Goal: Task Accomplishment & Management: Complete application form

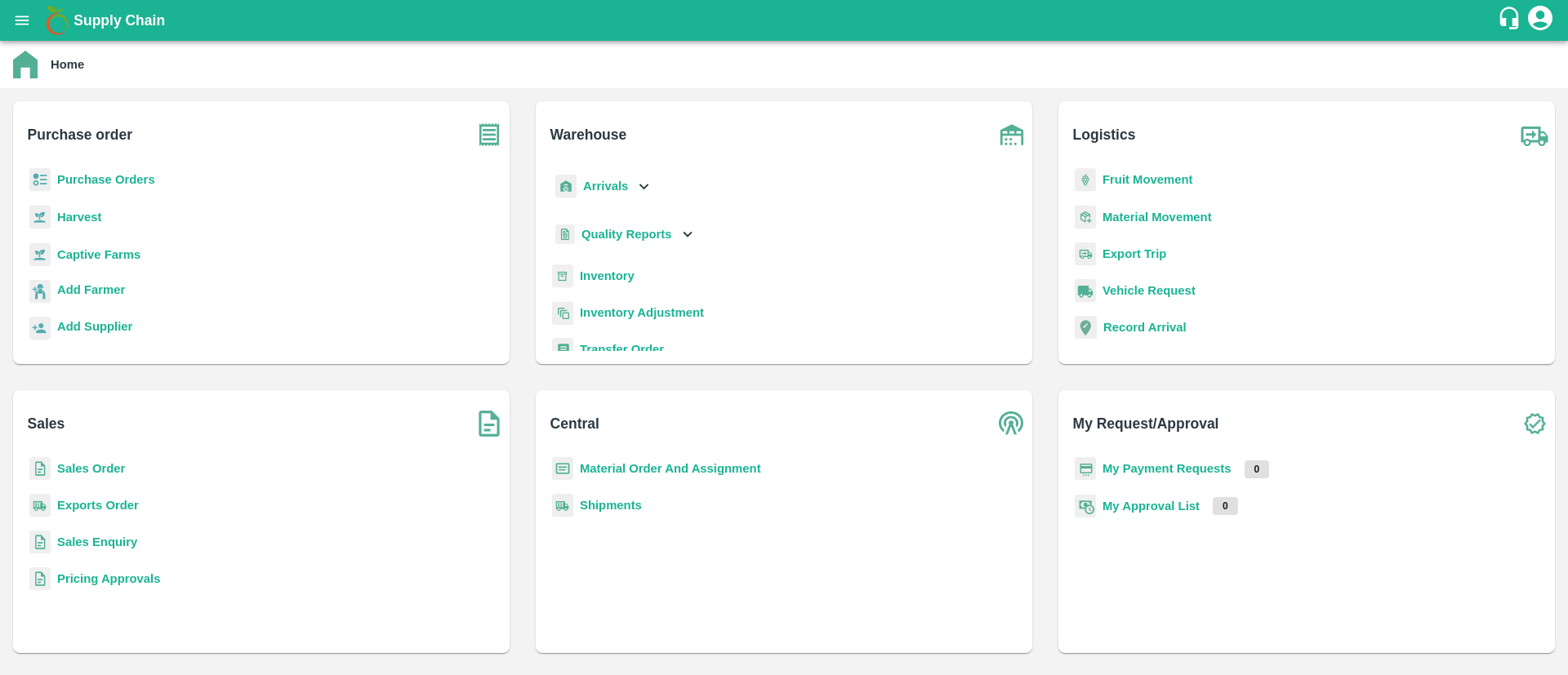
click at [87, 461] on p "Sales Order" at bounding box center [91, 469] width 68 height 18
click at [92, 463] on b "Sales Order" at bounding box center [91, 469] width 68 height 13
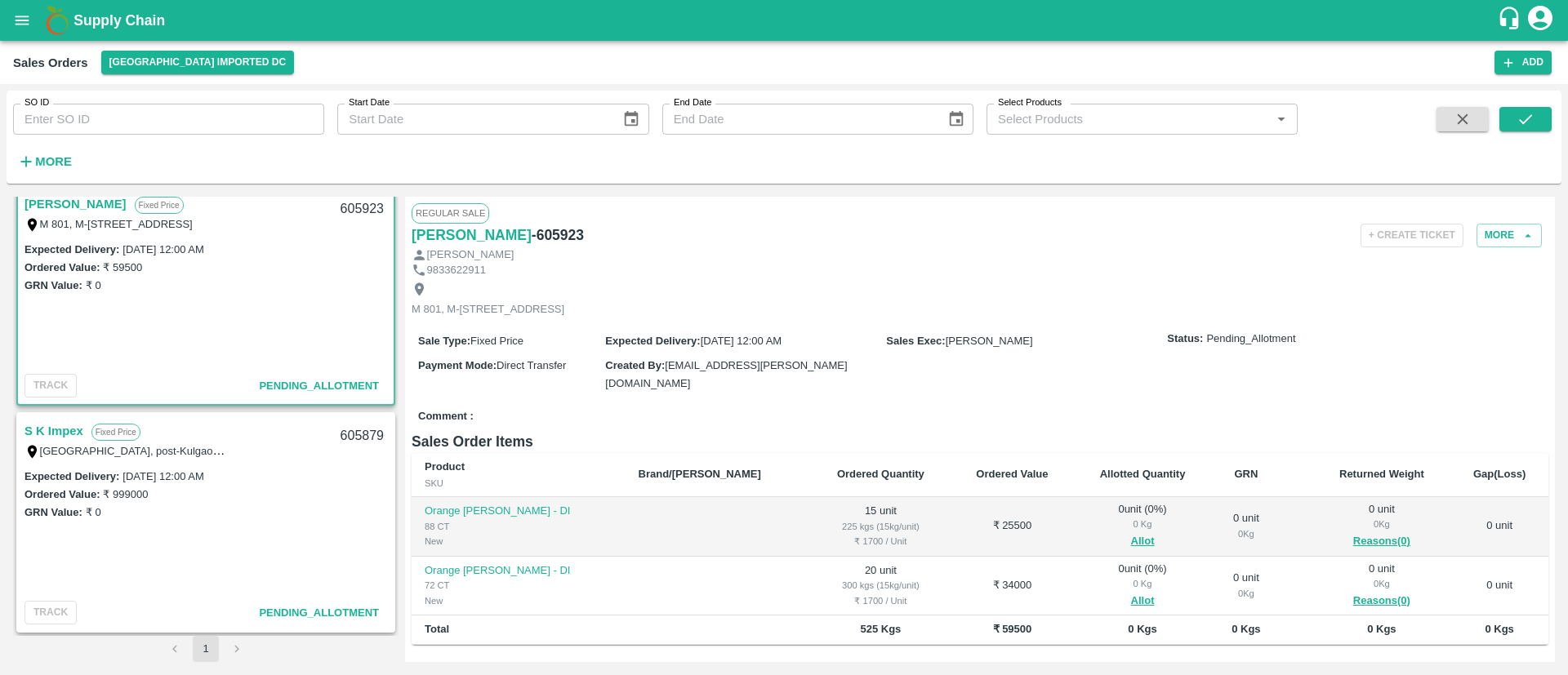
scroll to position [14, 0]
click at [71, 430] on link "S K Impex" at bounding box center [54, 432] width 59 height 21
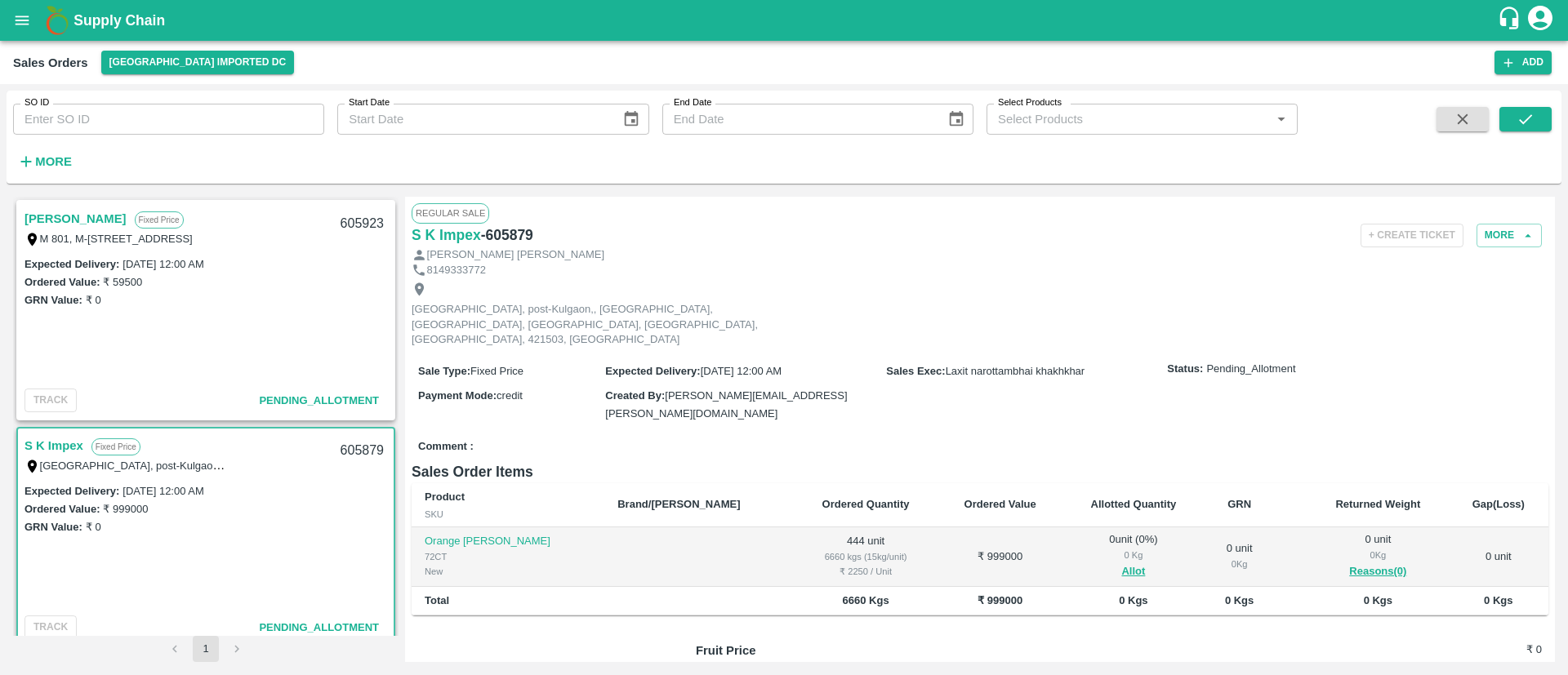
click at [106, 215] on link "Majahar Rahat Khan" at bounding box center [75, 219] width 102 height 21
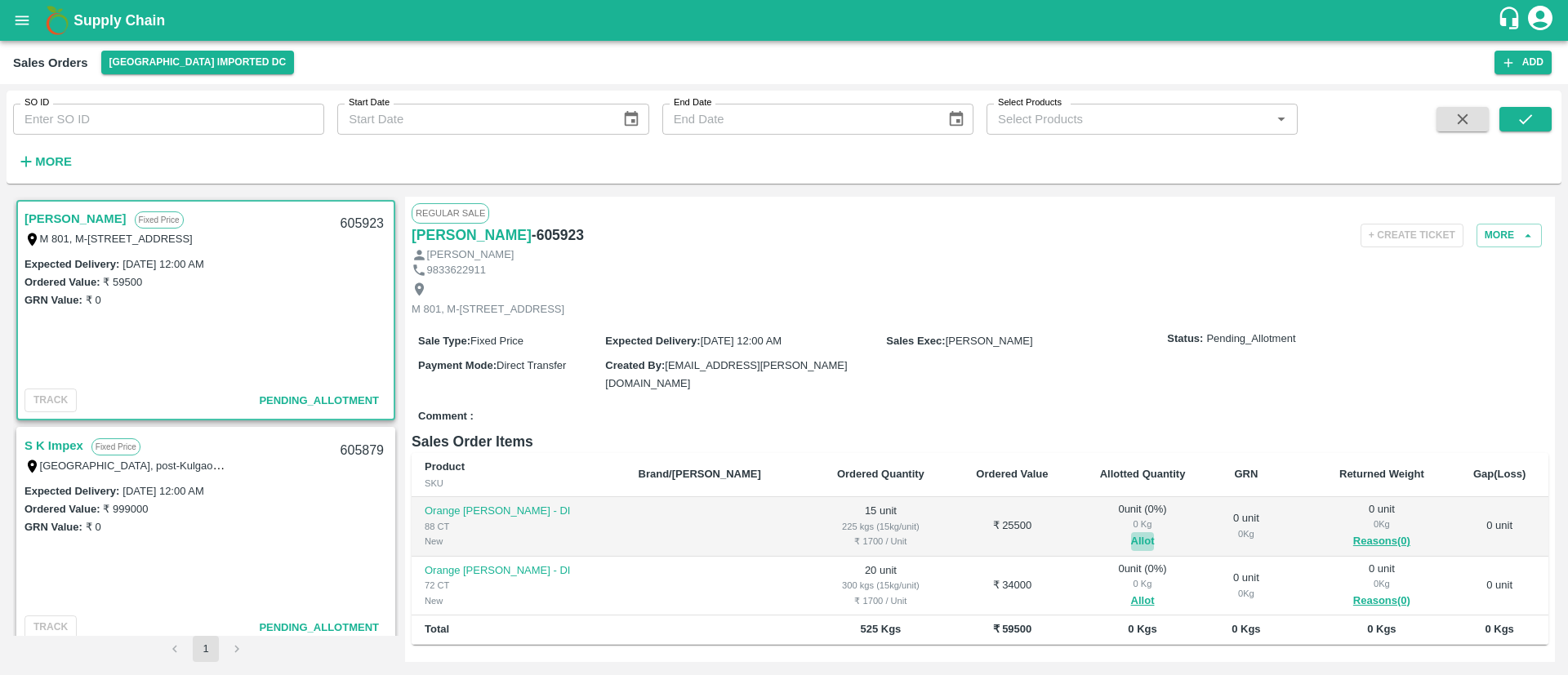
click at [1131, 534] on button "Allot" at bounding box center [1142, 542] width 24 height 19
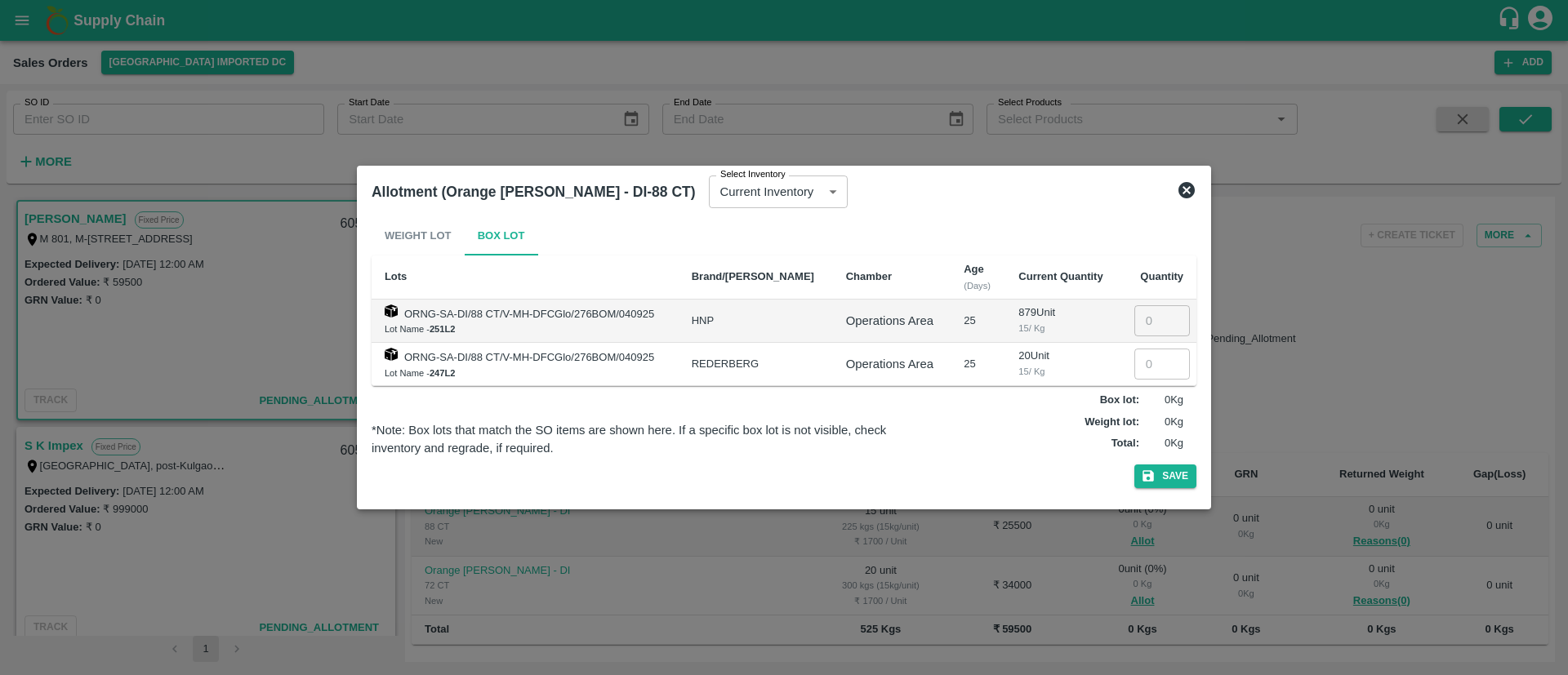
click at [1187, 190] on icon at bounding box center [1187, 191] width 20 height 20
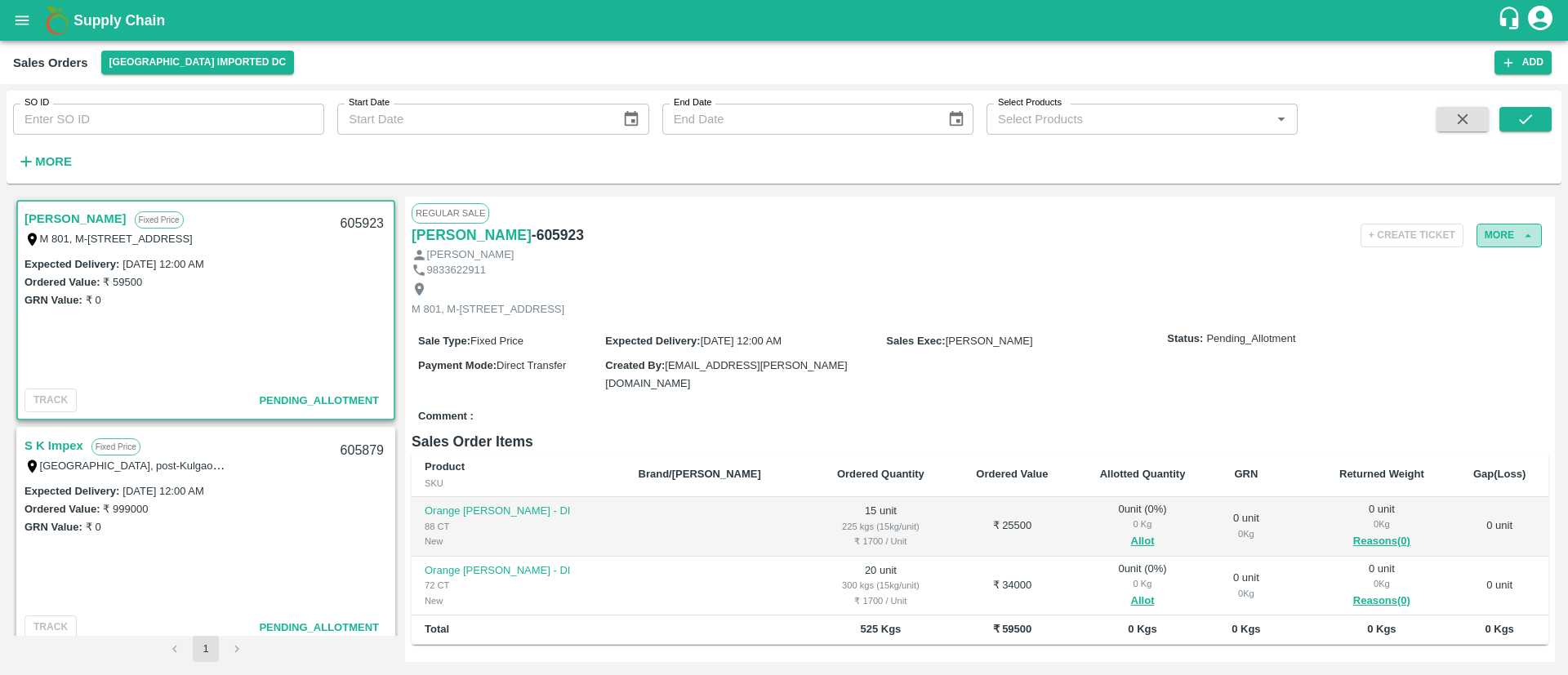
click at [1505, 238] on button "More" at bounding box center [1510, 235] width 65 height 24
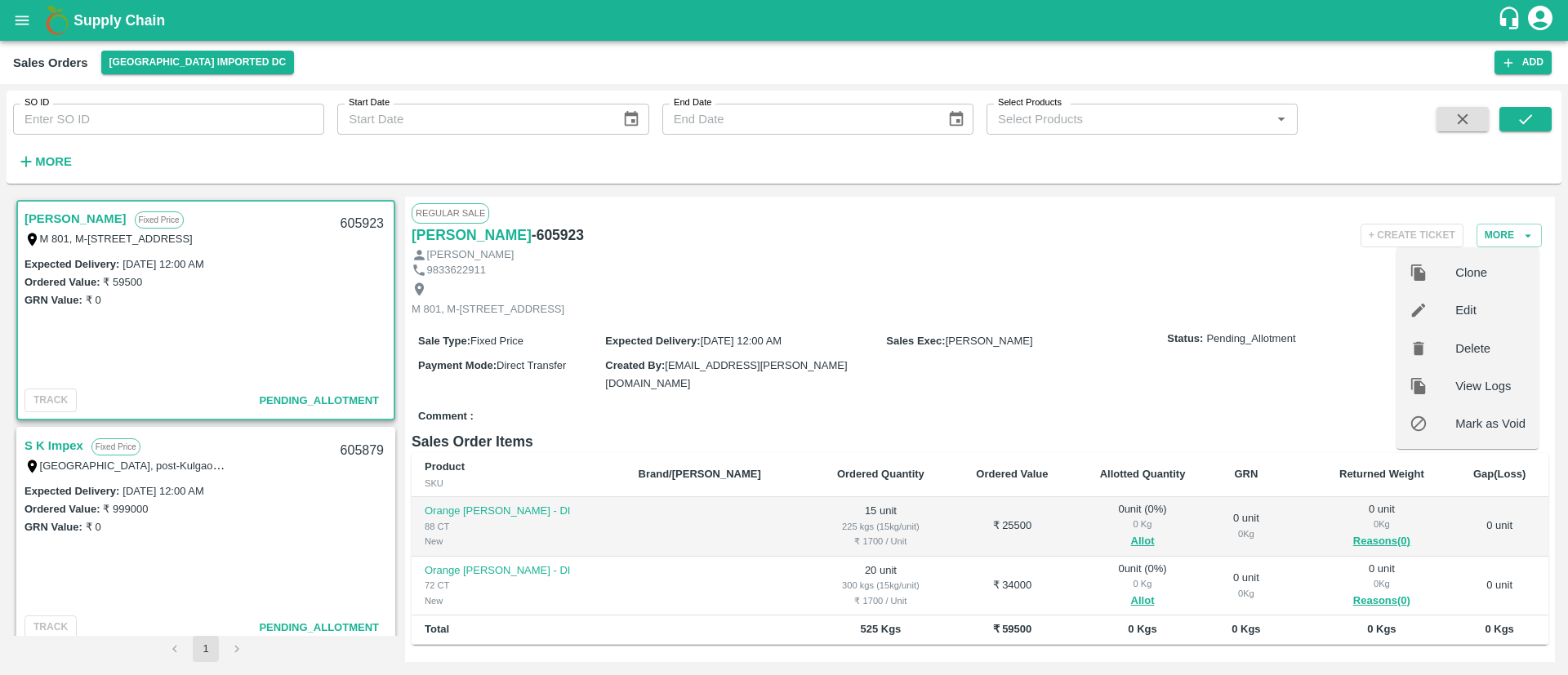
click at [1469, 313] on span "Edit" at bounding box center [1491, 310] width 70 height 18
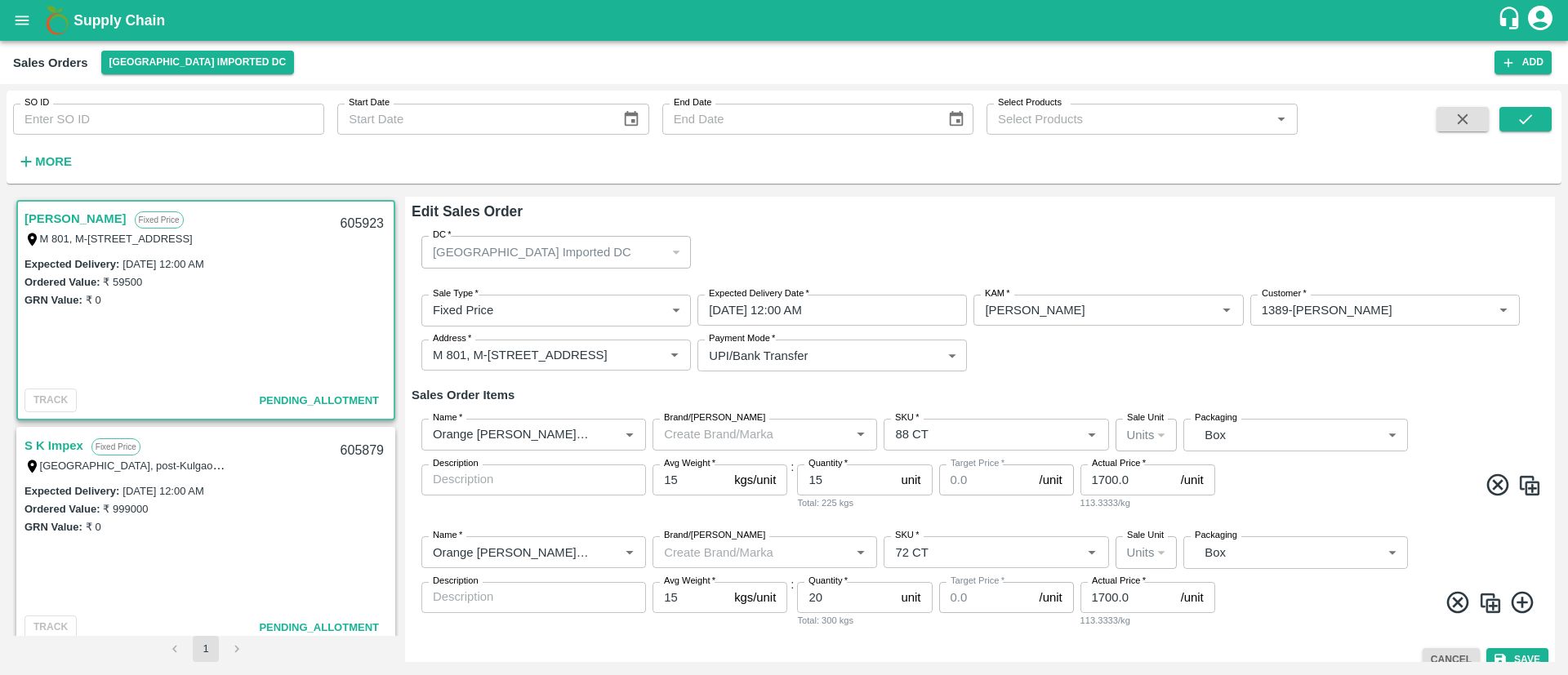
type input "0"
click at [860, 479] on input "15" at bounding box center [845, 480] width 97 height 31
type input "10"
click at [1362, 494] on span at bounding box center [1380, 488] width 323 height 32
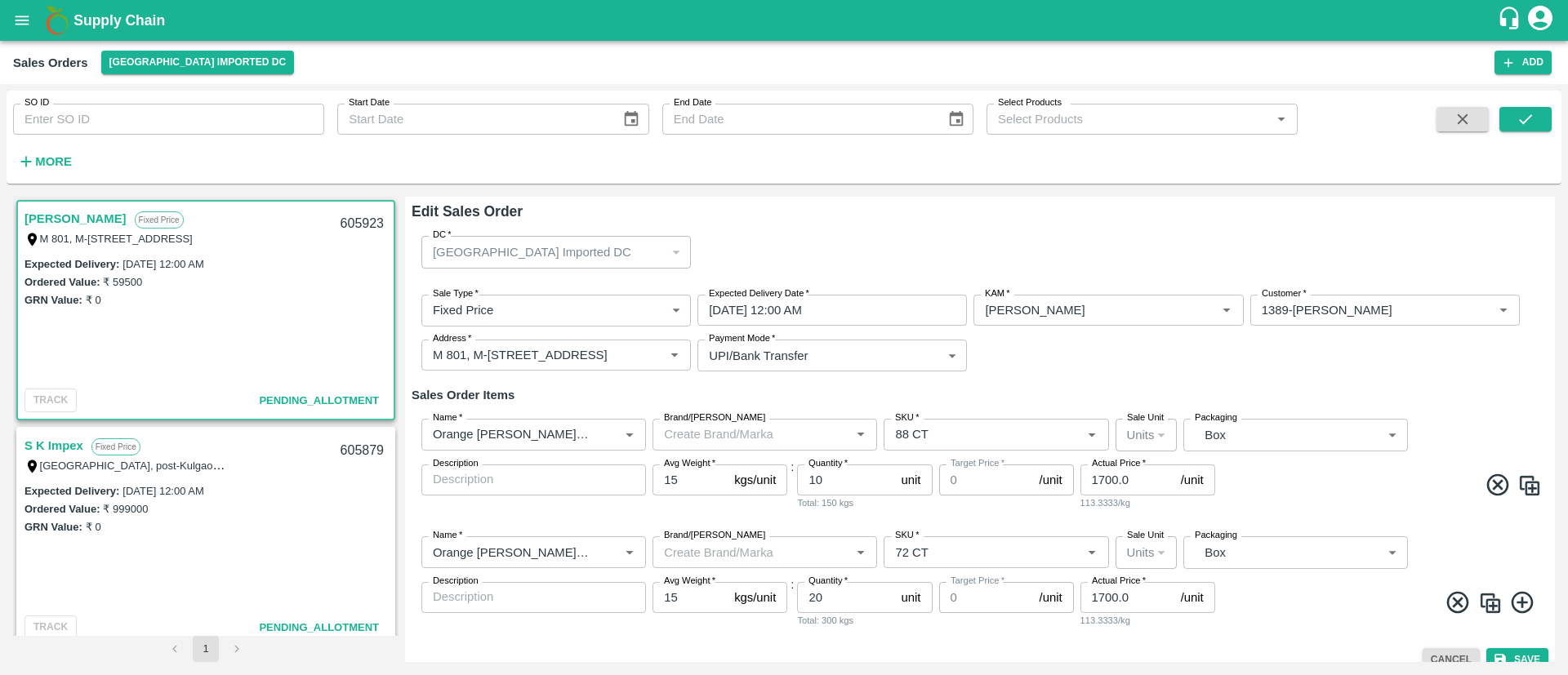
scroll to position [19, 0]
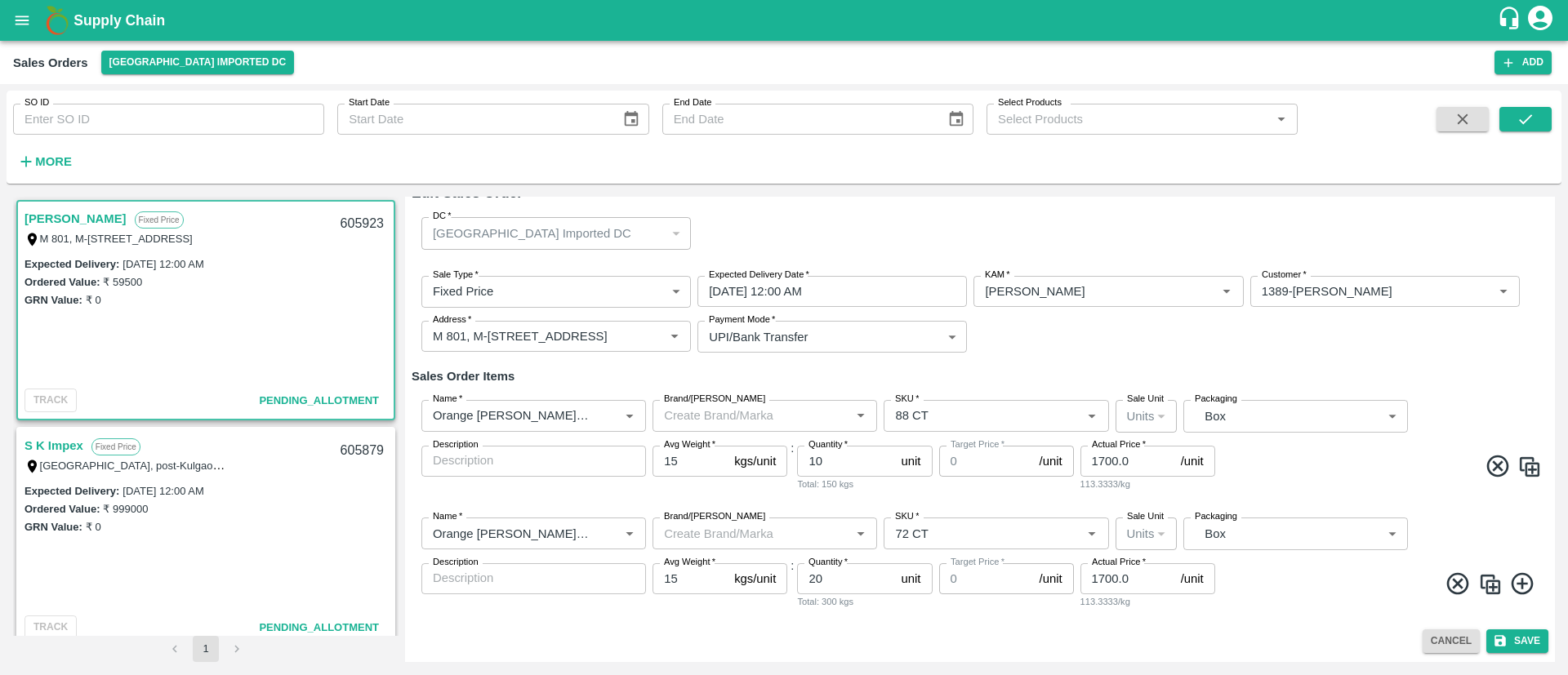
click at [1524, 582] on icon at bounding box center [1523, 584] width 27 height 27
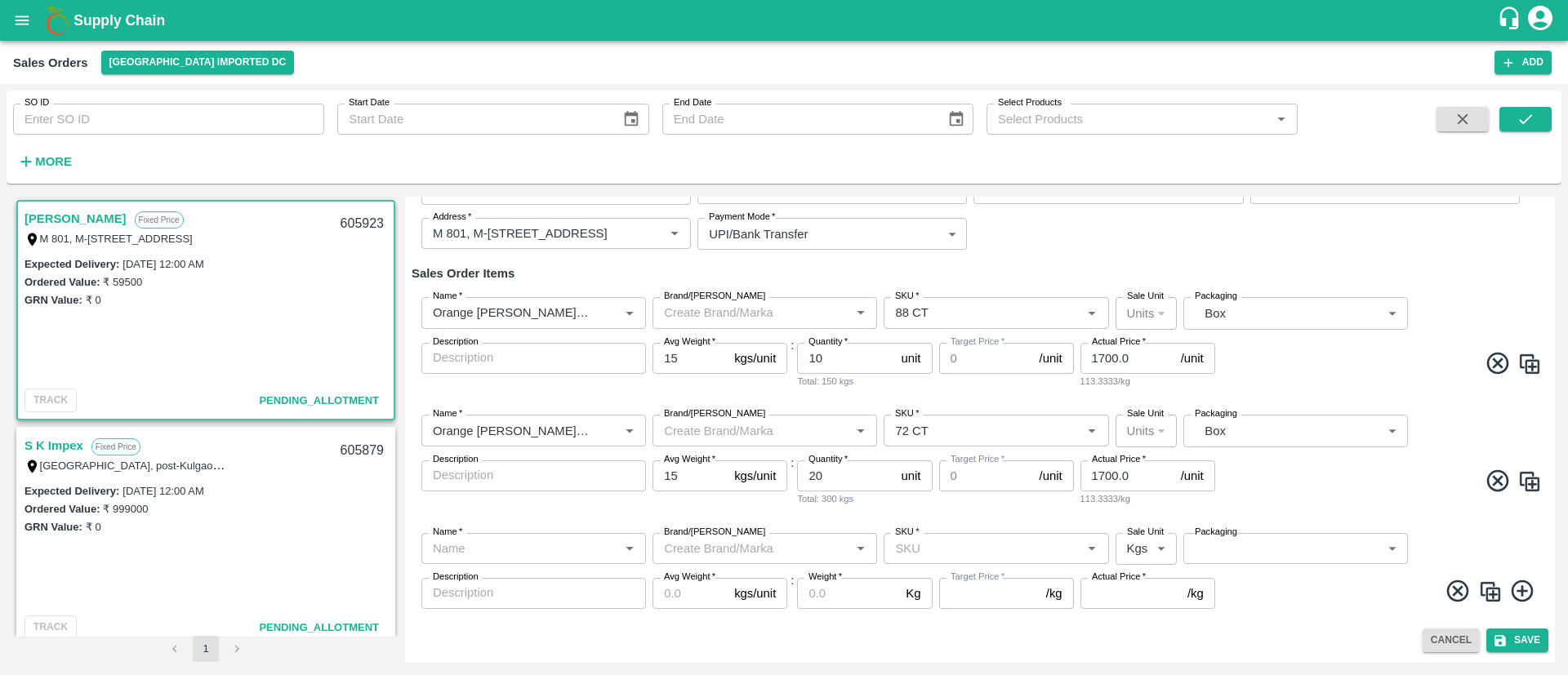
scroll to position [122, 0]
click at [498, 544] on input "Name   *" at bounding box center [520, 549] width 188 height 21
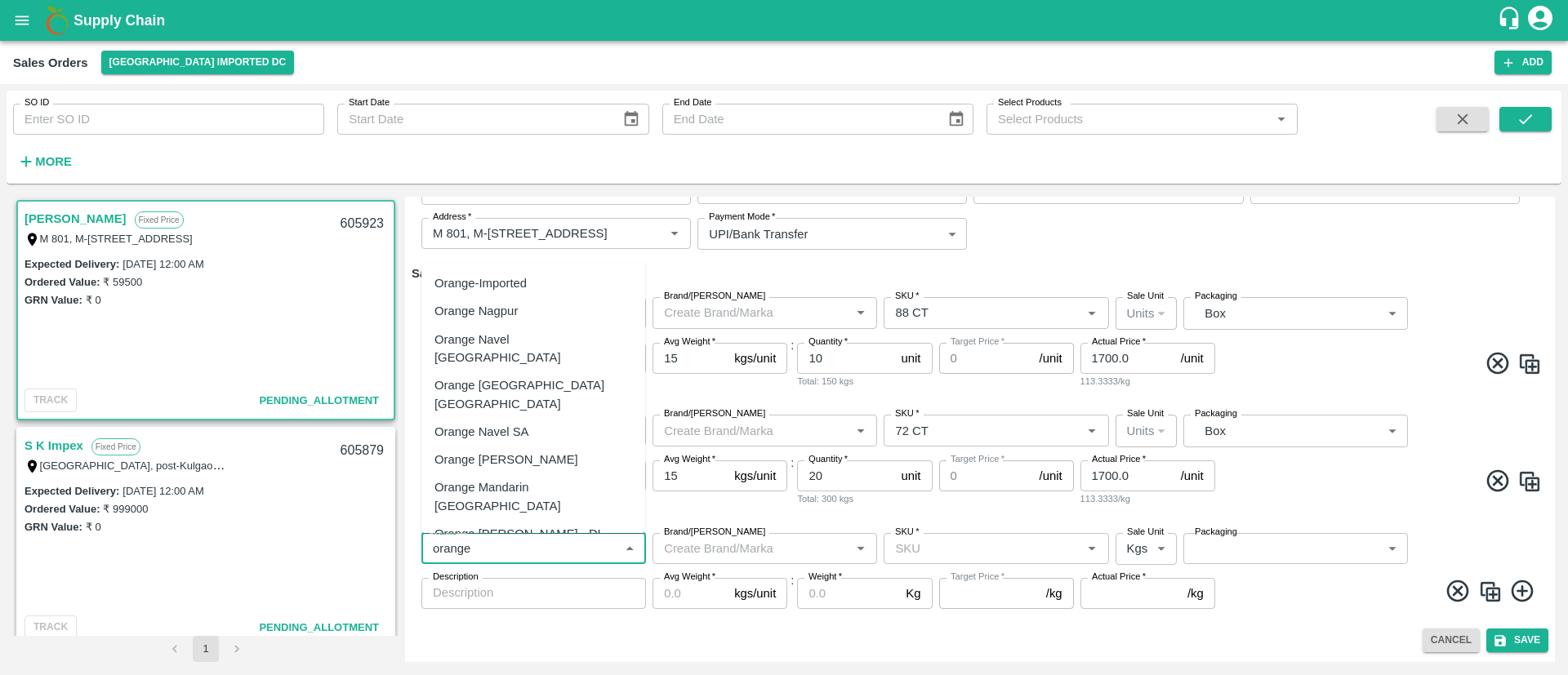
click at [505, 451] on div "Orange Valencia SA" at bounding box center [507, 460] width 144 height 18
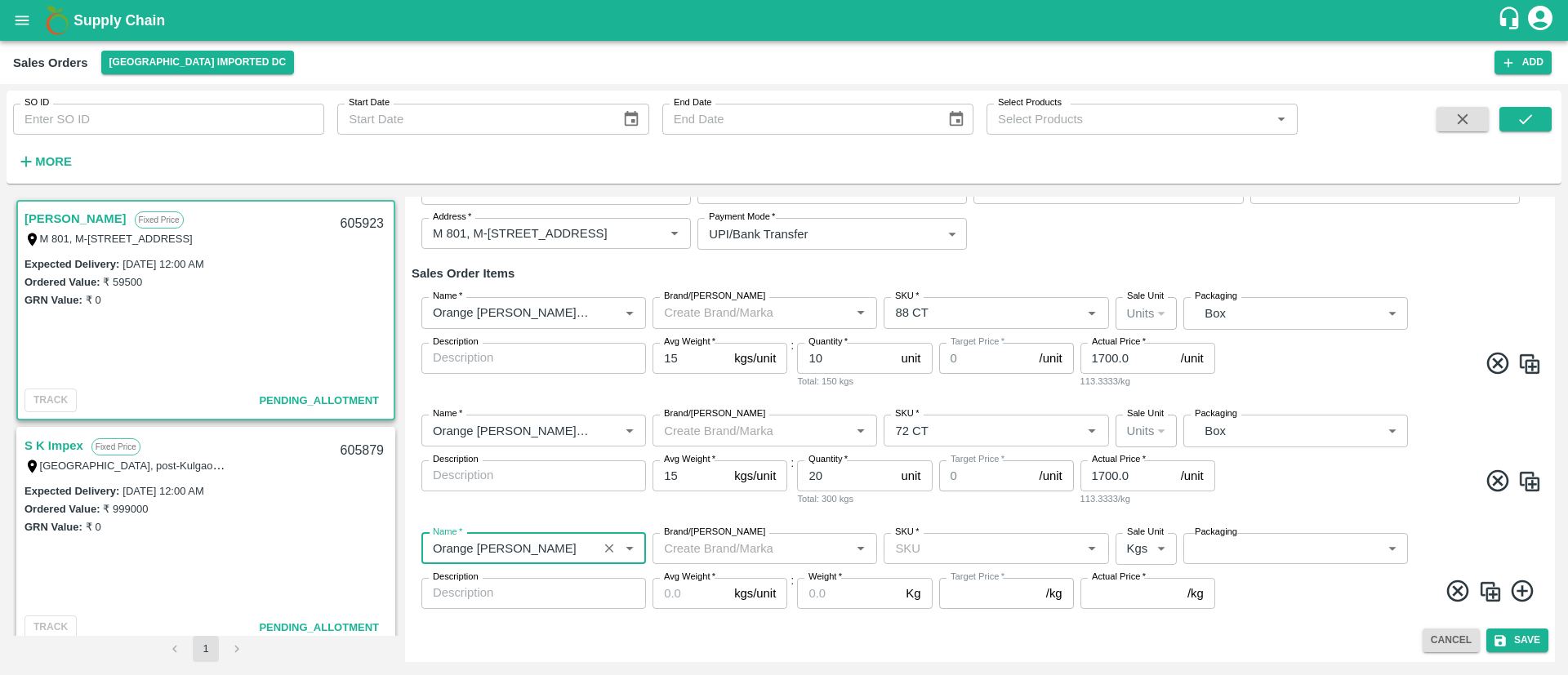
type input "Orange Valencia SA"
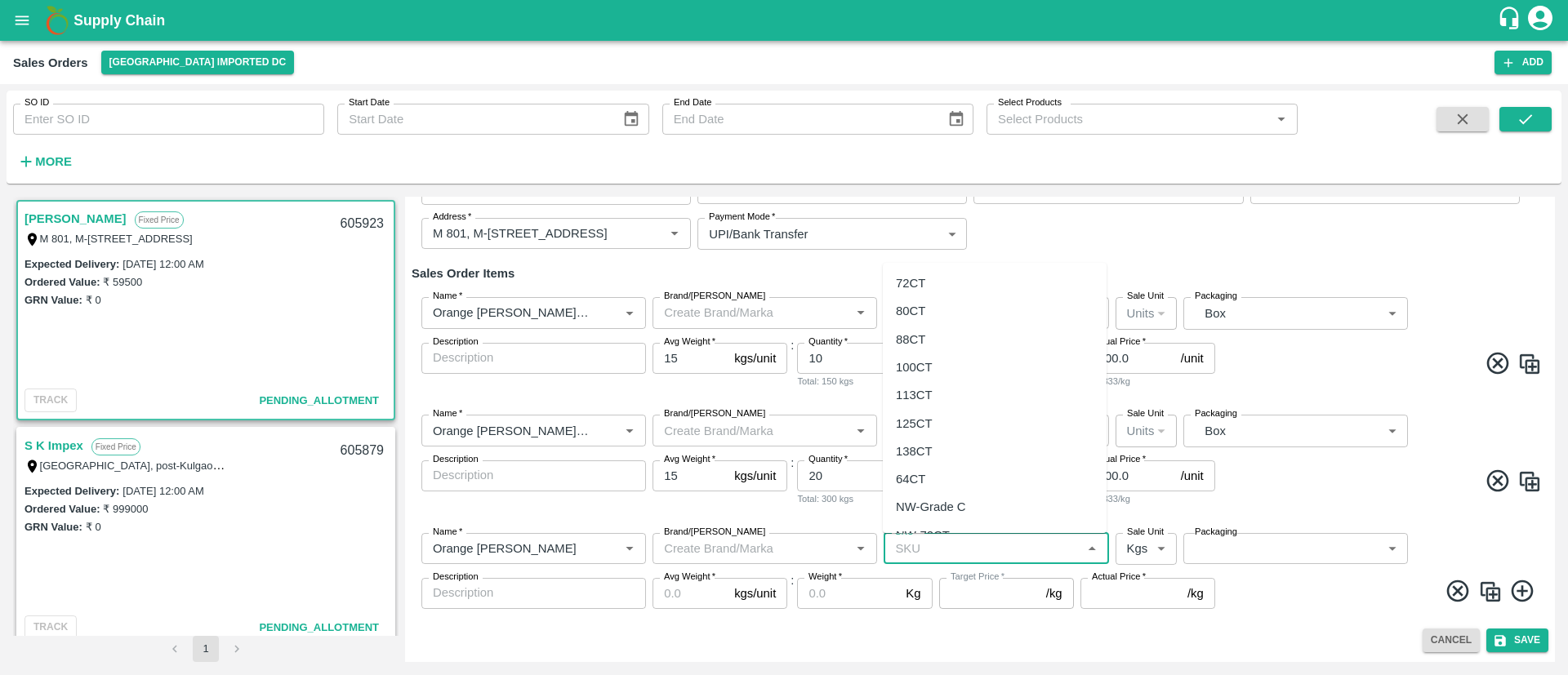
click at [939, 543] on input "SKU   *" at bounding box center [983, 549] width 188 height 21
click at [915, 341] on div "88CT" at bounding box center [911, 340] width 29 height 18
type input "88CT"
type input "NA"
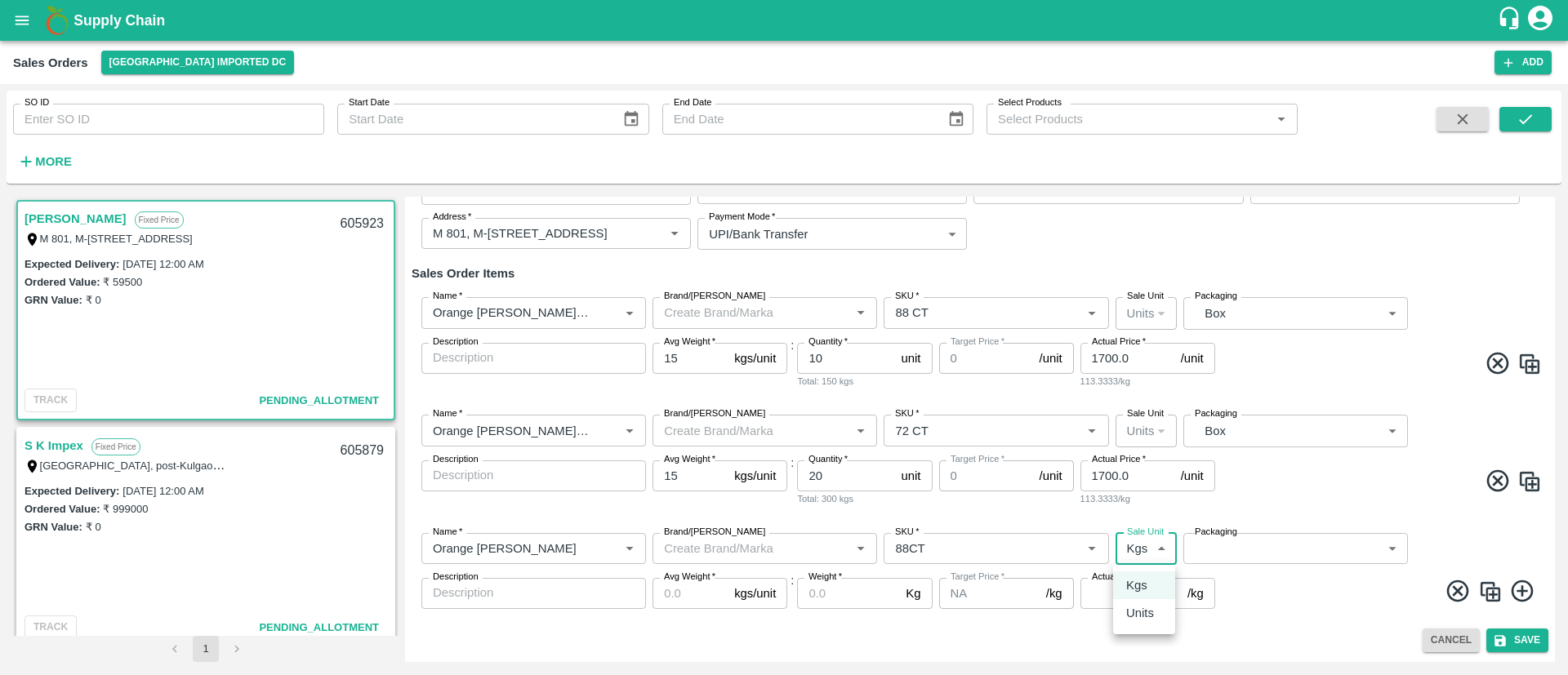
click at [1135, 542] on body "Supply Chain Sales Orders Mumbai Imported DC Add SO ID SO ID Start Date Start D…" at bounding box center [784, 337] width 1568 height 675
click at [1149, 612] on p "Units" at bounding box center [1140, 614] width 28 height 18
type input "2"
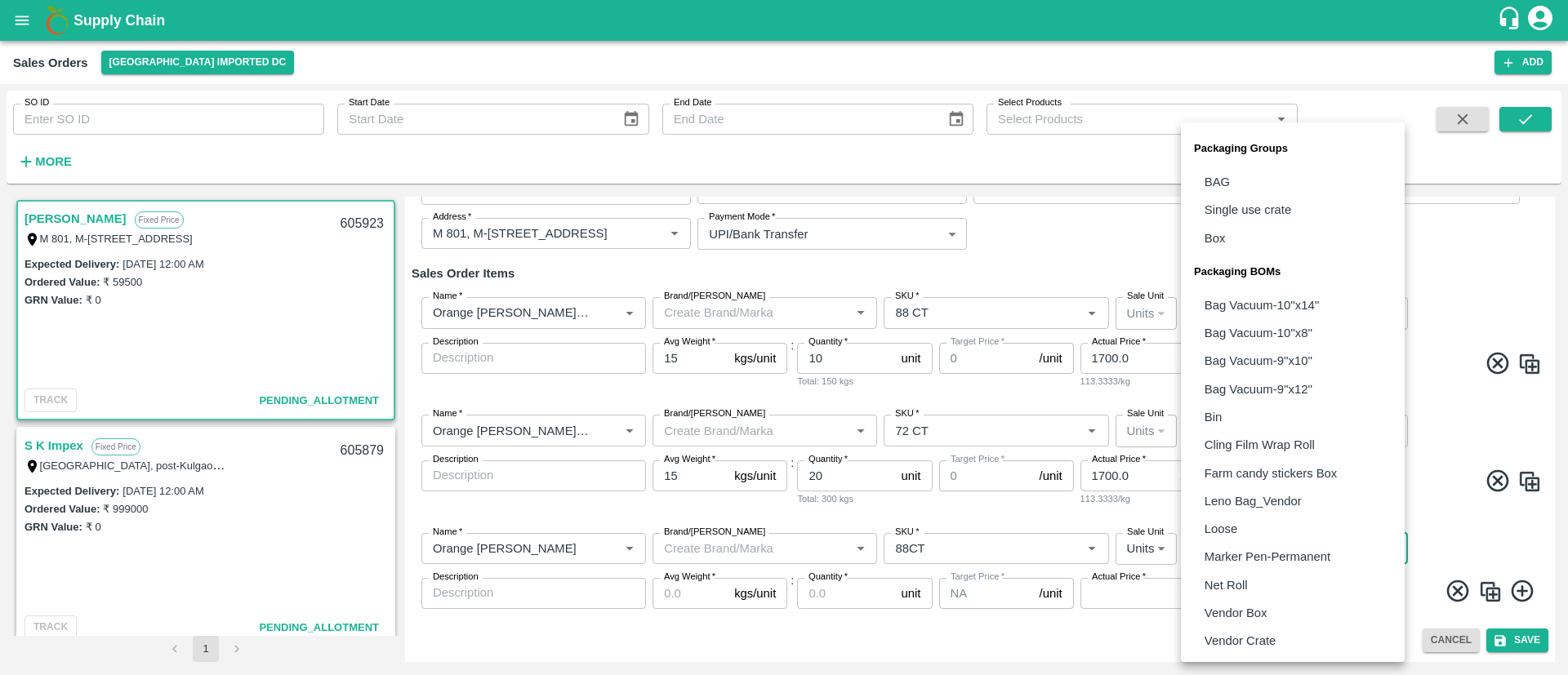
click at [1270, 538] on body "Supply Chain Sales Orders Mumbai Imported DC Add SO ID SO ID Start Date Start D…" at bounding box center [784, 337] width 1568 height 675
click at [1225, 609] on p "Vendor Box" at bounding box center [1236, 614] width 63 height 18
type input "BOM/276"
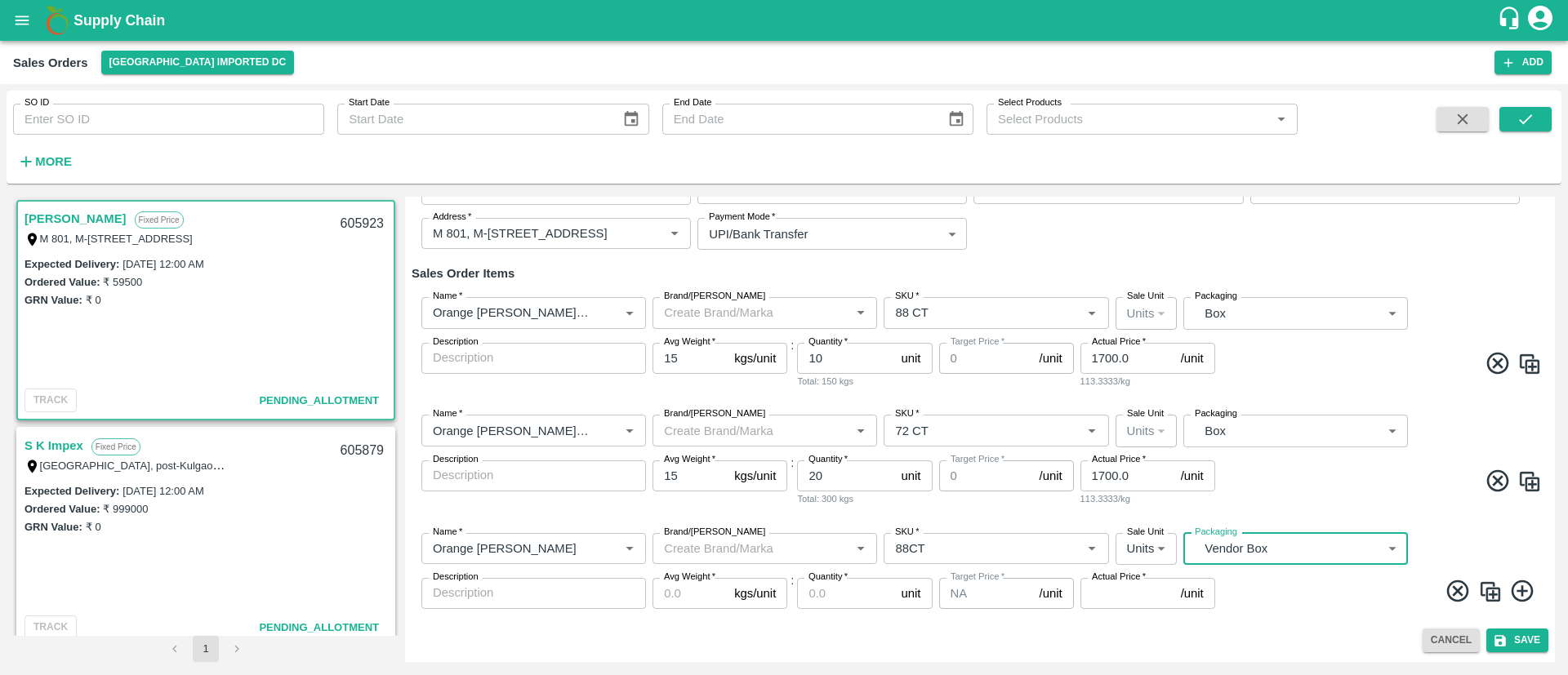
click at [689, 593] on input "Avg Weight   *" at bounding box center [691, 594] width 75 height 31
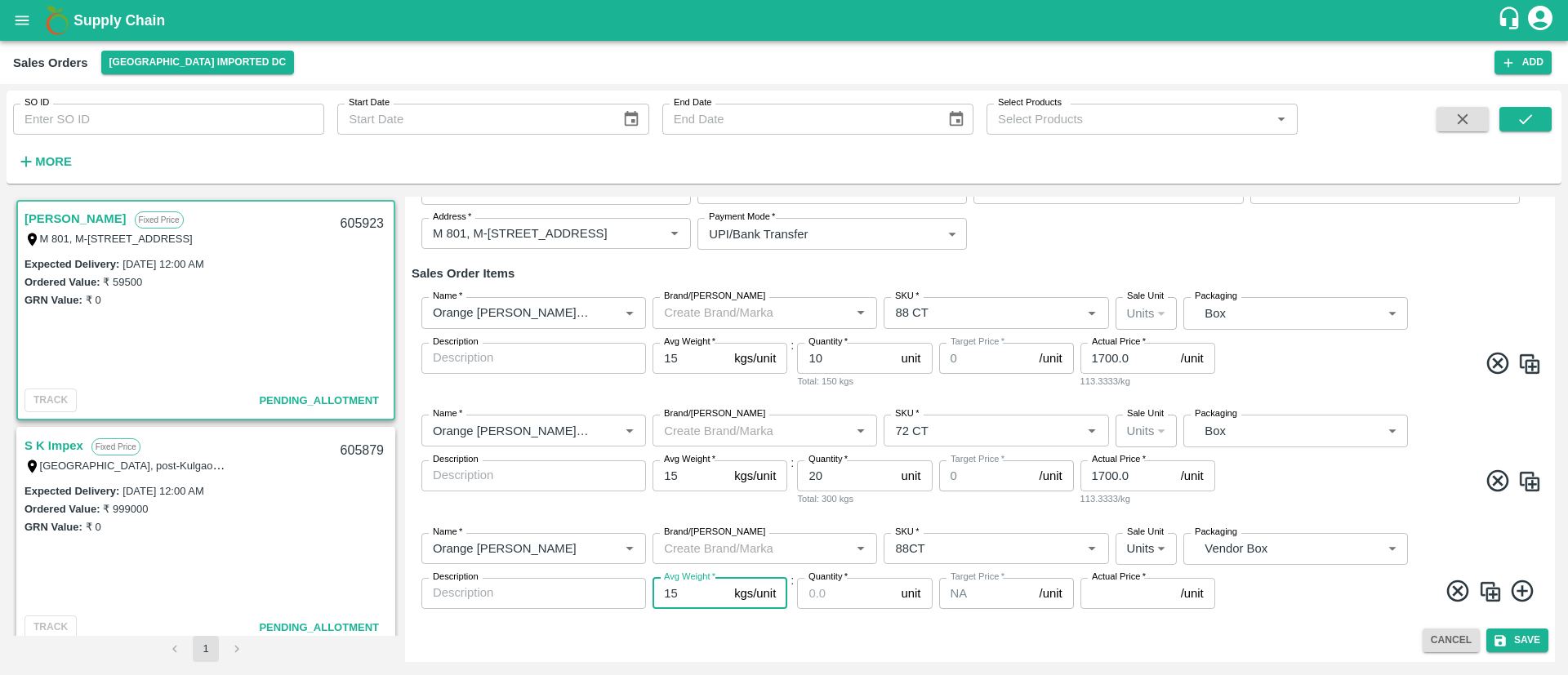
type input "15"
click at [838, 597] on input "Quantity   *" at bounding box center [845, 594] width 97 height 31
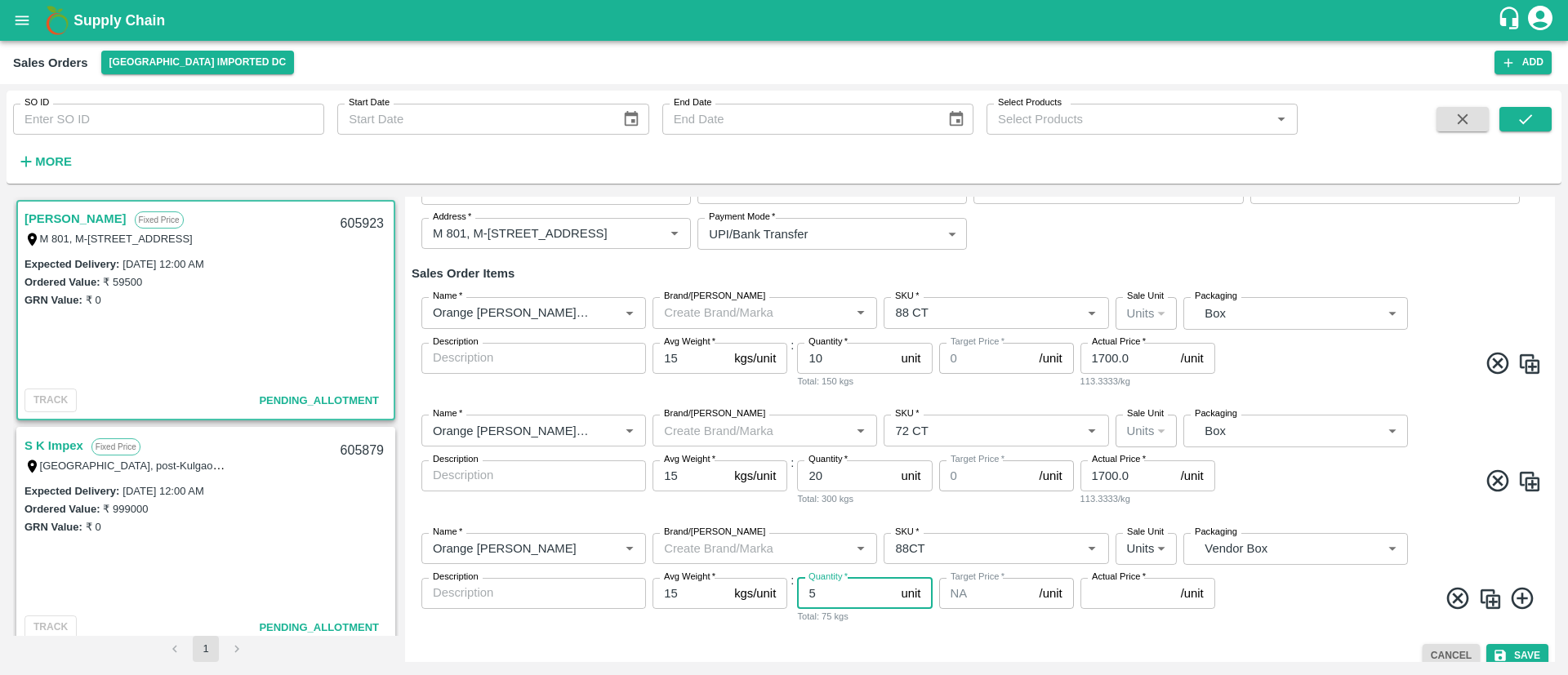
type input "5"
click at [1115, 596] on input "Actual Price   *" at bounding box center [1128, 594] width 94 height 31
type input "1700"
click at [1302, 603] on span at bounding box center [1380, 601] width 323 height 32
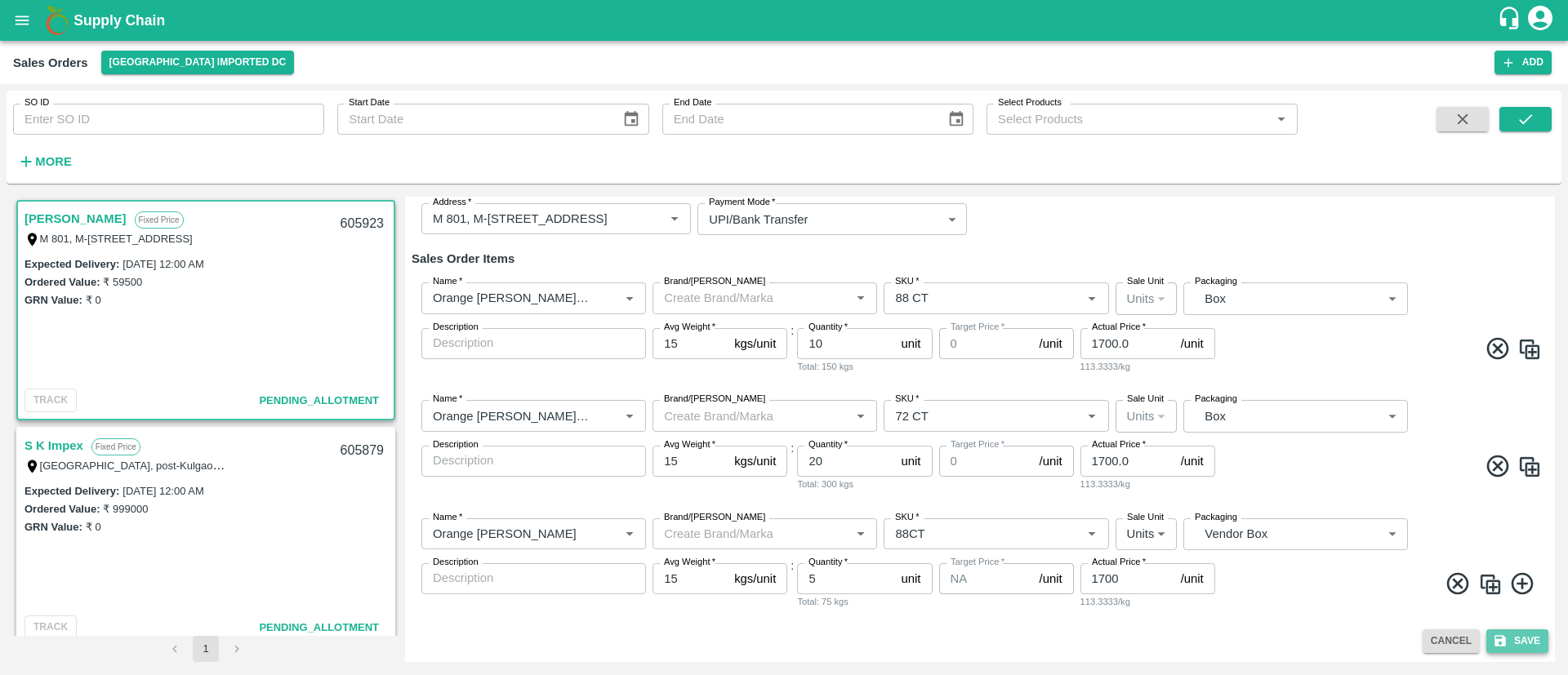
click at [1523, 636] on button "Save" at bounding box center [1518, 641] width 62 height 24
click at [1525, 646] on button "Save" at bounding box center [1518, 641] width 62 height 24
click at [1533, 646] on button "Save" at bounding box center [1518, 641] width 62 height 24
click at [1460, 640] on button "Cancel" at bounding box center [1452, 641] width 57 height 24
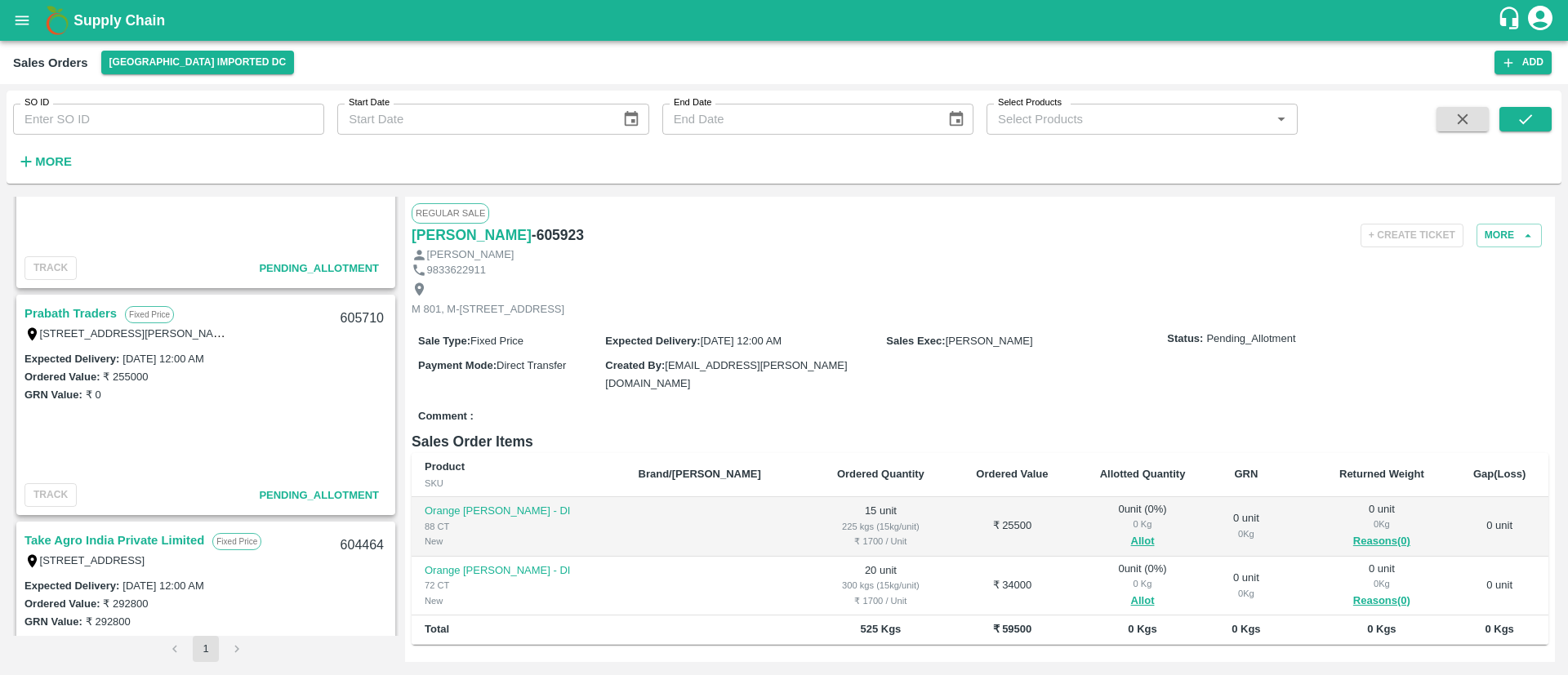
scroll to position [365, 0]
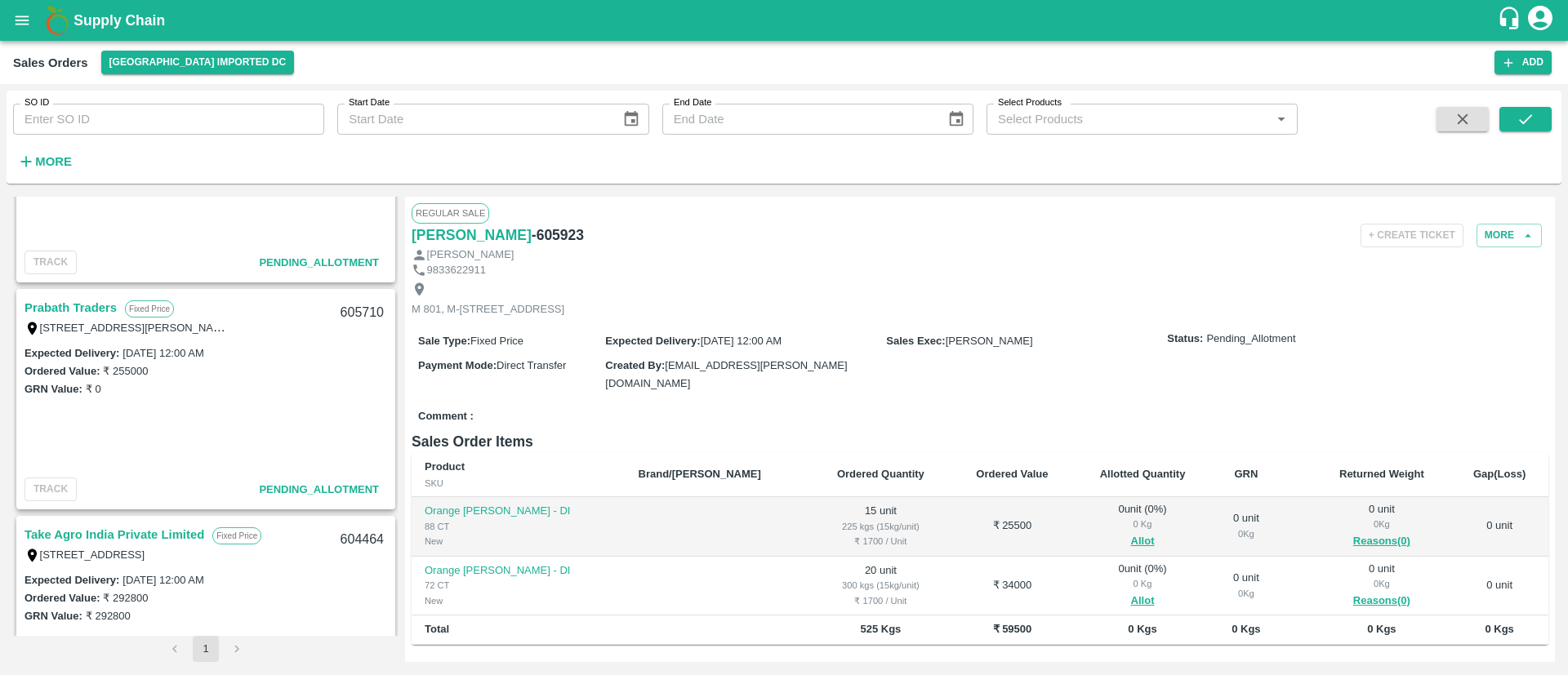
click at [65, 299] on link "Prabath Traders" at bounding box center [70, 308] width 92 height 21
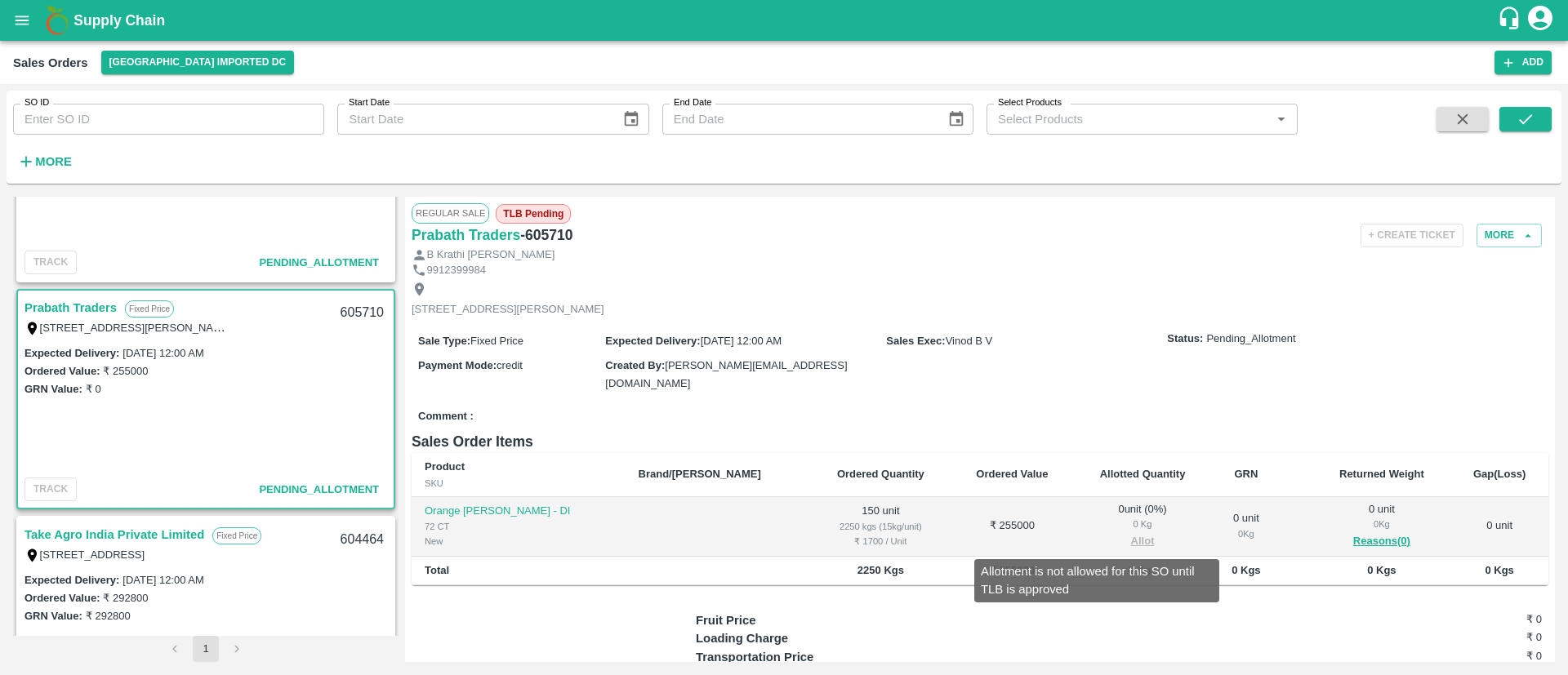
click at [1098, 535] on span "Allot" at bounding box center [1143, 542] width 113 height 19
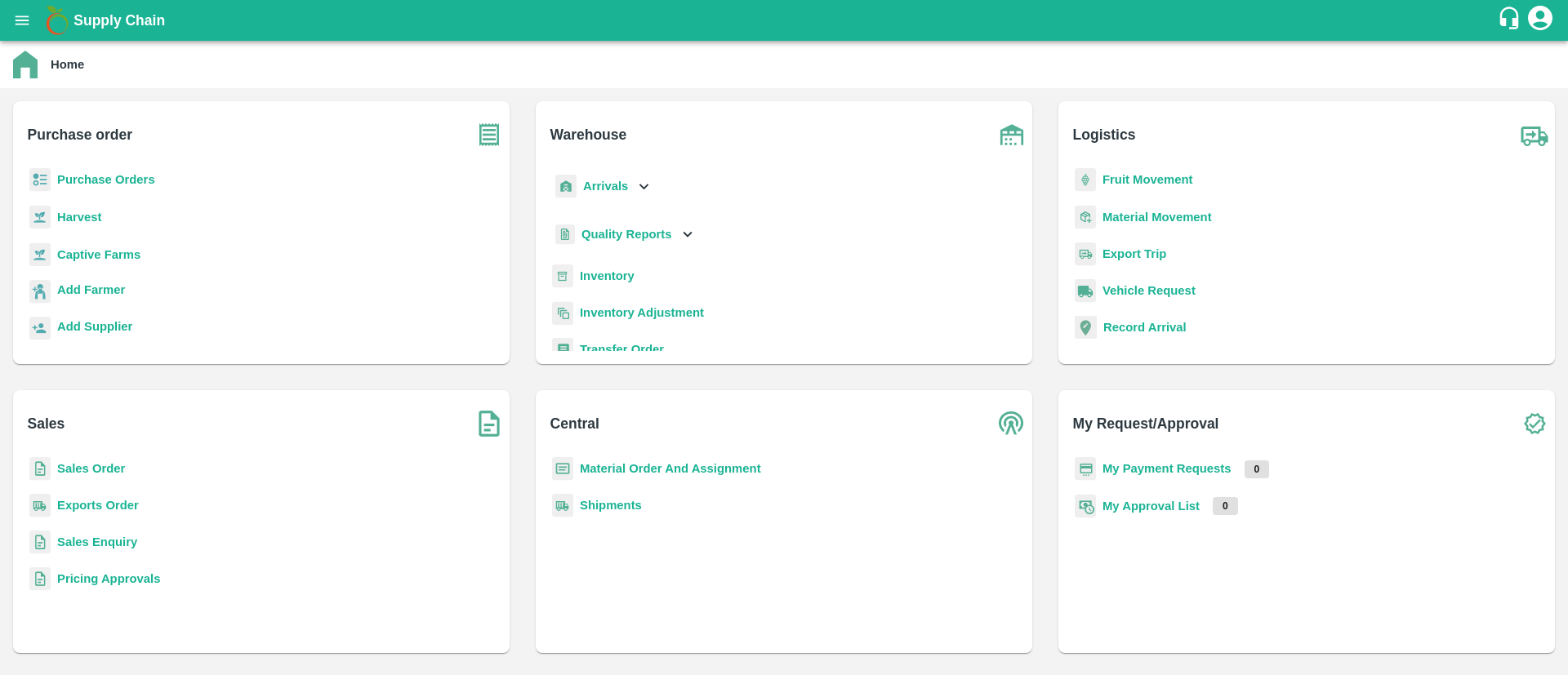
click at [611, 280] on b "Inventory" at bounding box center [607, 276] width 55 height 13
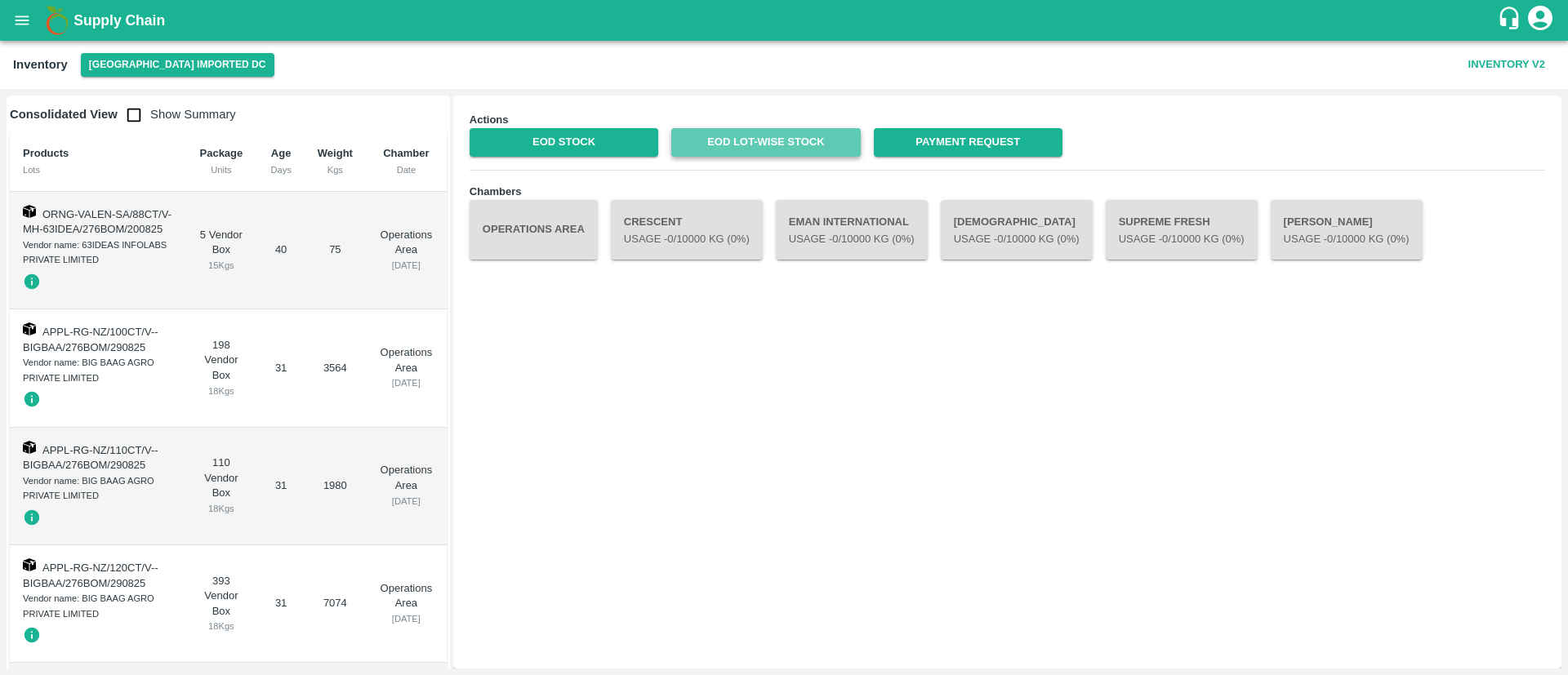
click at [749, 141] on link "EOD Lot-wise Stock" at bounding box center [765, 142] width 189 height 29
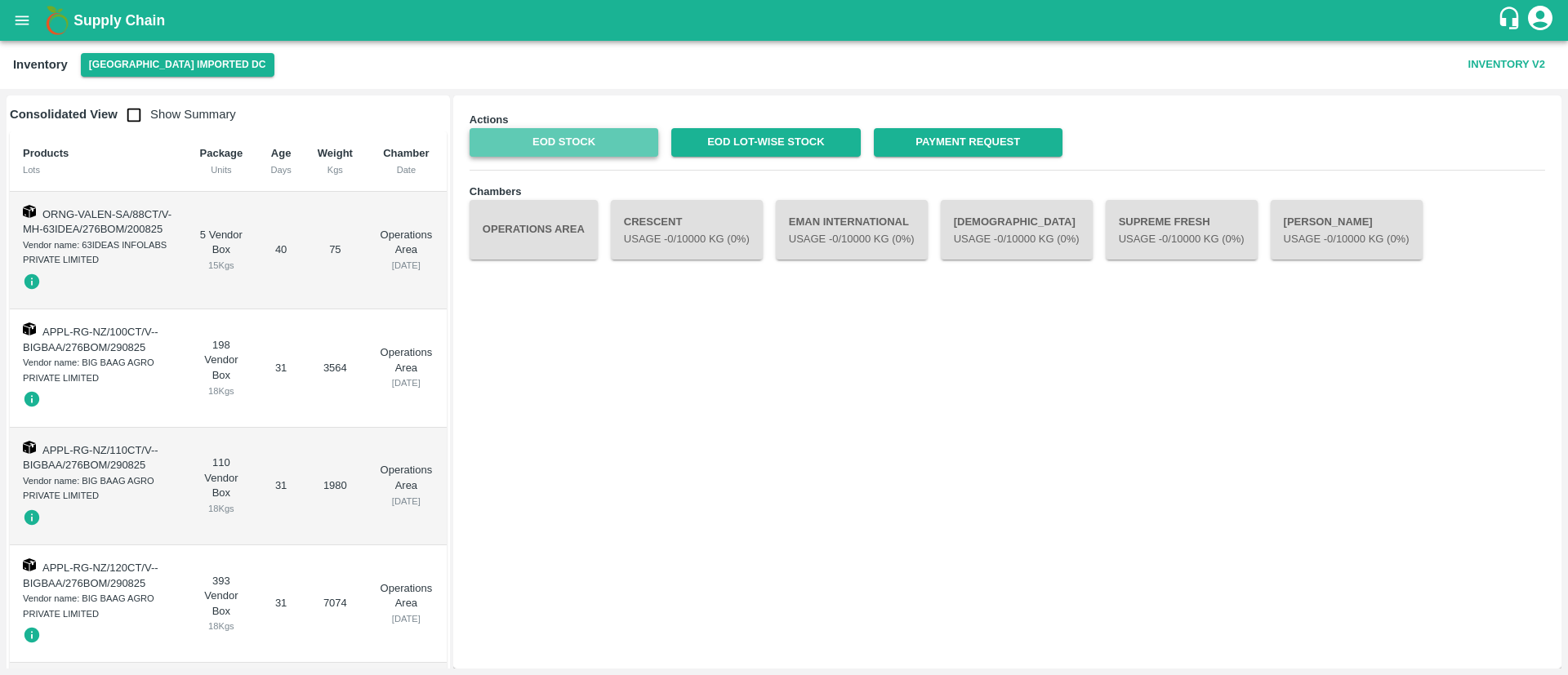
click at [567, 144] on link "EOD Stock" at bounding box center [564, 142] width 189 height 29
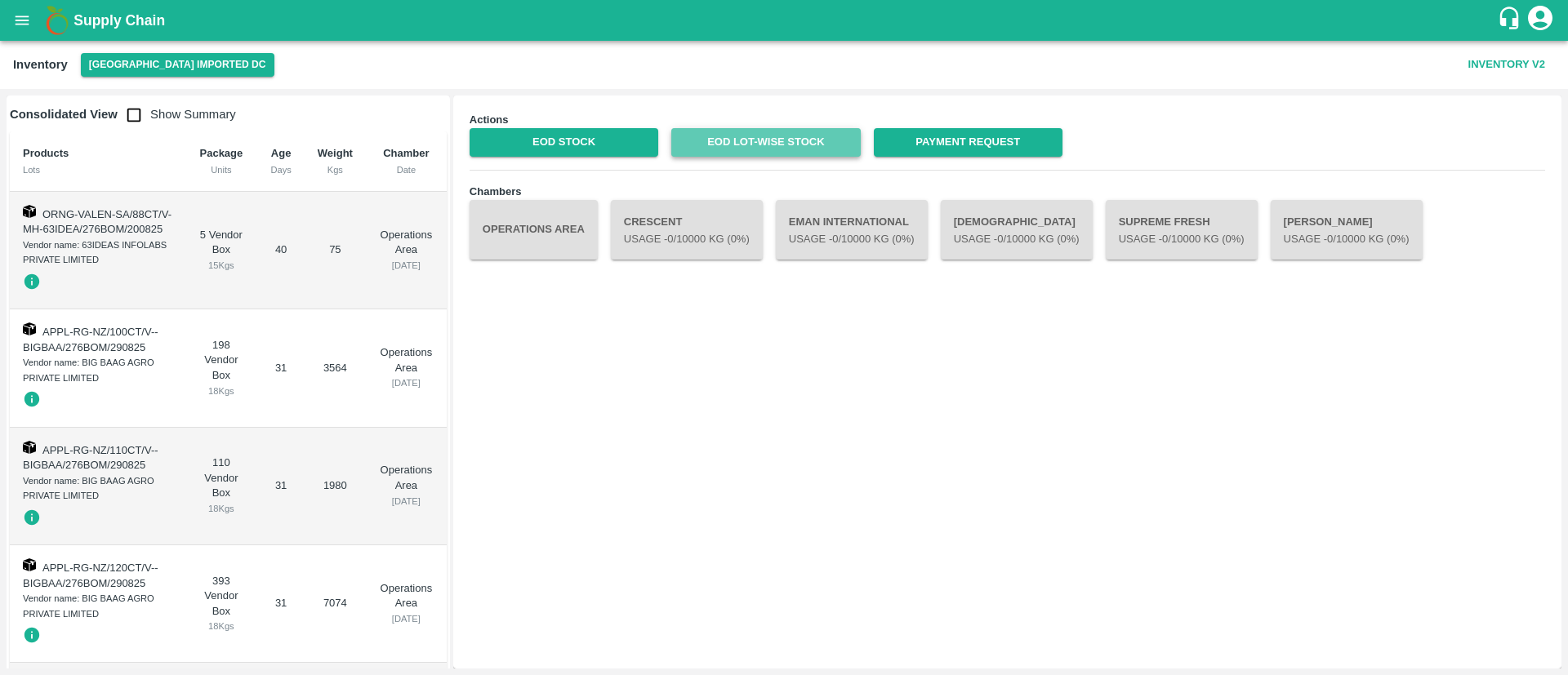
click at [737, 142] on link "EOD Lot-wise Stock" at bounding box center [765, 142] width 189 height 29
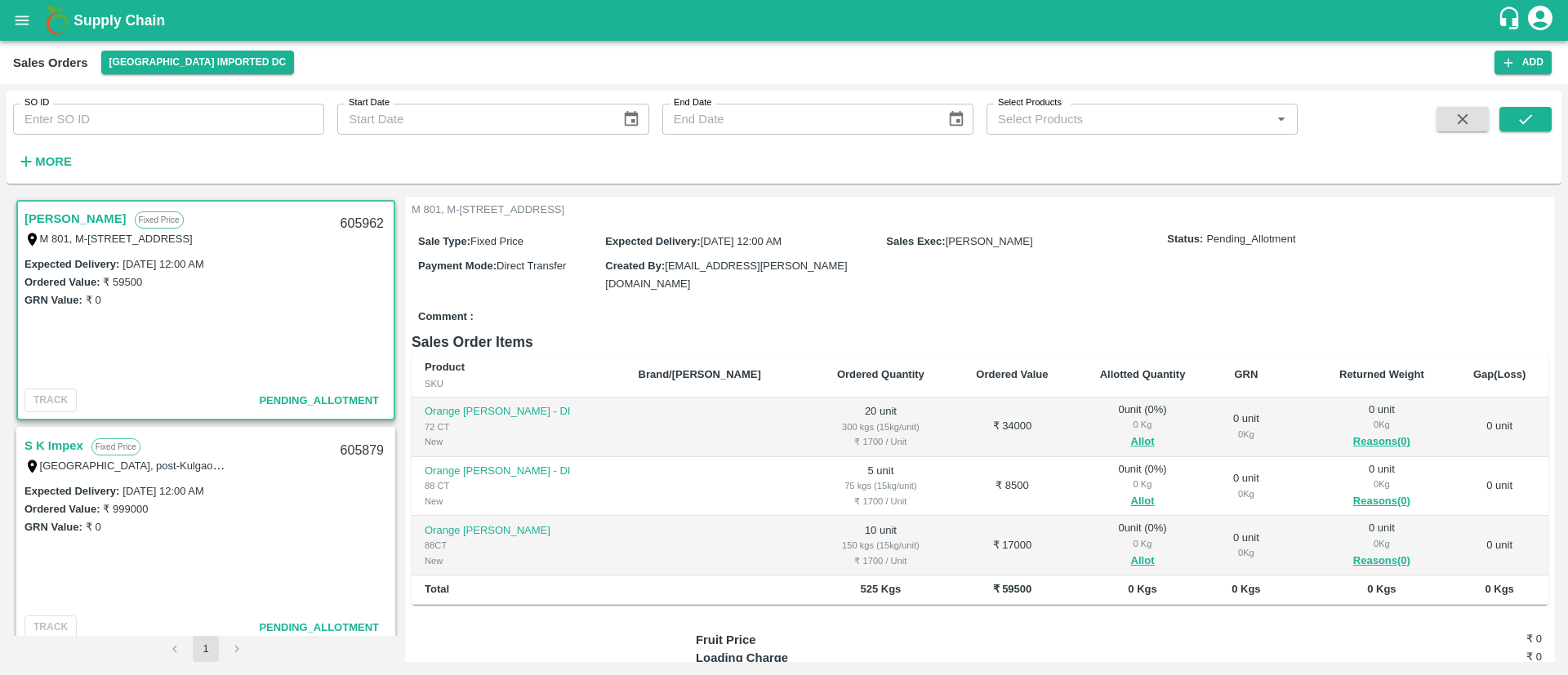
scroll to position [133, 0]
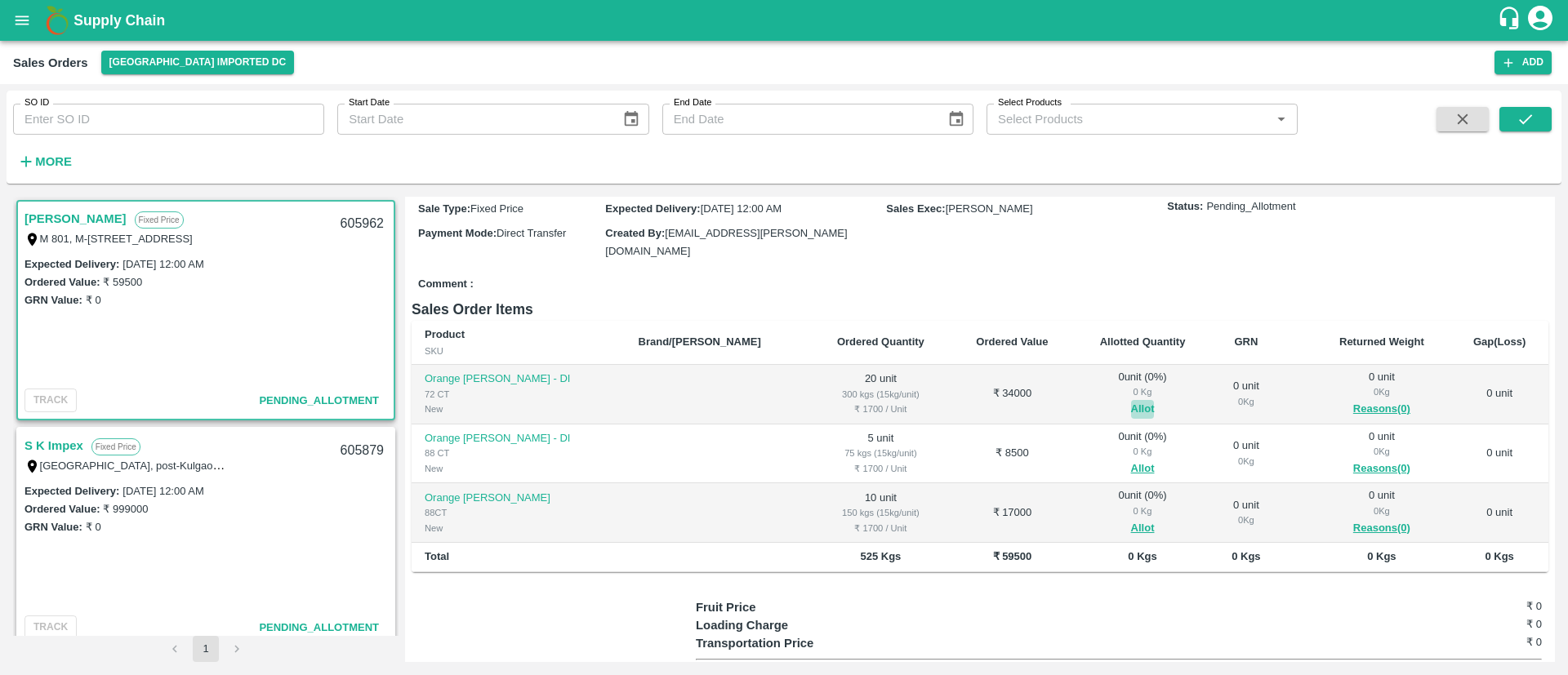
click at [1131, 404] on button "Allot" at bounding box center [1142, 409] width 24 height 19
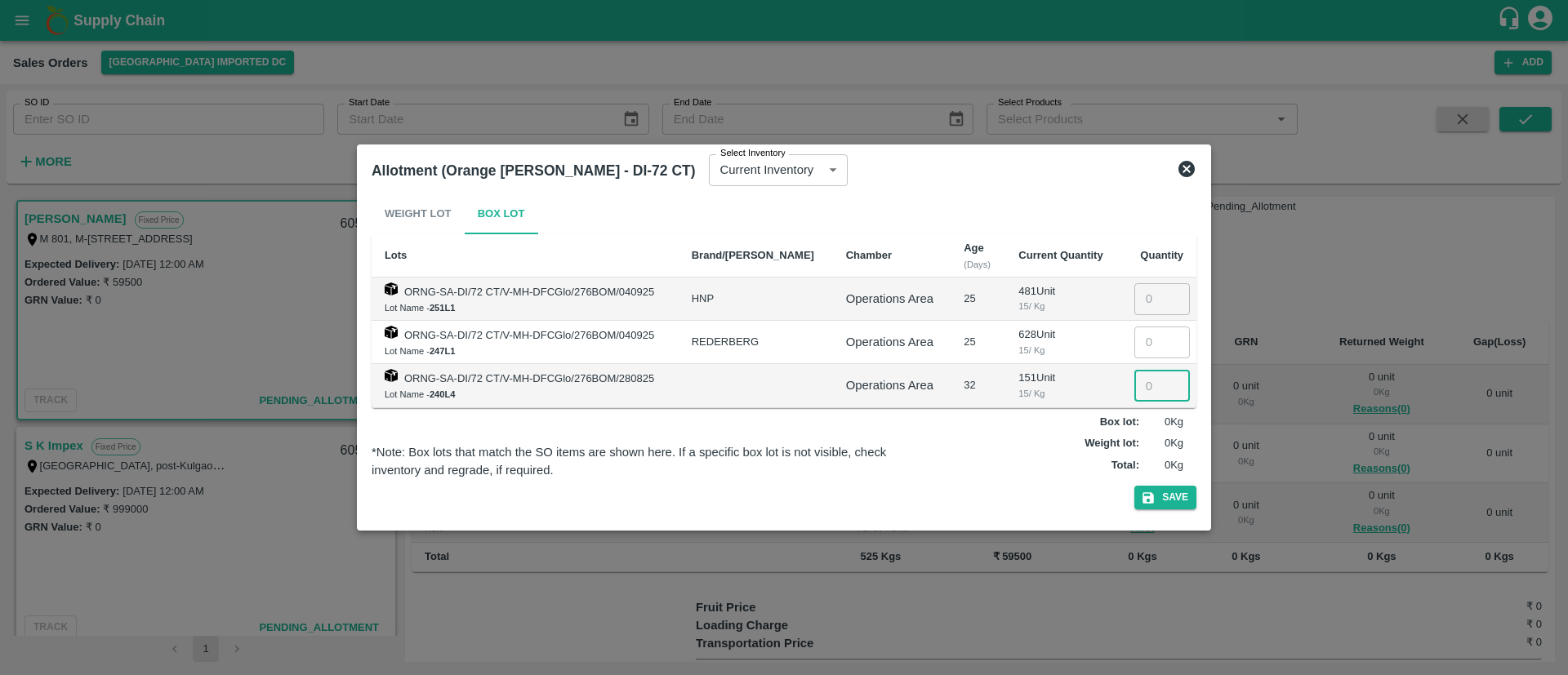
click at [1146, 383] on input "number" at bounding box center [1162, 385] width 56 height 31
type input "20"
click at [1167, 494] on button "Save" at bounding box center [1165, 497] width 62 height 24
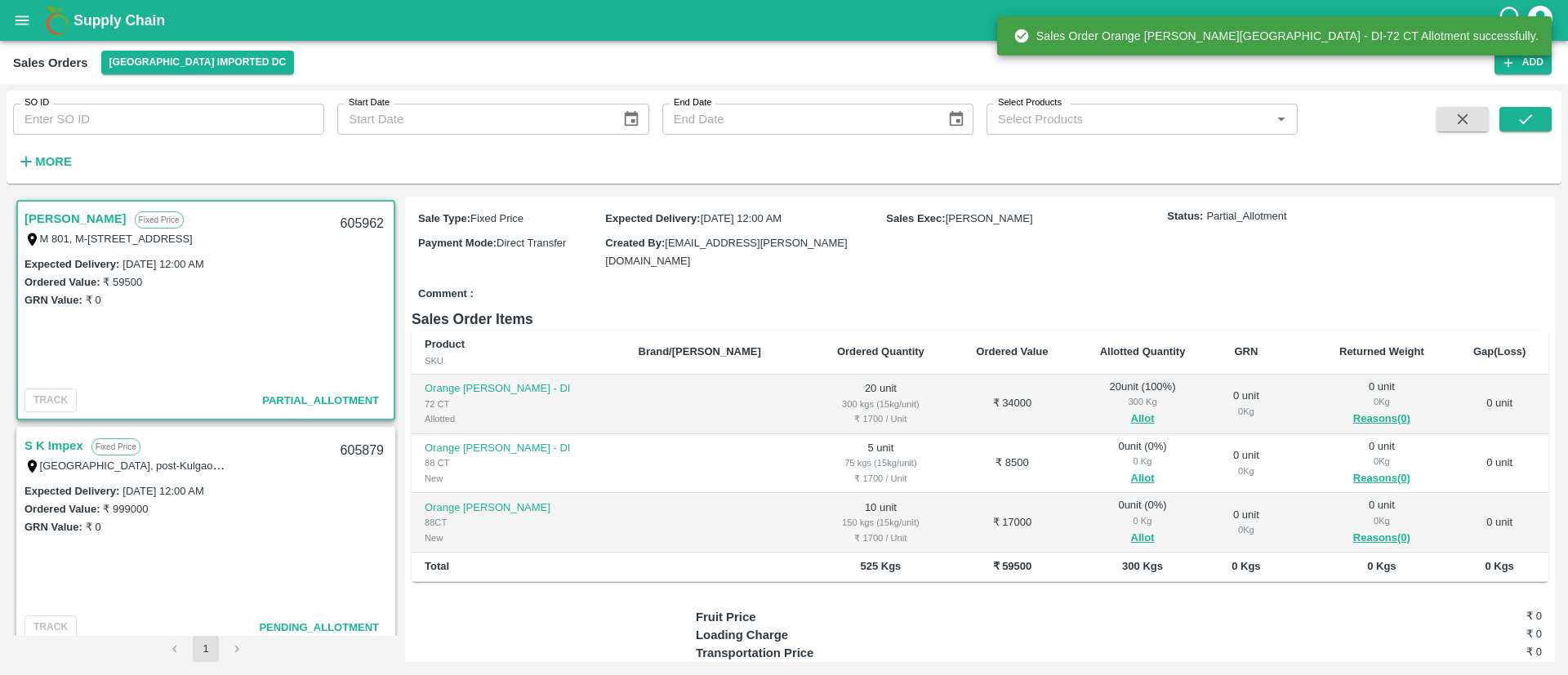
scroll to position [134, 0]
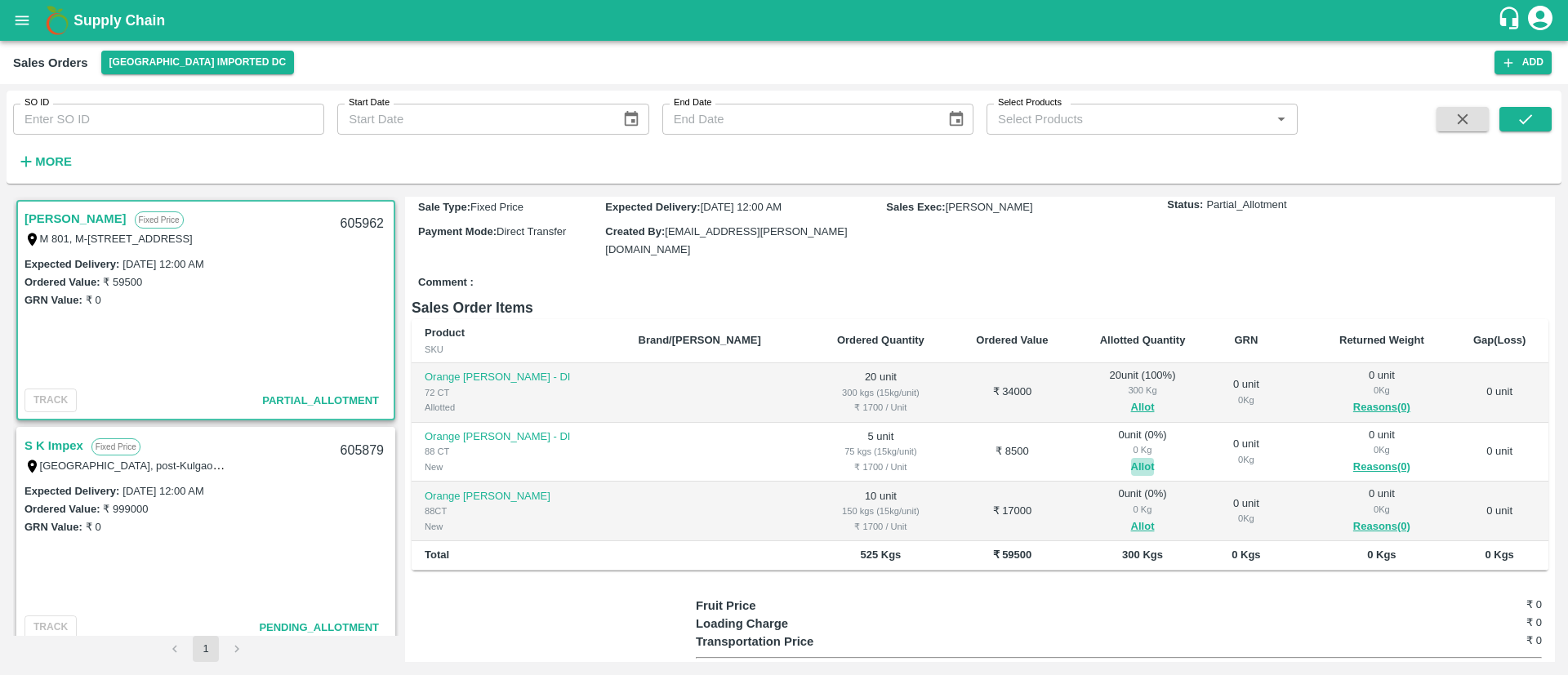
click at [1131, 464] on button "Allot" at bounding box center [1142, 467] width 24 height 19
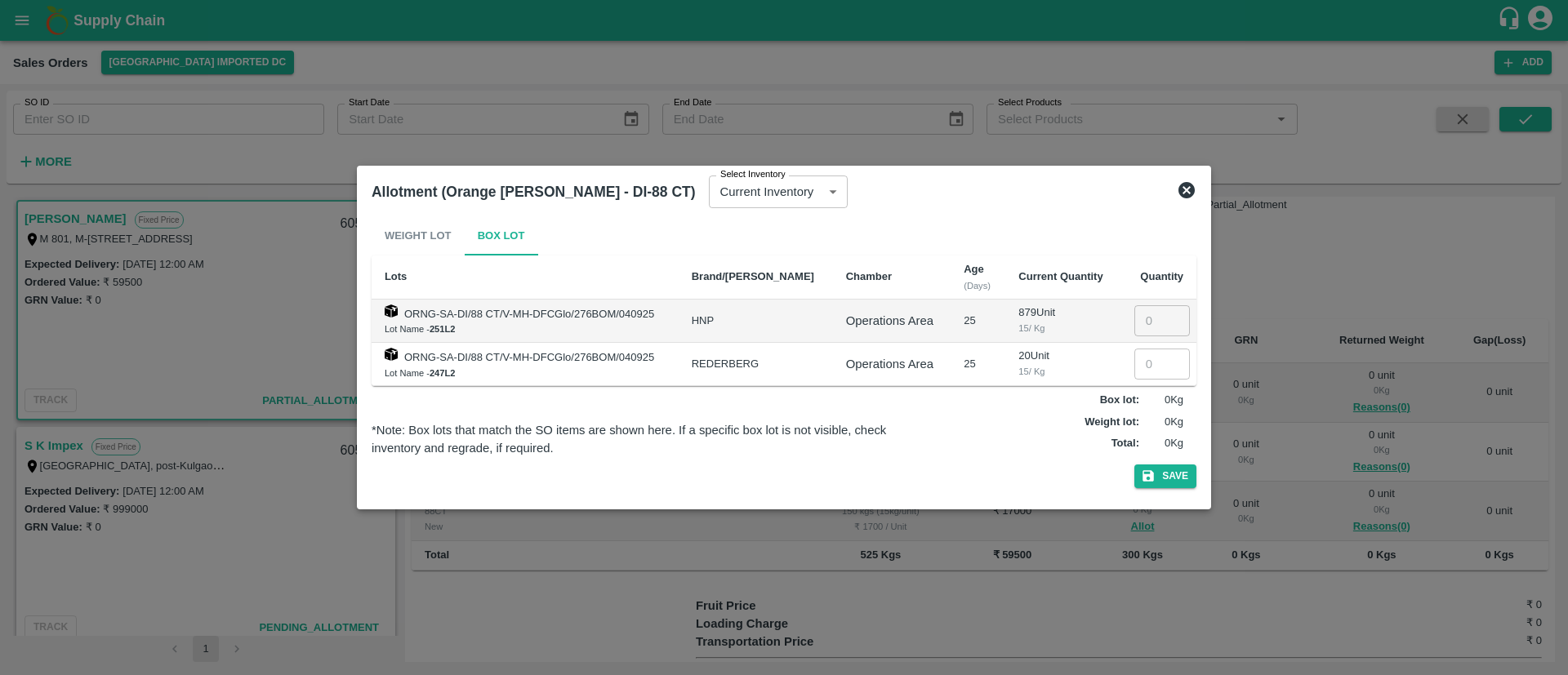
click at [1192, 182] on icon at bounding box center [1187, 191] width 20 height 20
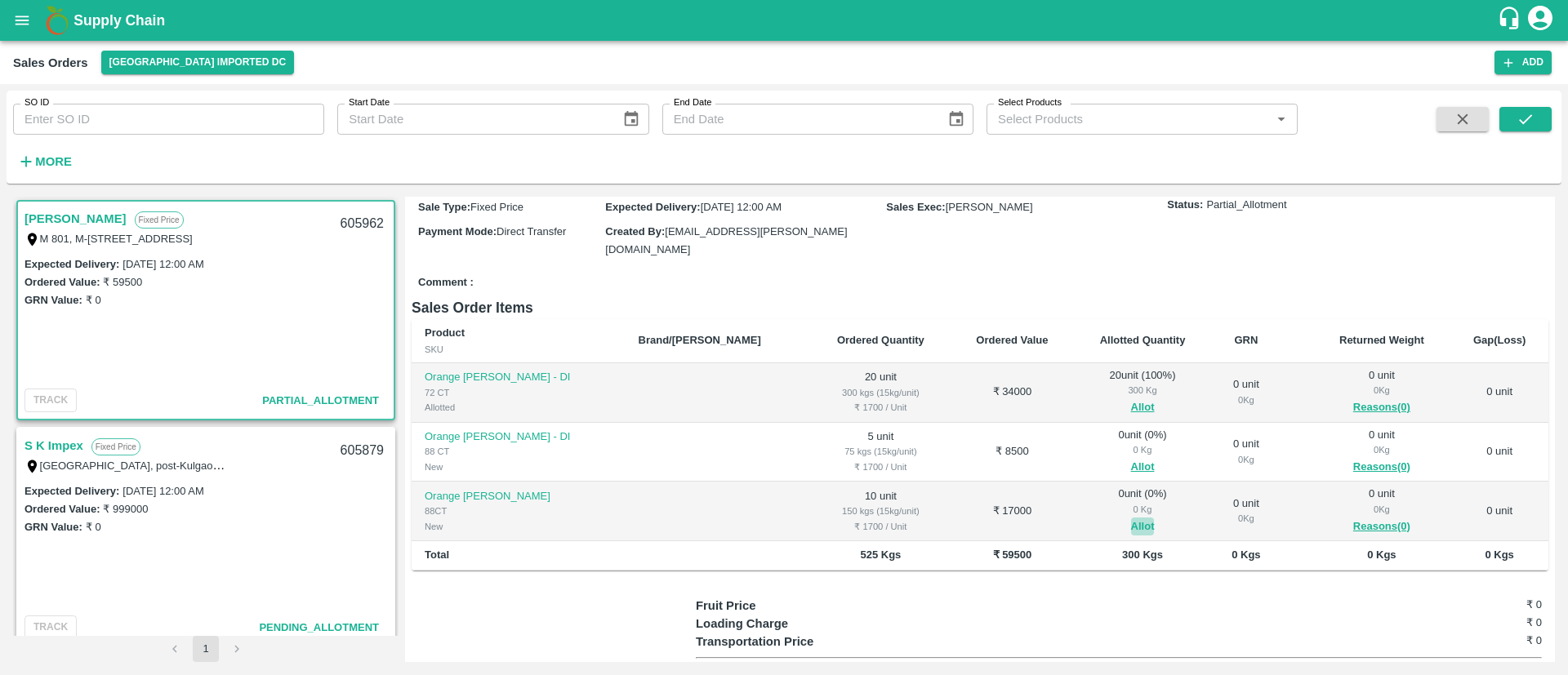
click at [1131, 524] on button "Allot" at bounding box center [1142, 527] width 24 height 19
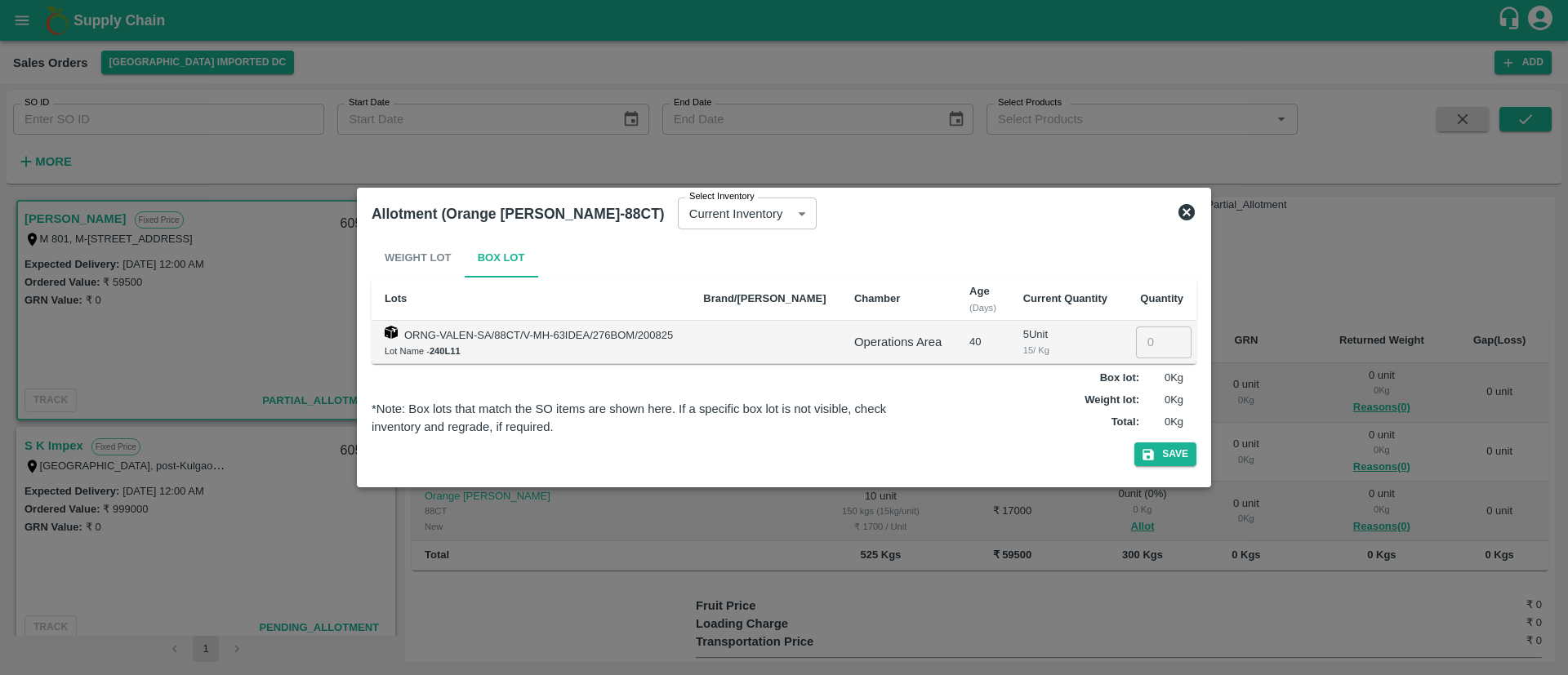
click at [1147, 344] on input "number" at bounding box center [1164, 342] width 56 height 31
type input "5"
click at [1186, 218] on icon at bounding box center [1187, 213] width 16 height 16
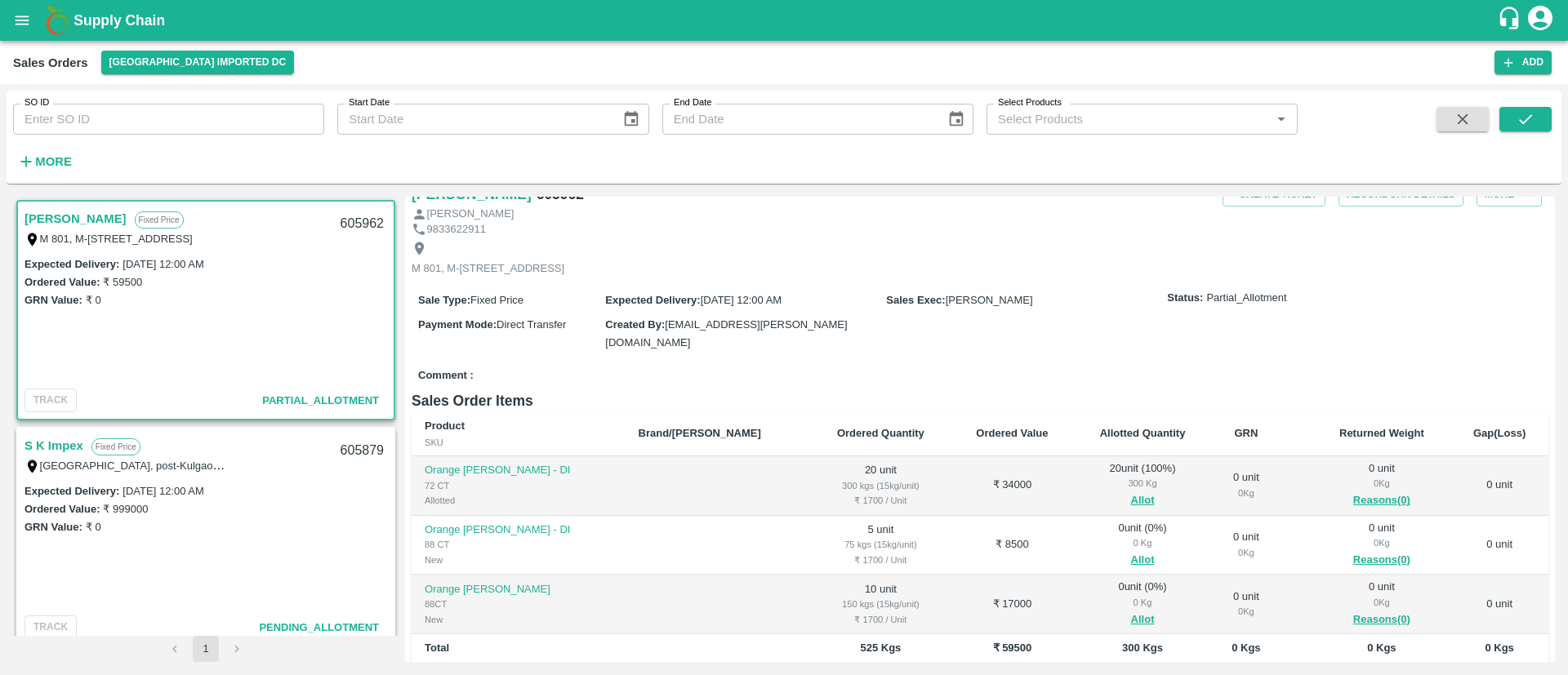
scroll to position [21, 0]
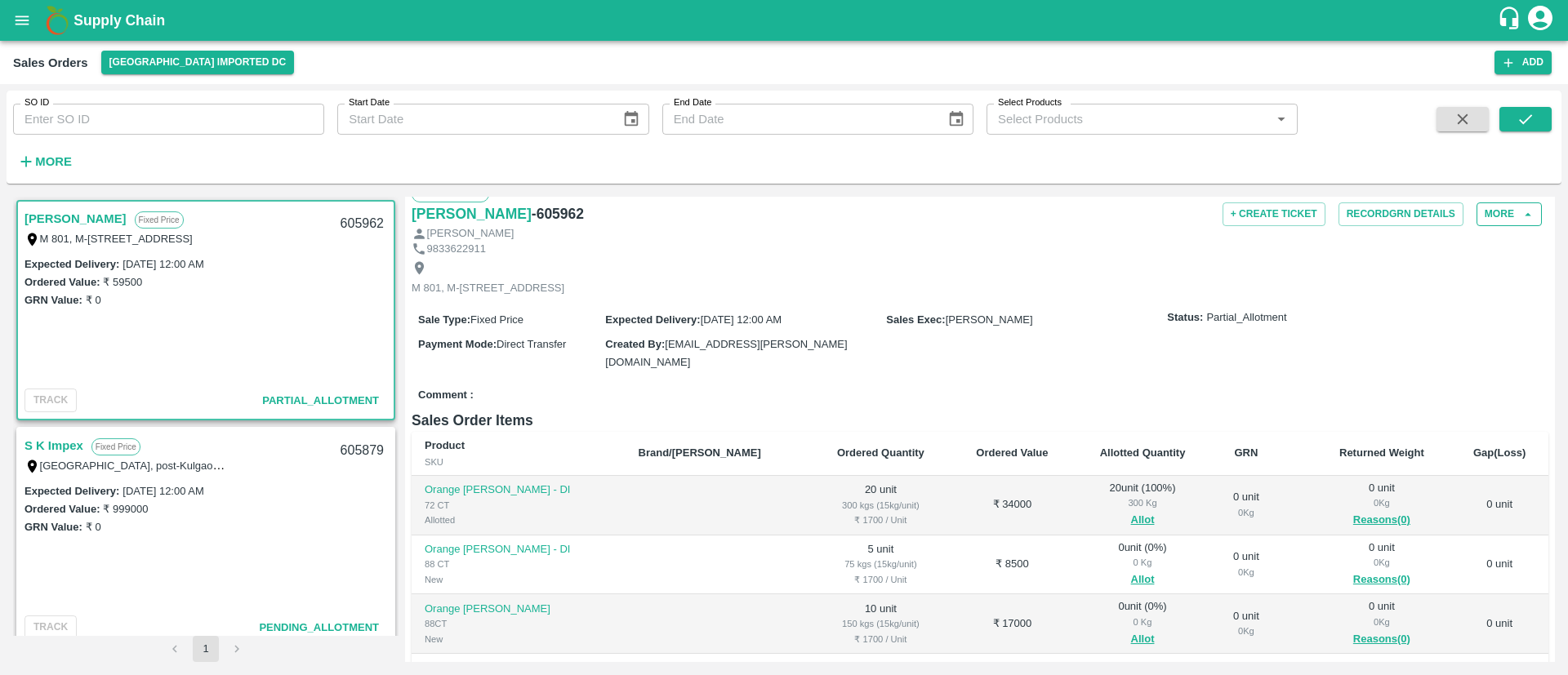
click at [1493, 216] on button "More" at bounding box center [1510, 214] width 65 height 24
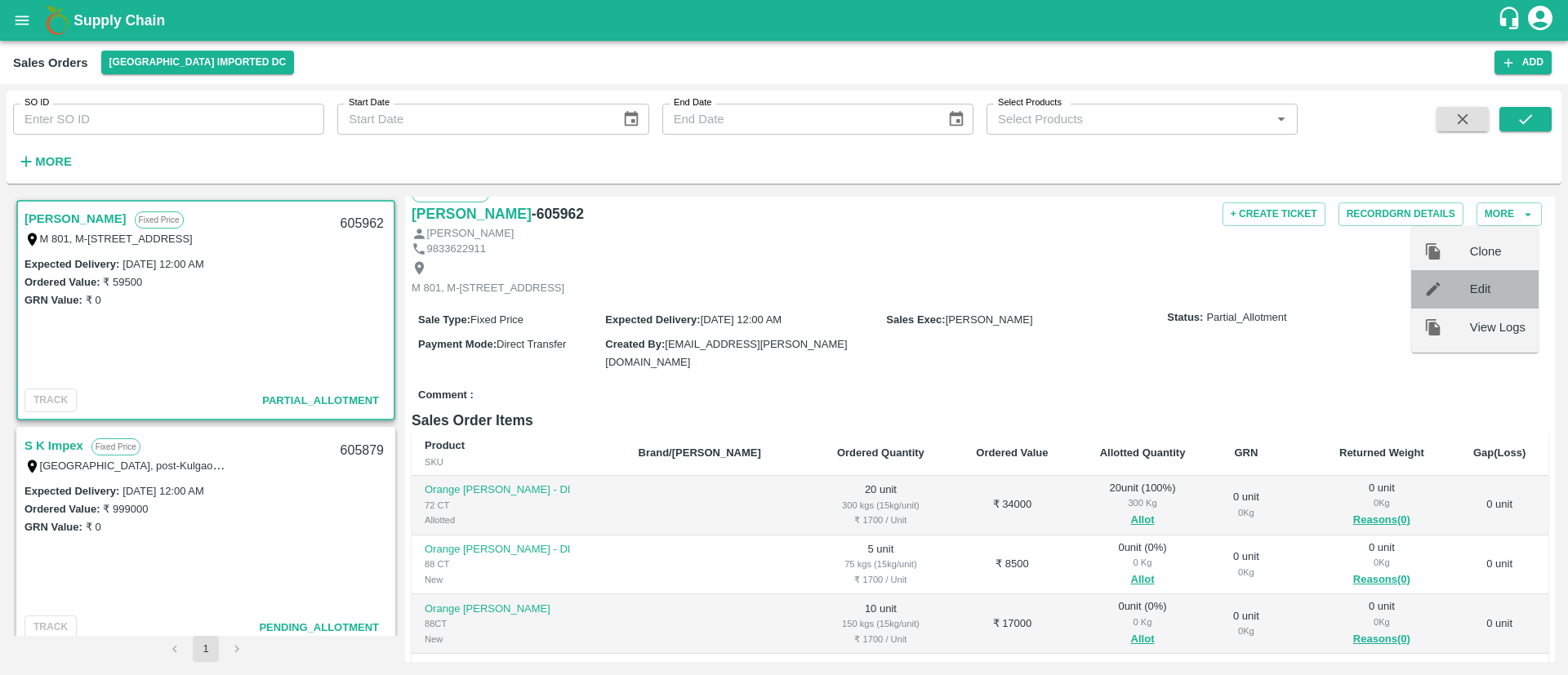
click at [1486, 289] on span "Edit" at bounding box center [1498, 289] width 56 height 18
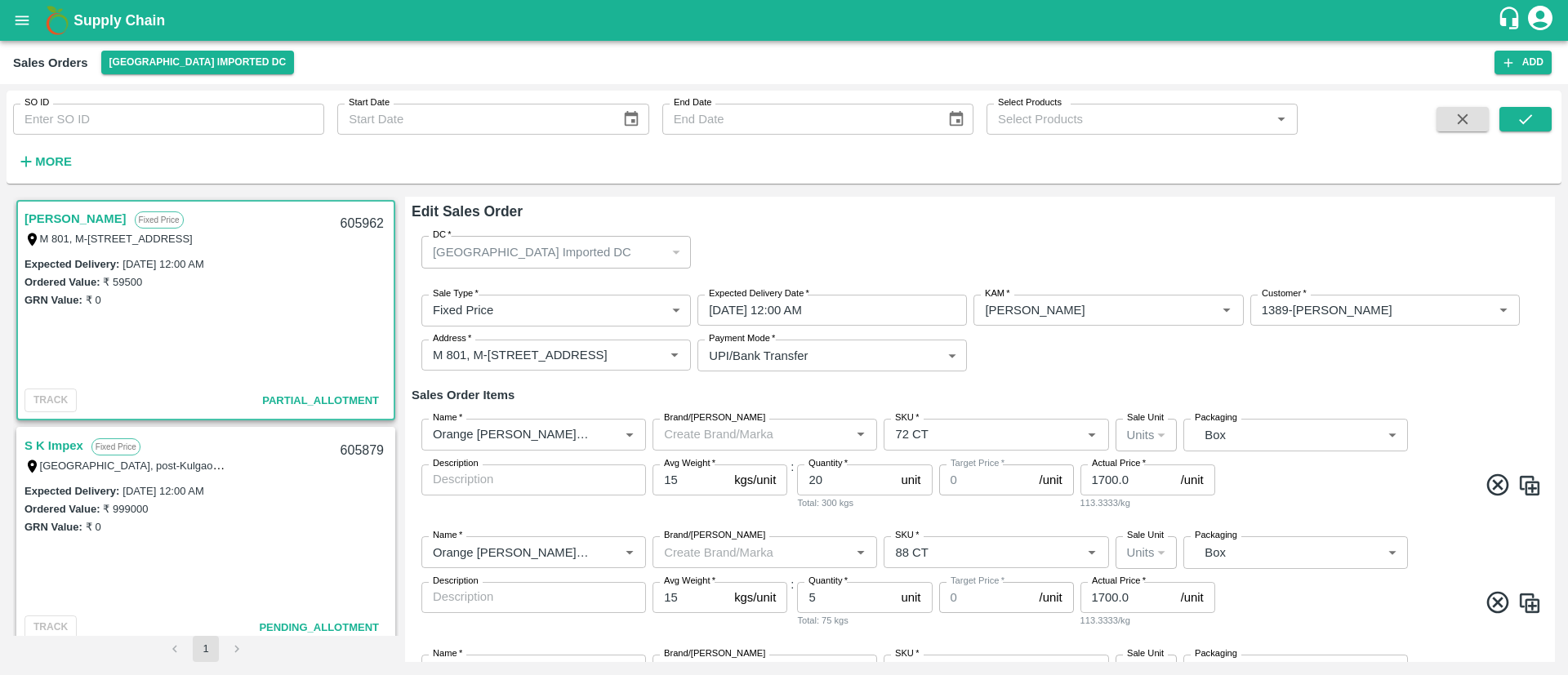
type input "0"
type input "NA"
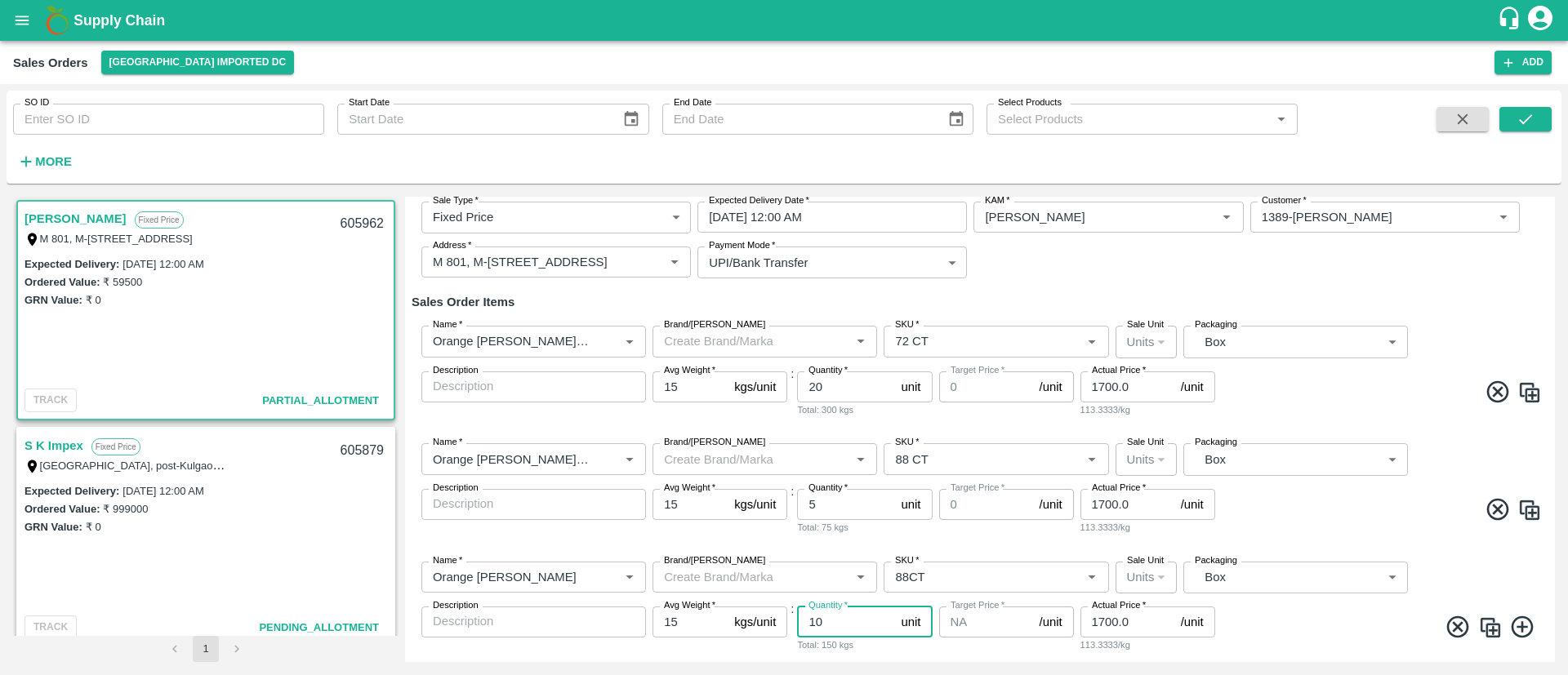
click at [850, 614] on input "10" at bounding box center [845, 623] width 97 height 31
type input "1"
type input "5"
click at [814, 506] on input "5" at bounding box center [845, 505] width 97 height 31
type input "10"
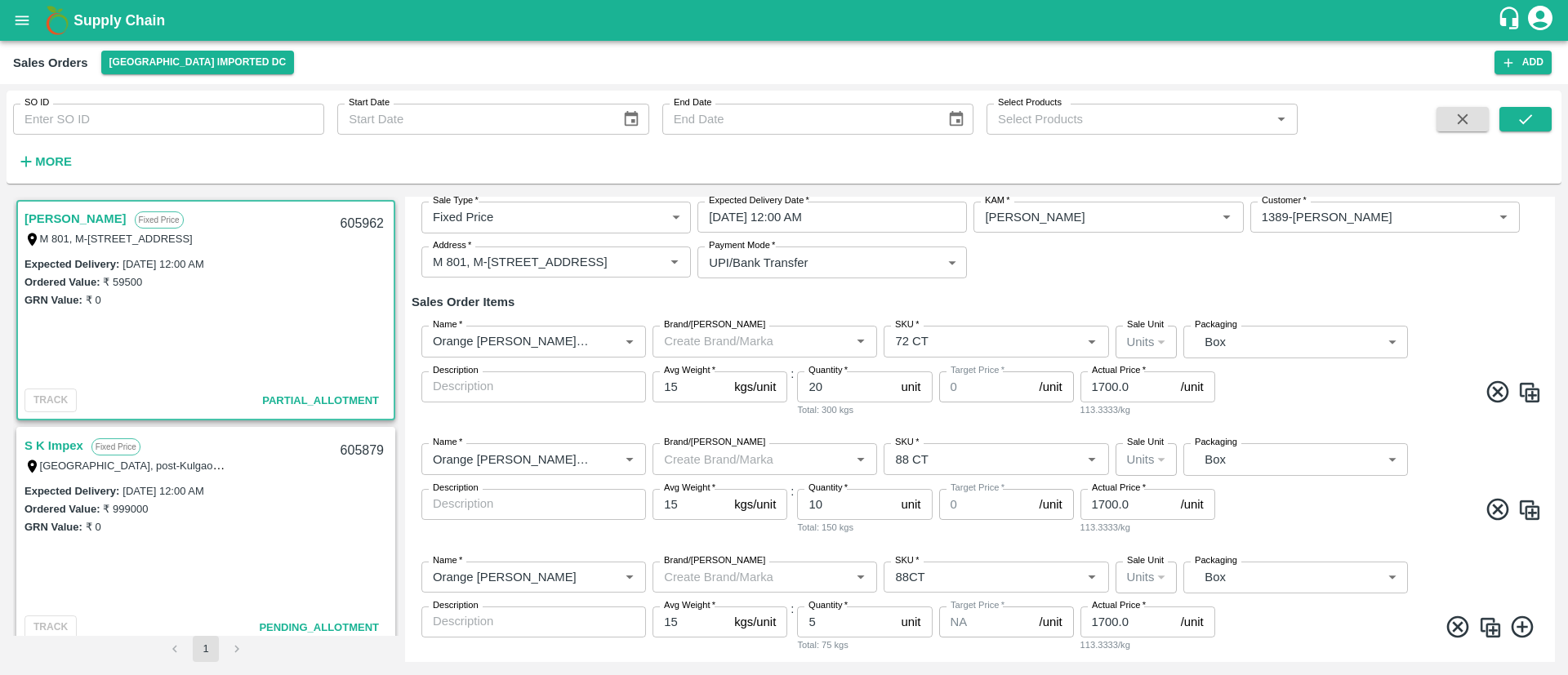
click at [1319, 497] on span at bounding box center [1380, 512] width 323 height 32
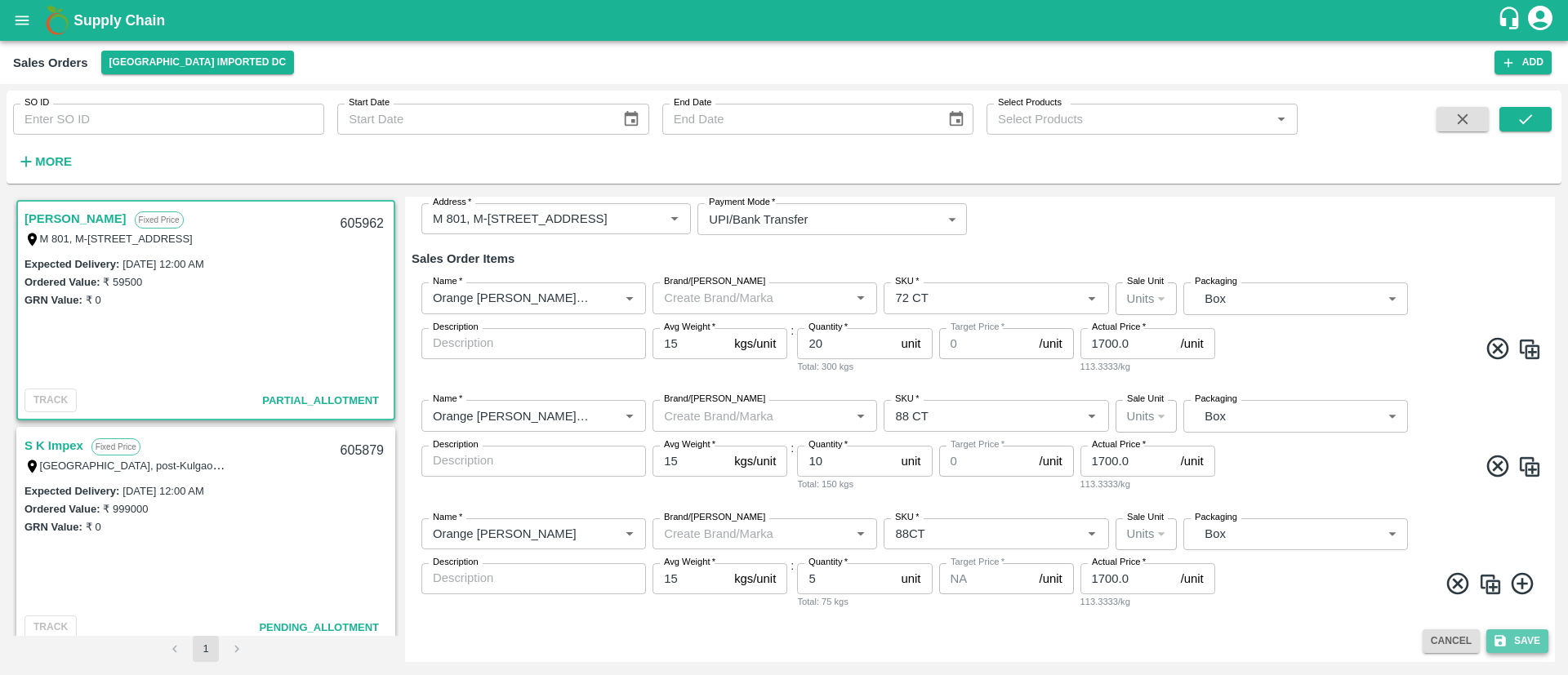
click at [1521, 648] on button "Save" at bounding box center [1518, 641] width 62 height 24
click at [1454, 650] on button "Cancel" at bounding box center [1452, 641] width 57 height 24
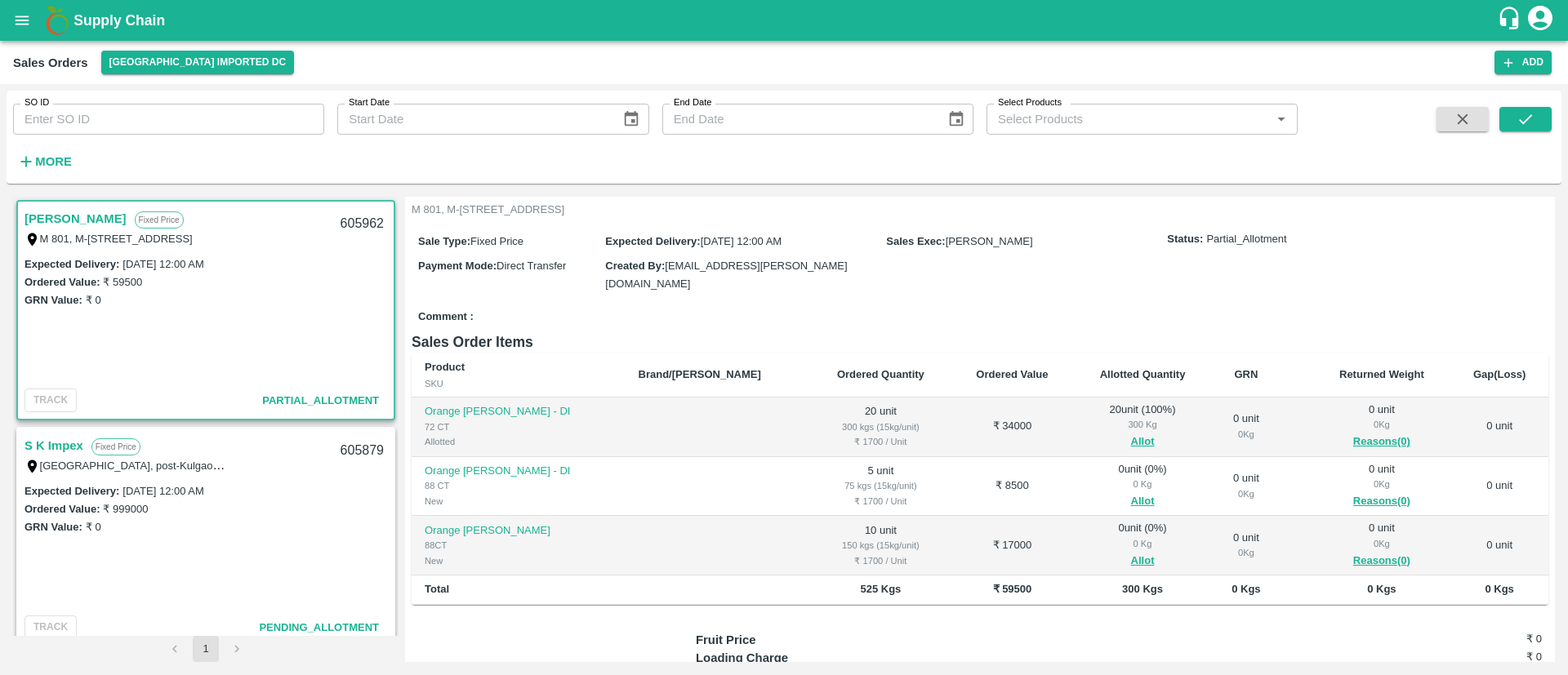
scroll to position [117, 0]
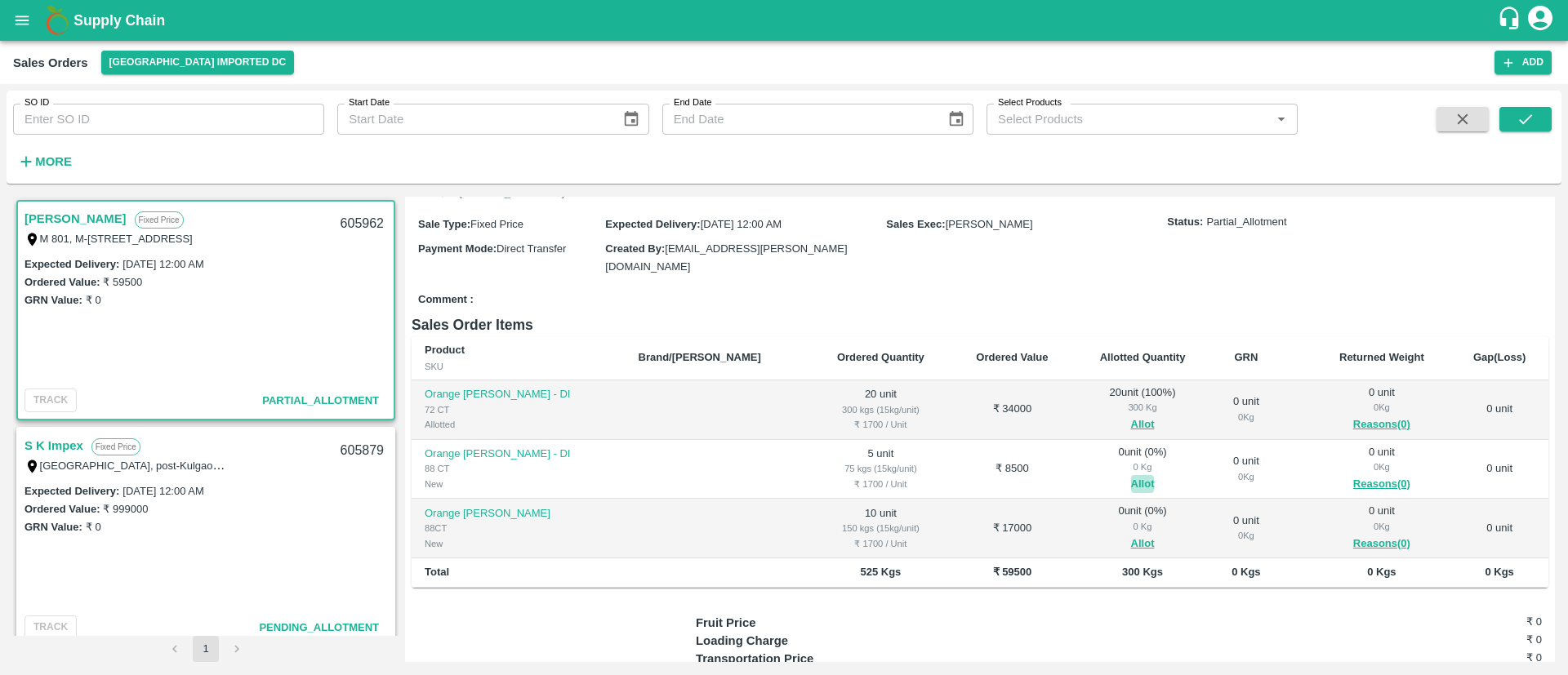
click at [1131, 478] on button "Allot" at bounding box center [1142, 484] width 24 height 19
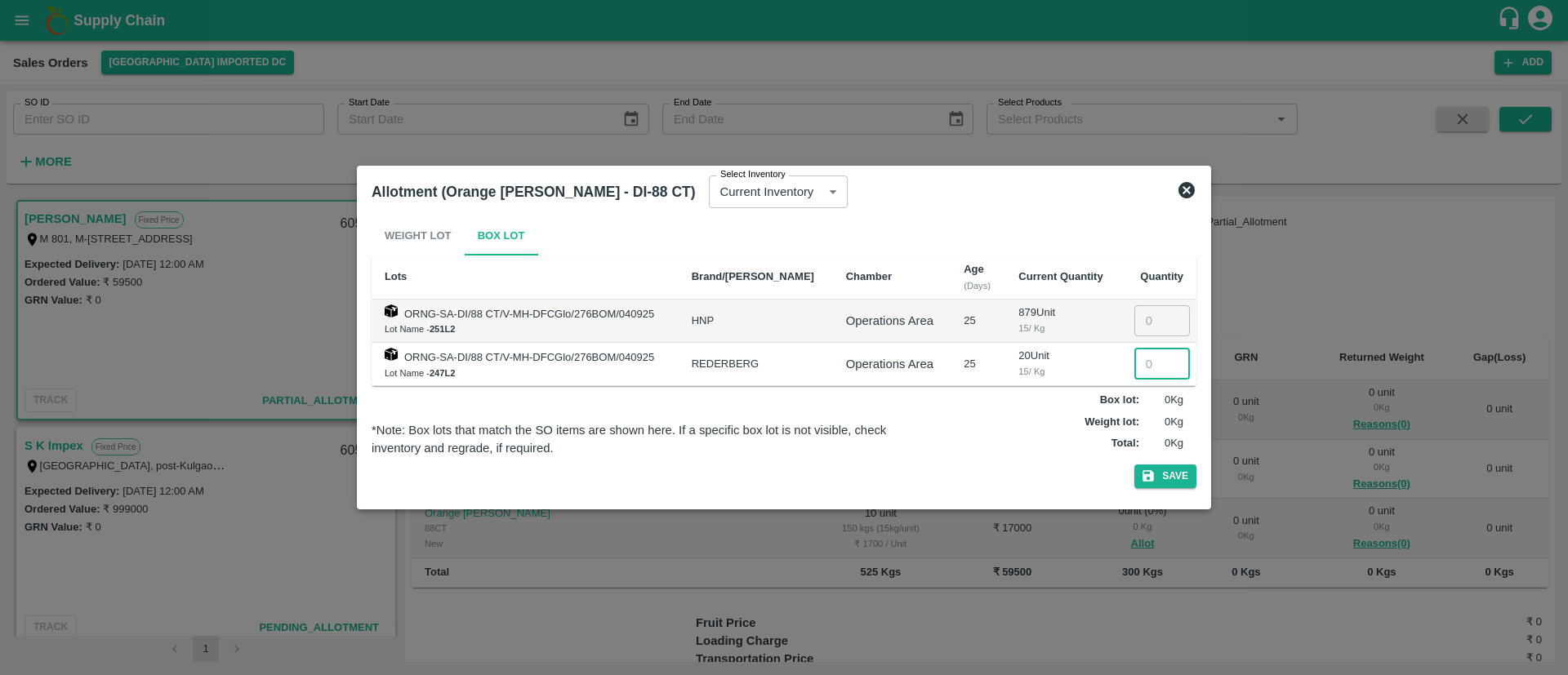
click at [1144, 361] on input "number" at bounding box center [1162, 364] width 56 height 31
type input "10"
click at [1172, 468] on button "Save" at bounding box center [1165, 476] width 62 height 24
click at [1187, 189] on icon at bounding box center [1187, 191] width 20 height 20
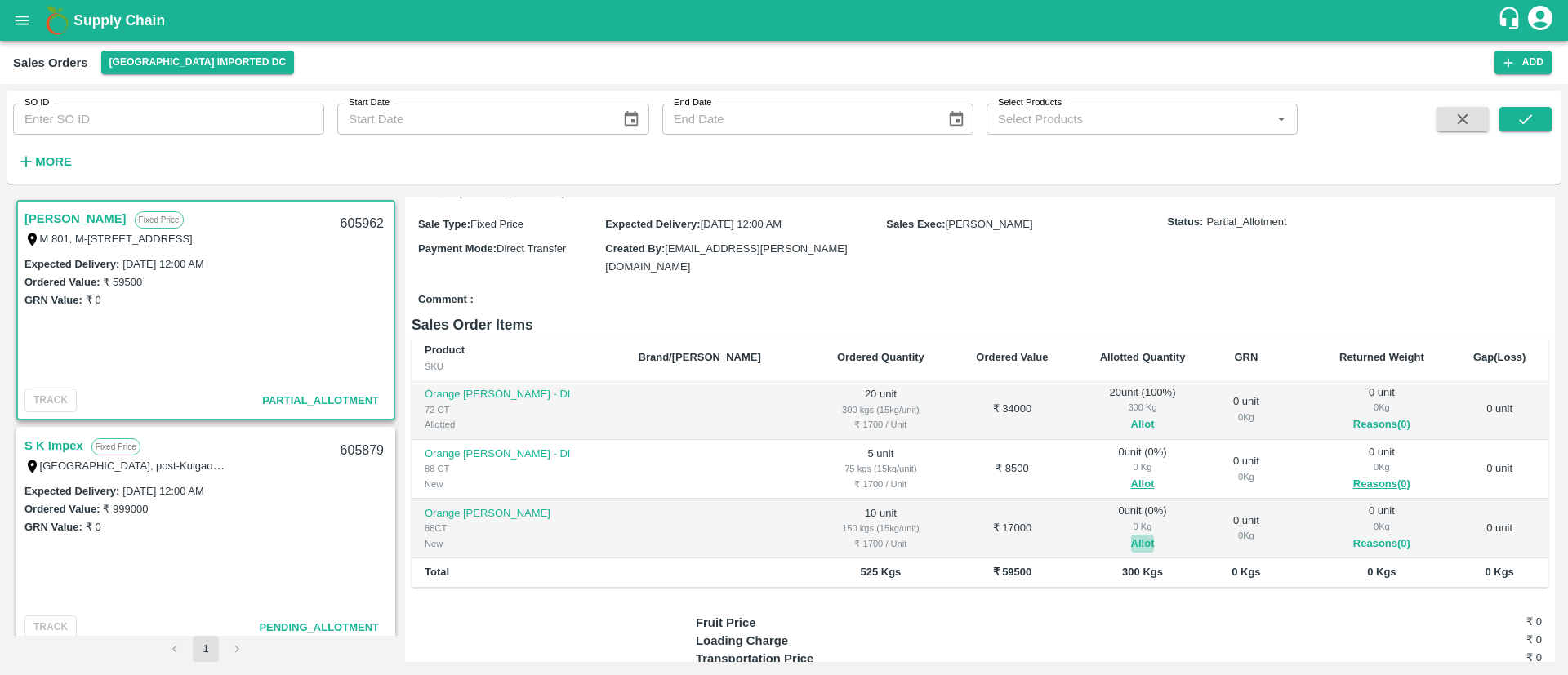
click at [1131, 538] on button "Allot" at bounding box center [1142, 544] width 24 height 19
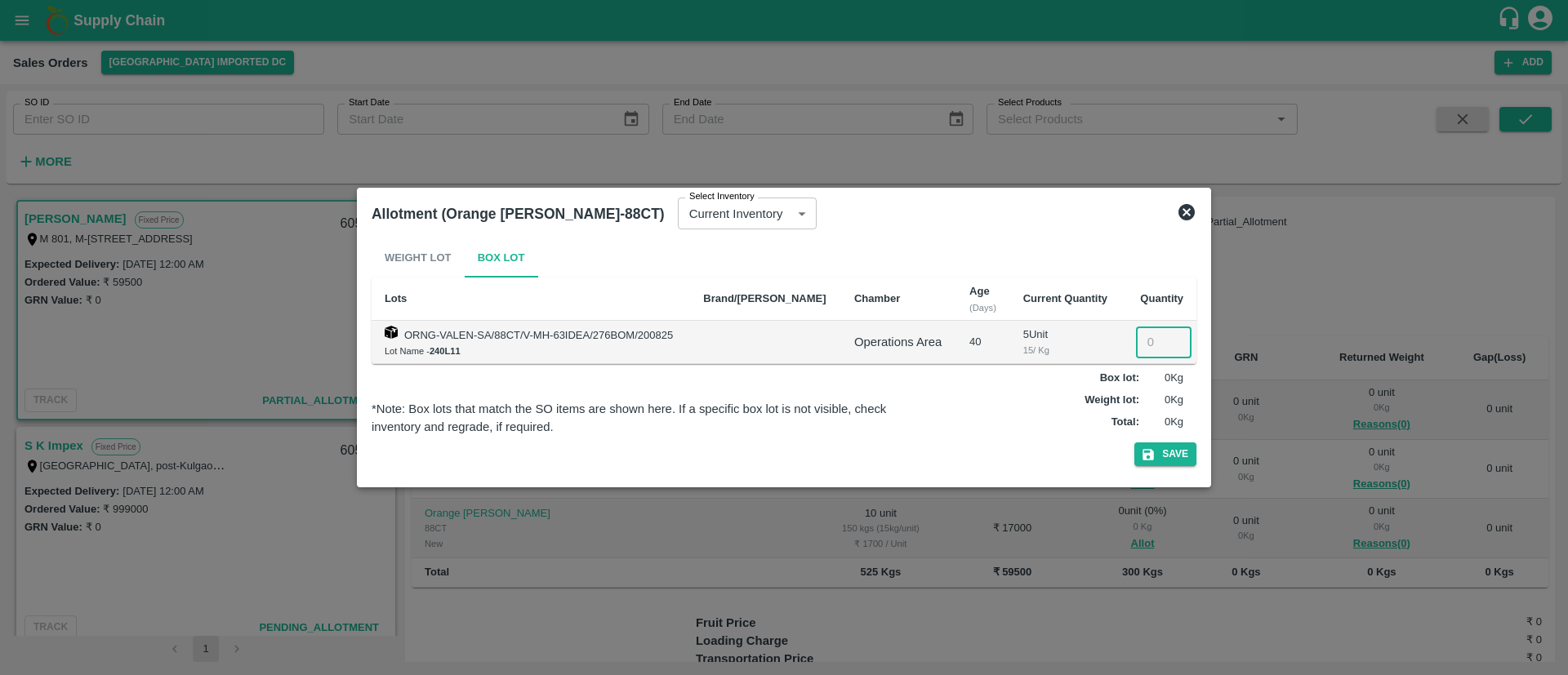
click at [1149, 340] on input "number" at bounding box center [1164, 342] width 56 height 31
click at [1187, 214] on icon at bounding box center [1187, 213] width 16 height 16
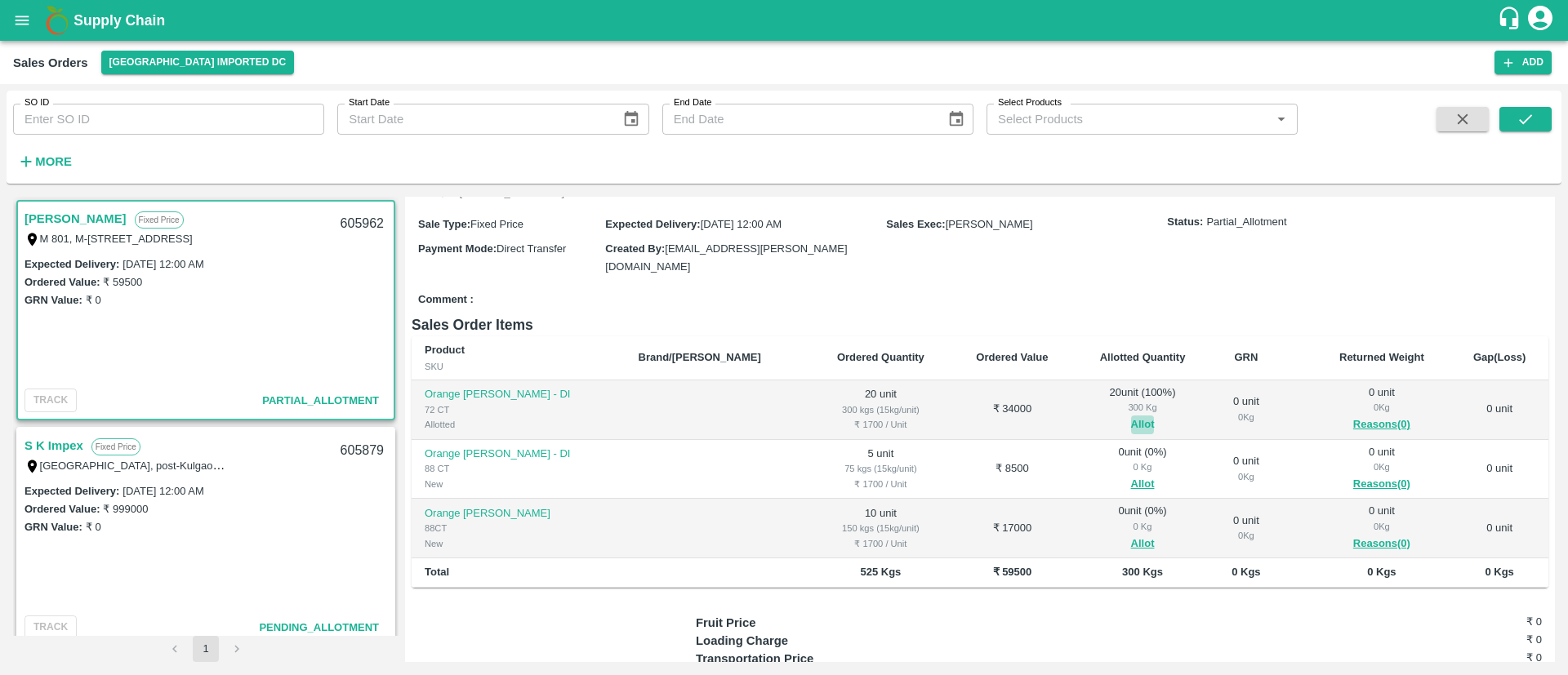
click at [1131, 420] on button "Allot" at bounding box center [1142, 425] width 24 height 19
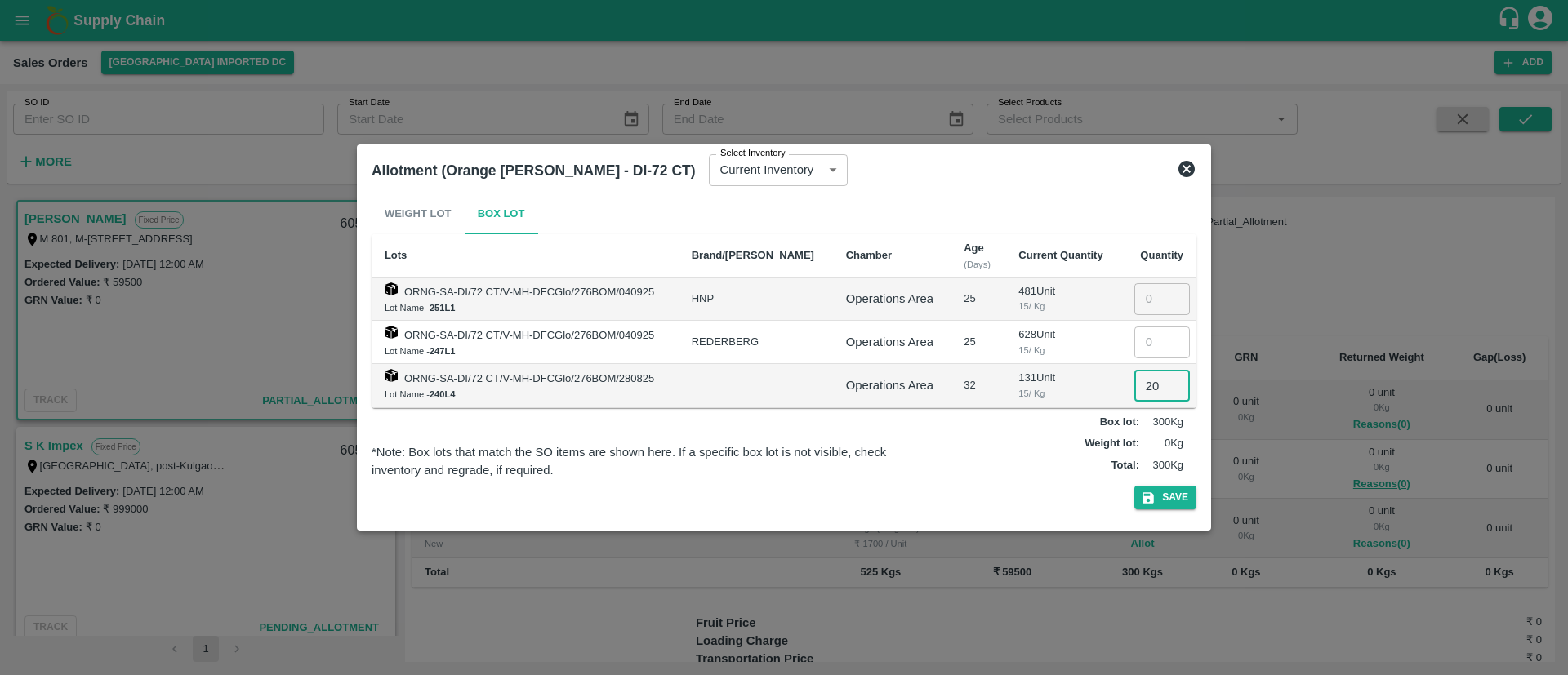
click at [1152, 384] on input "20" at bounding box center [1162, 385] width 56 height 31
type input "0"
click at [1166, 500] on button "Save" at bounding box center [1165, 497] width 62 height 24
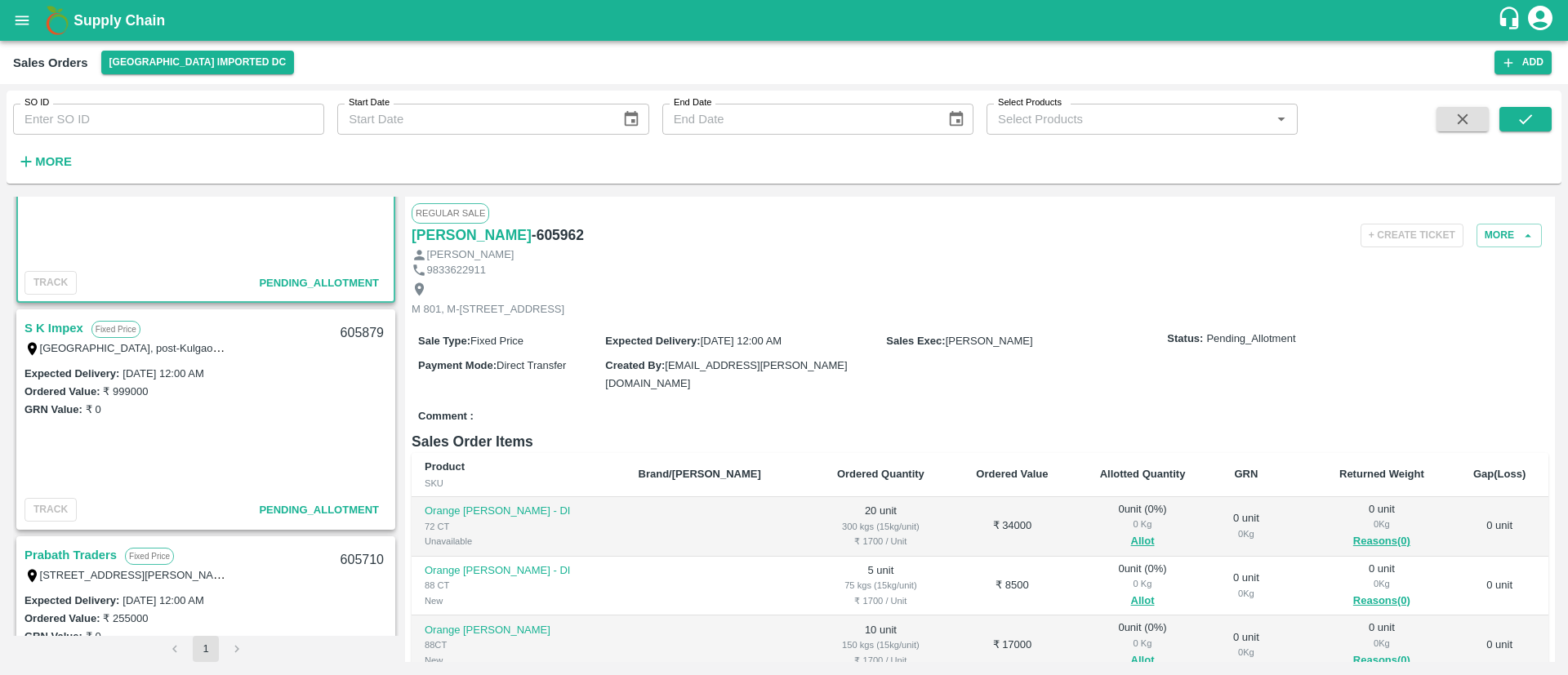
scroll to position [135, 0]
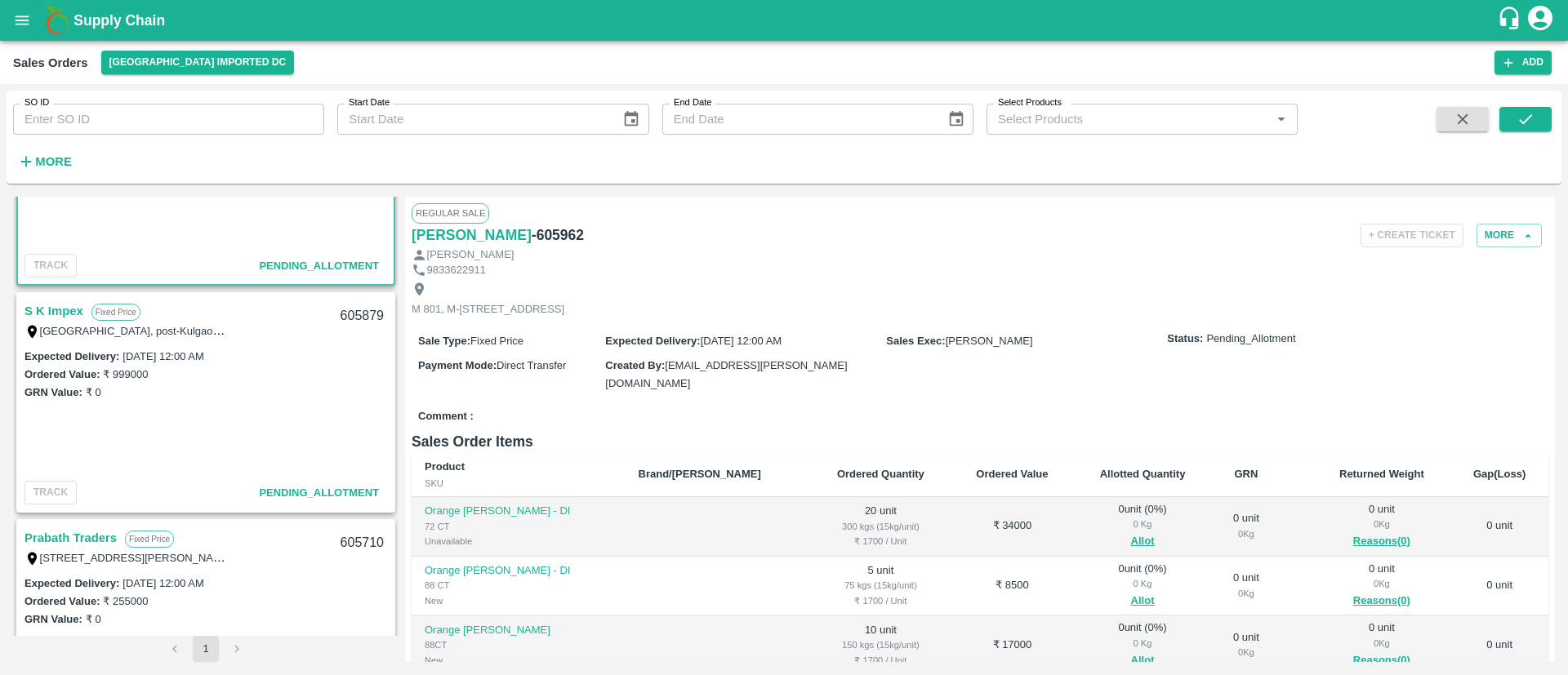
click at [70, 306] on link "S K Impex" at bounding box center [54, 311] width 59 height 21
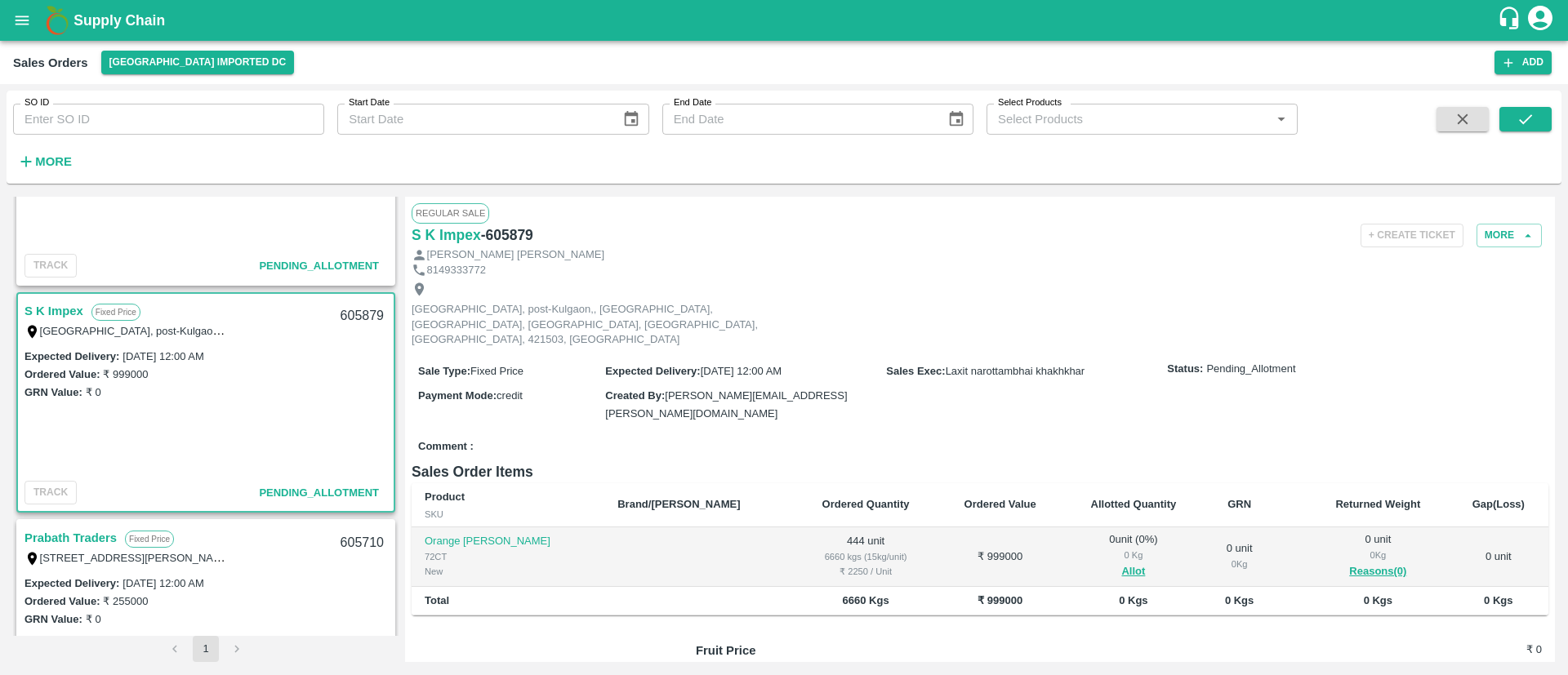
click at [1247, 169] on div "SO ID SO ID Start Date Start Date End Date End Date Select Products Select Prod…" at bounding box center [649, 133] width 1298 height 85
click at [1121, 563] on button "Allot" at bounding box center [1133, 572] width 24 height 19
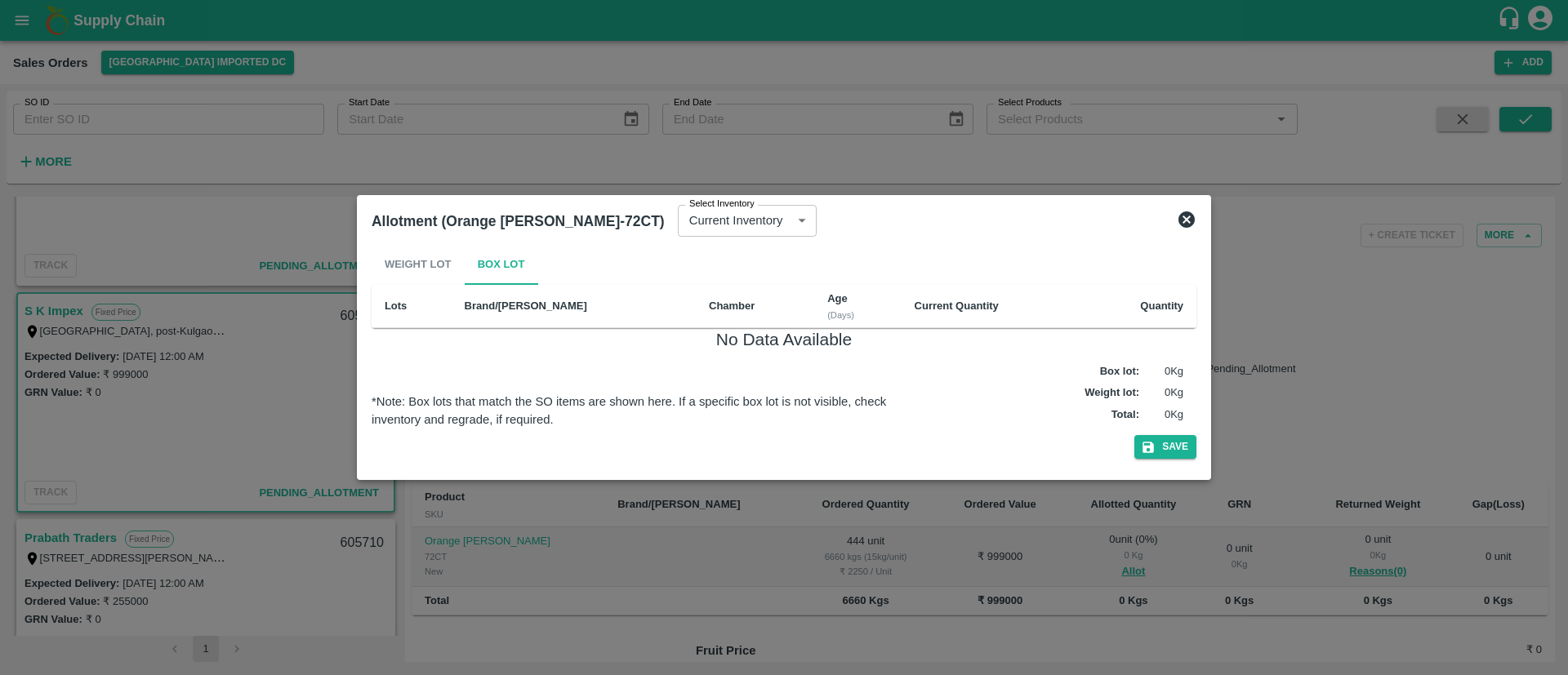
click at [1189, 218] on icon at bounding box center [1187, 220] width 16 height 16
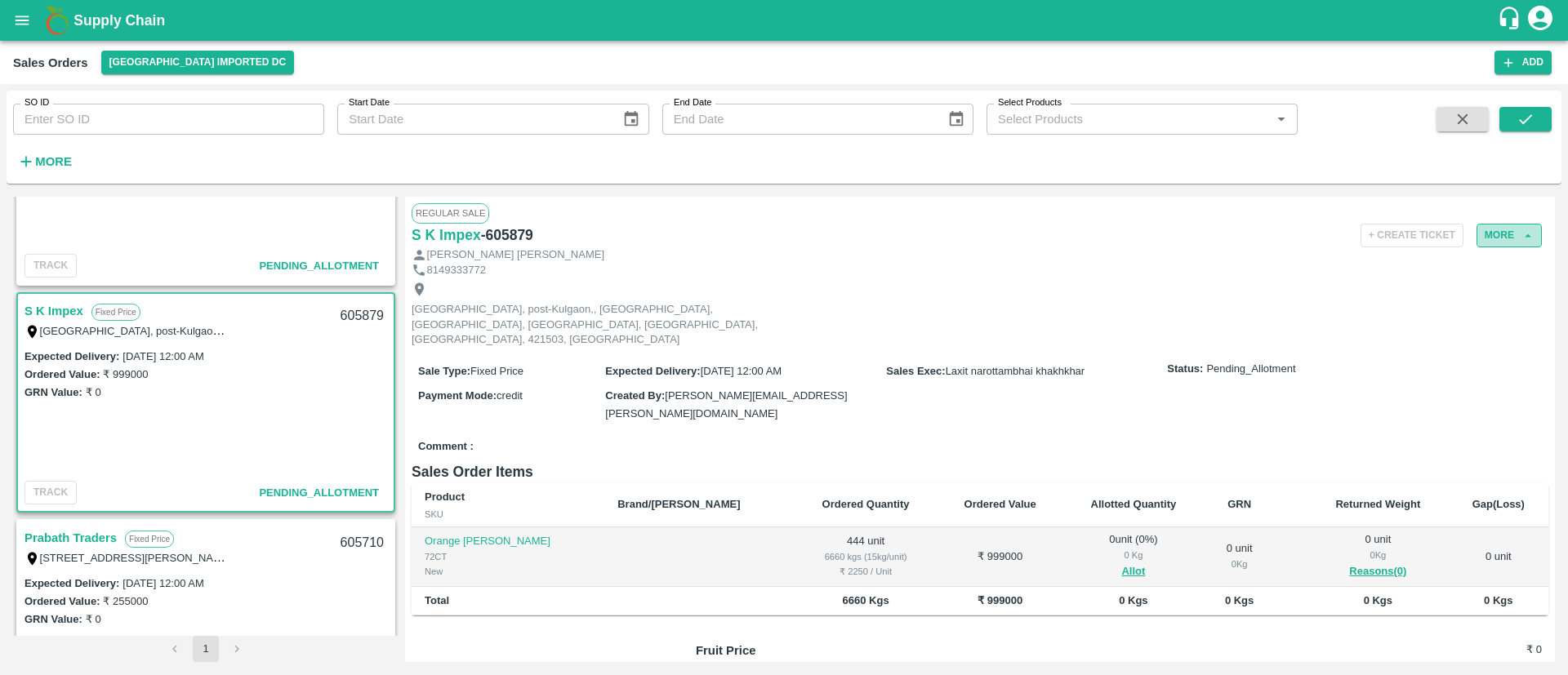
click at [1492, 238] on button "More" at bounding box center [1510, 235] width 65 height 24
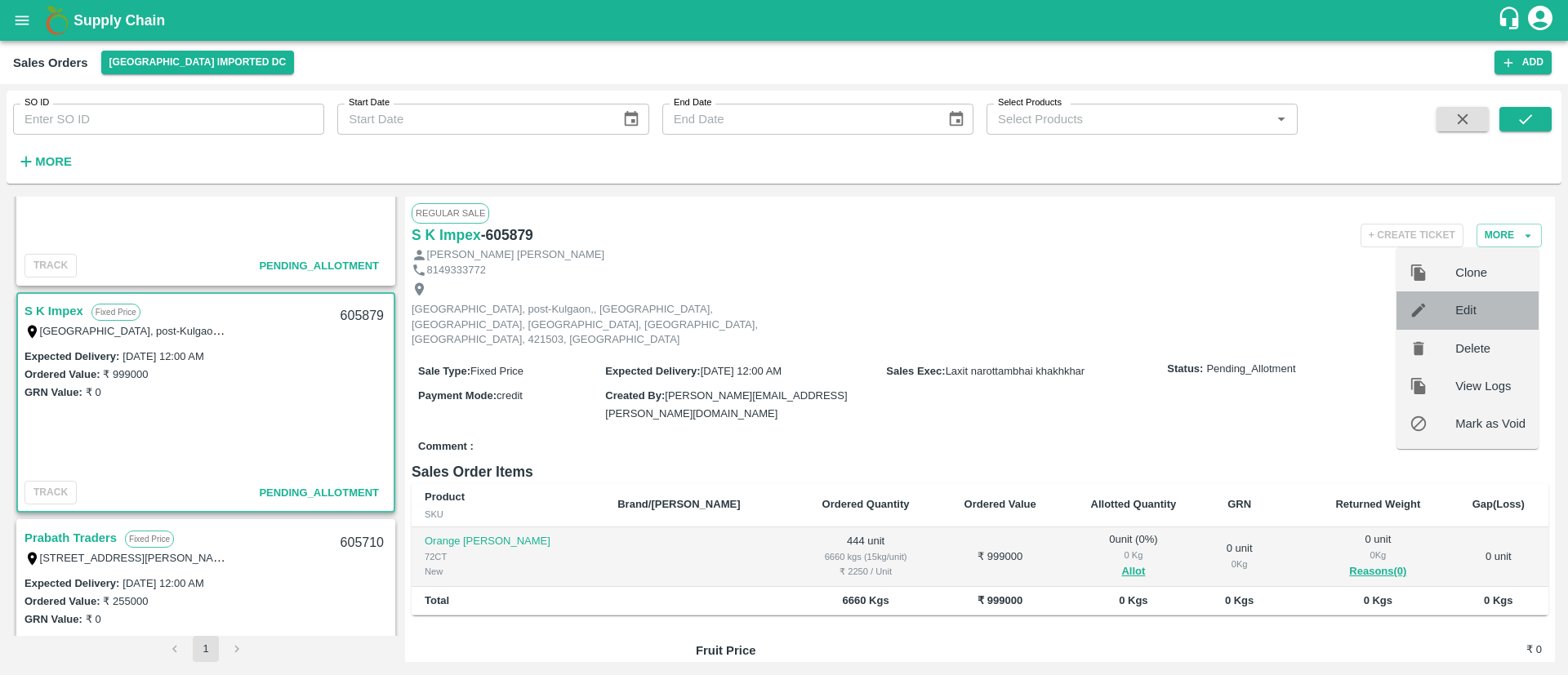
click at [1471, 299] on div "Edit" at bounding box center [1468, 310] width 142 height 38
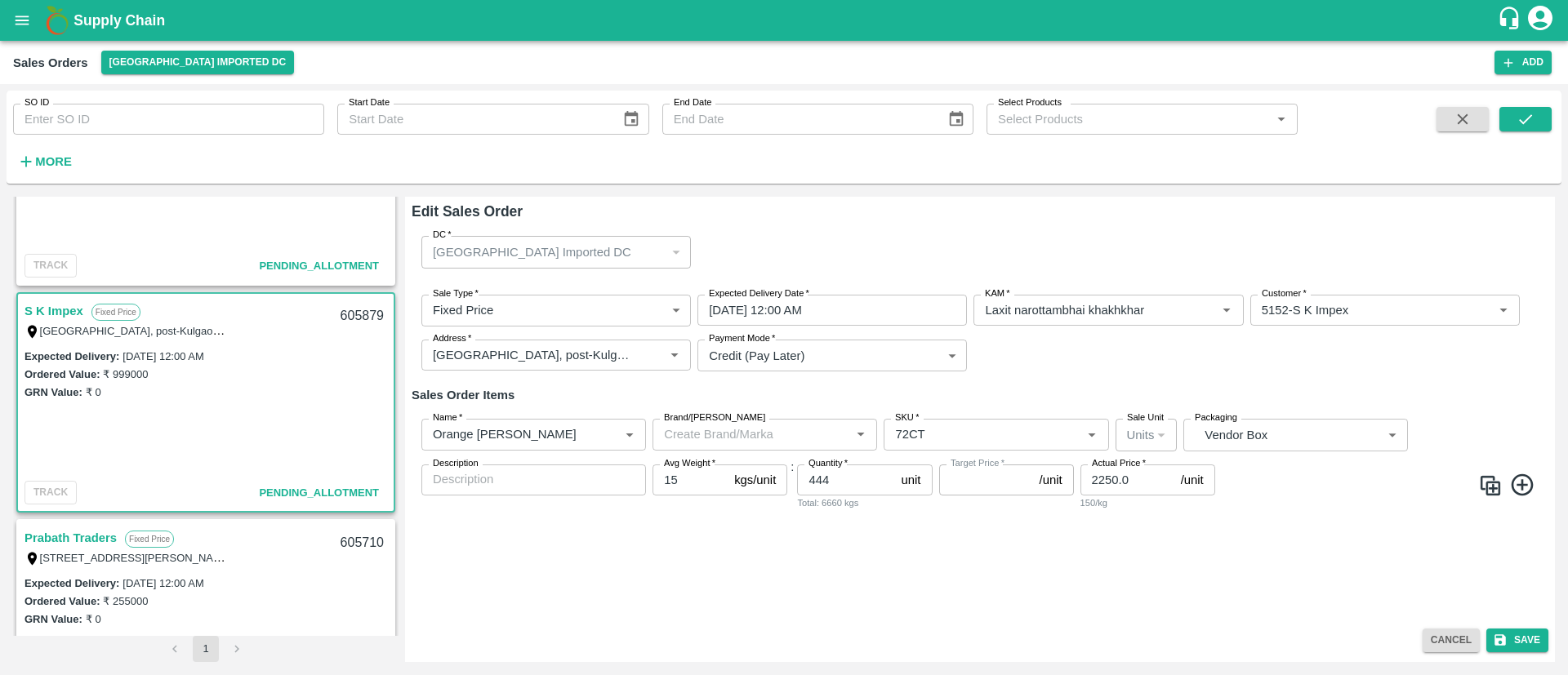
type input "NA"
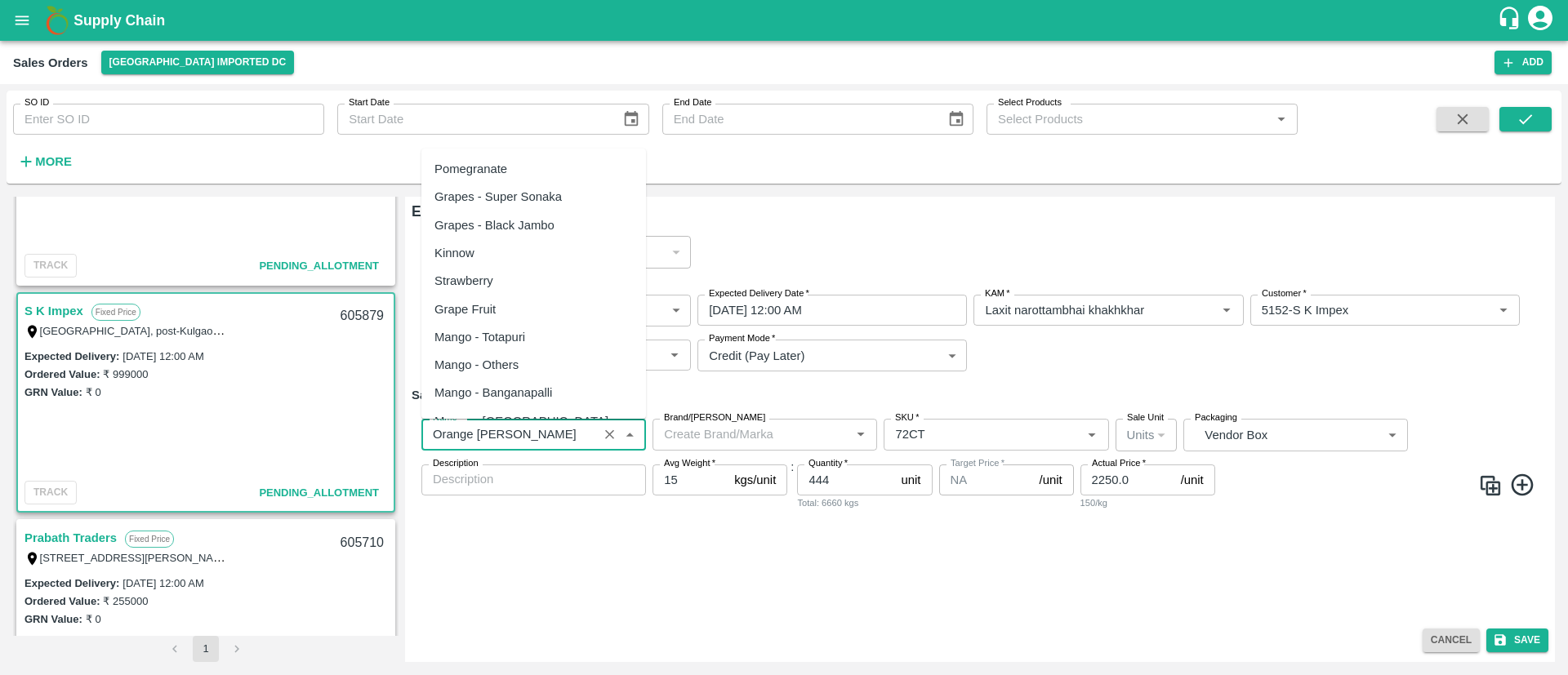
click at [575, 432] on input "Name   *" at bounding box center [510, 434] width 167 height 21
click at [565, 432] on input "Name   *" at bounding box center [510, 434] width 167 height 21
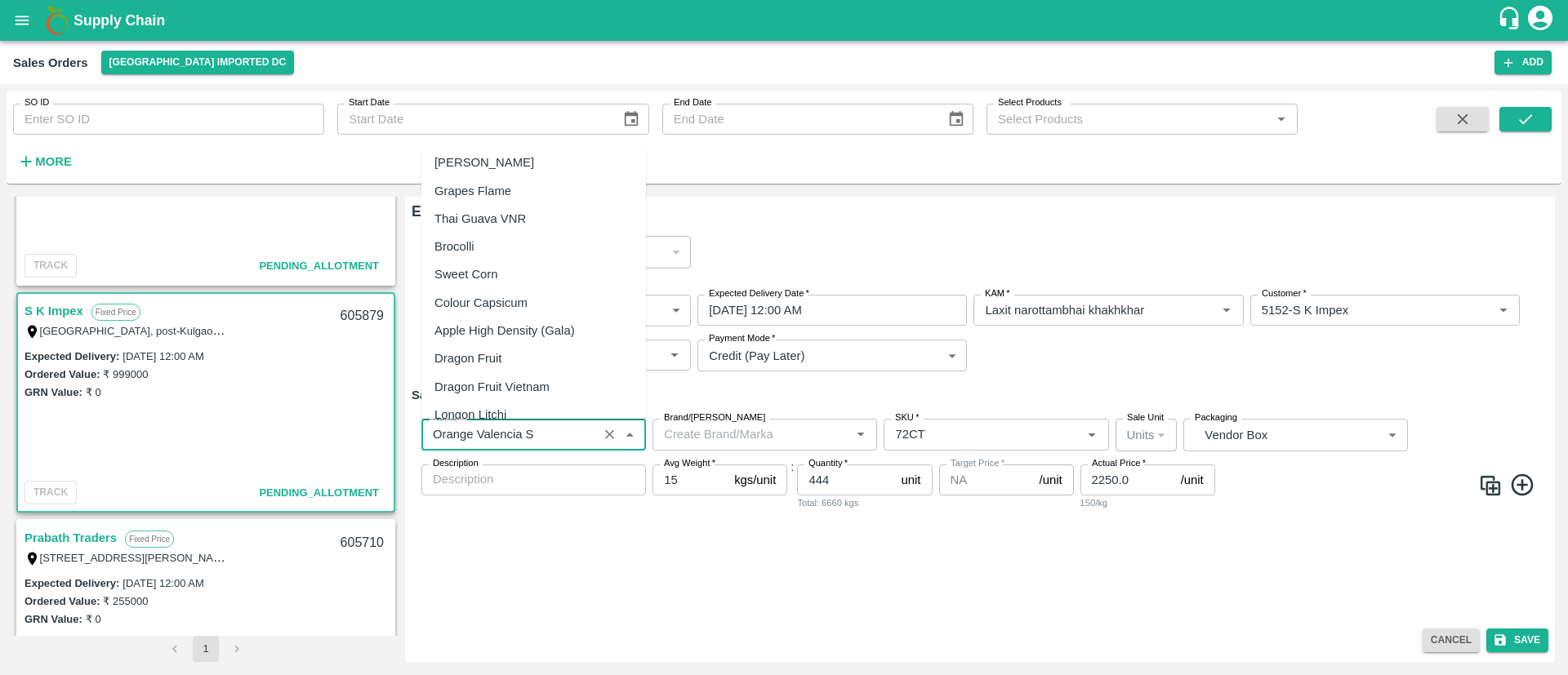
scroll to position [0, 0]
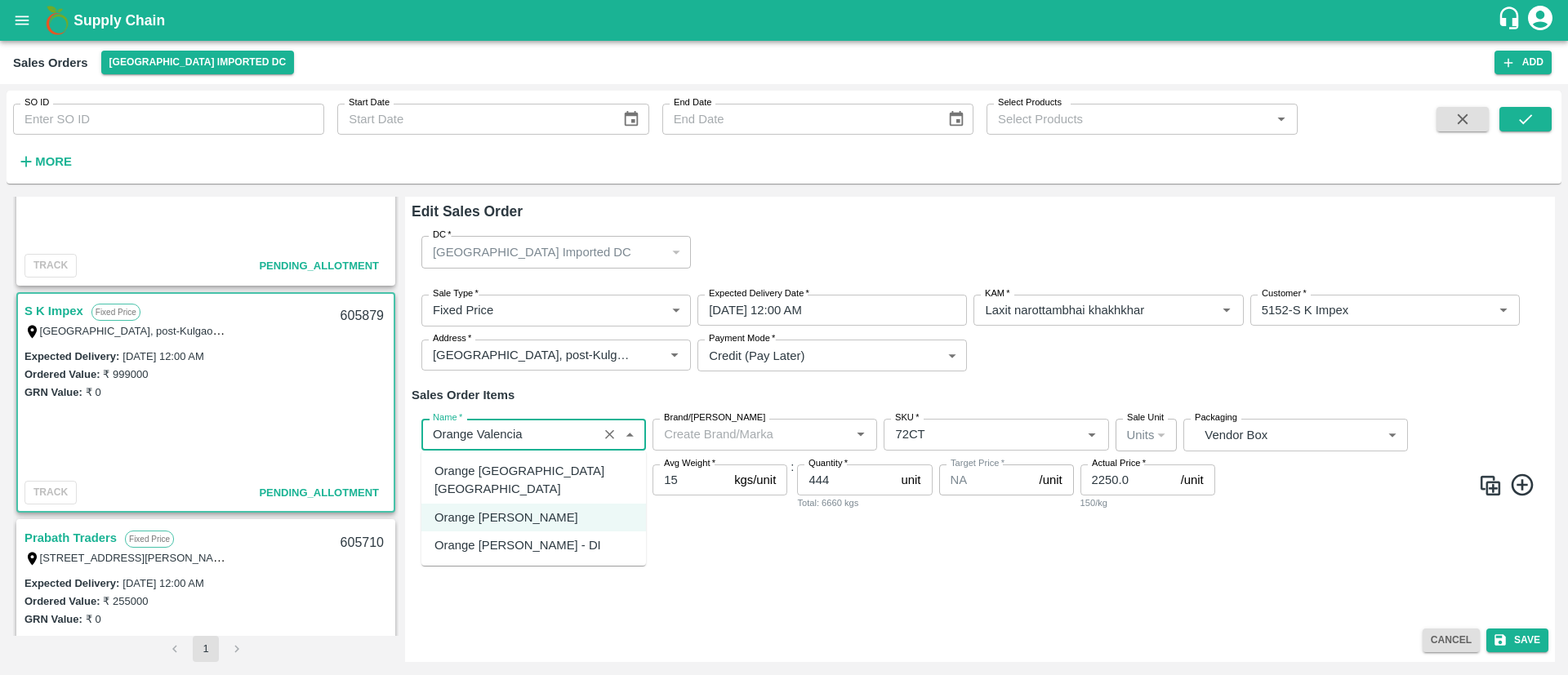
click at [559, 537] on div "Orange [PERSON_NAME] - DI" at bounding box center [518, 546] width 167 height 18
type input "Orange [PERSON_NAME] - DI"
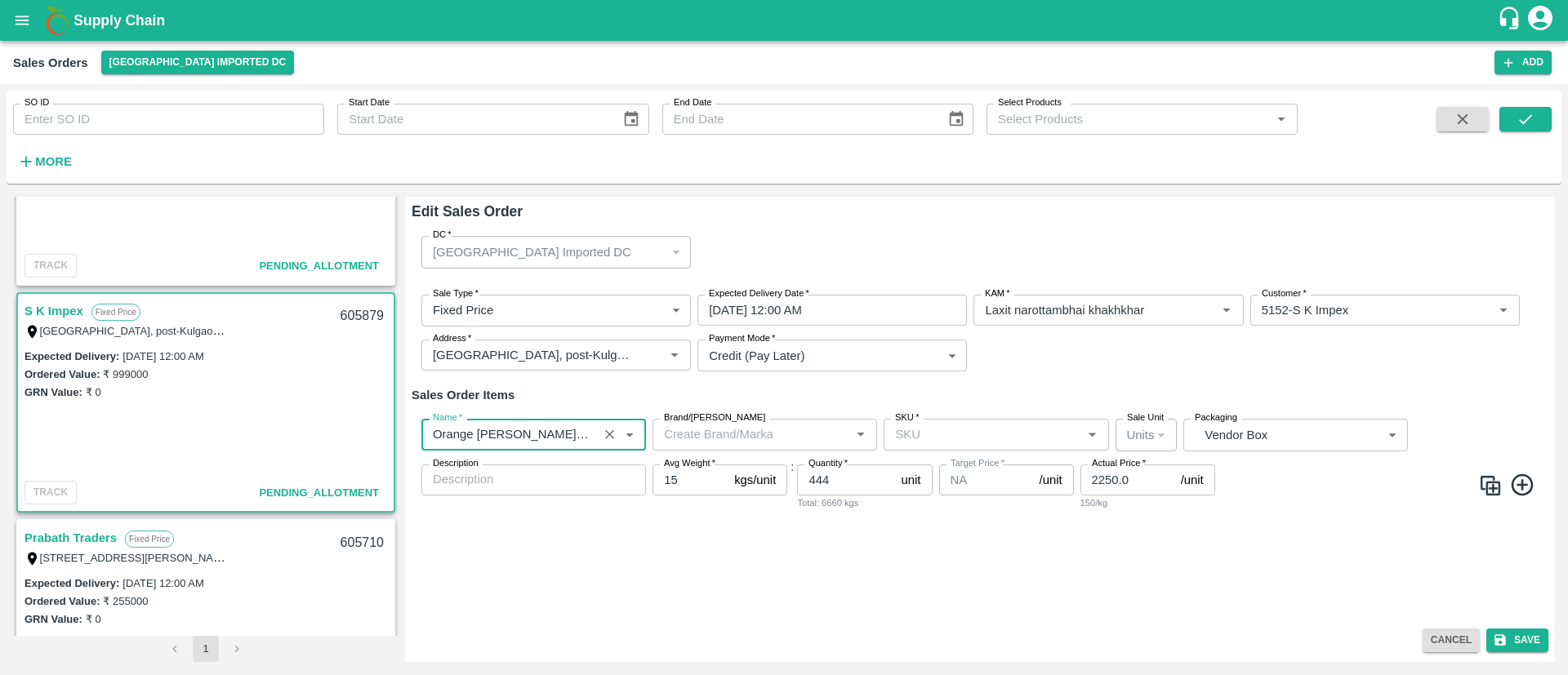
type input "Orange [PERSON_NAME] - DI"
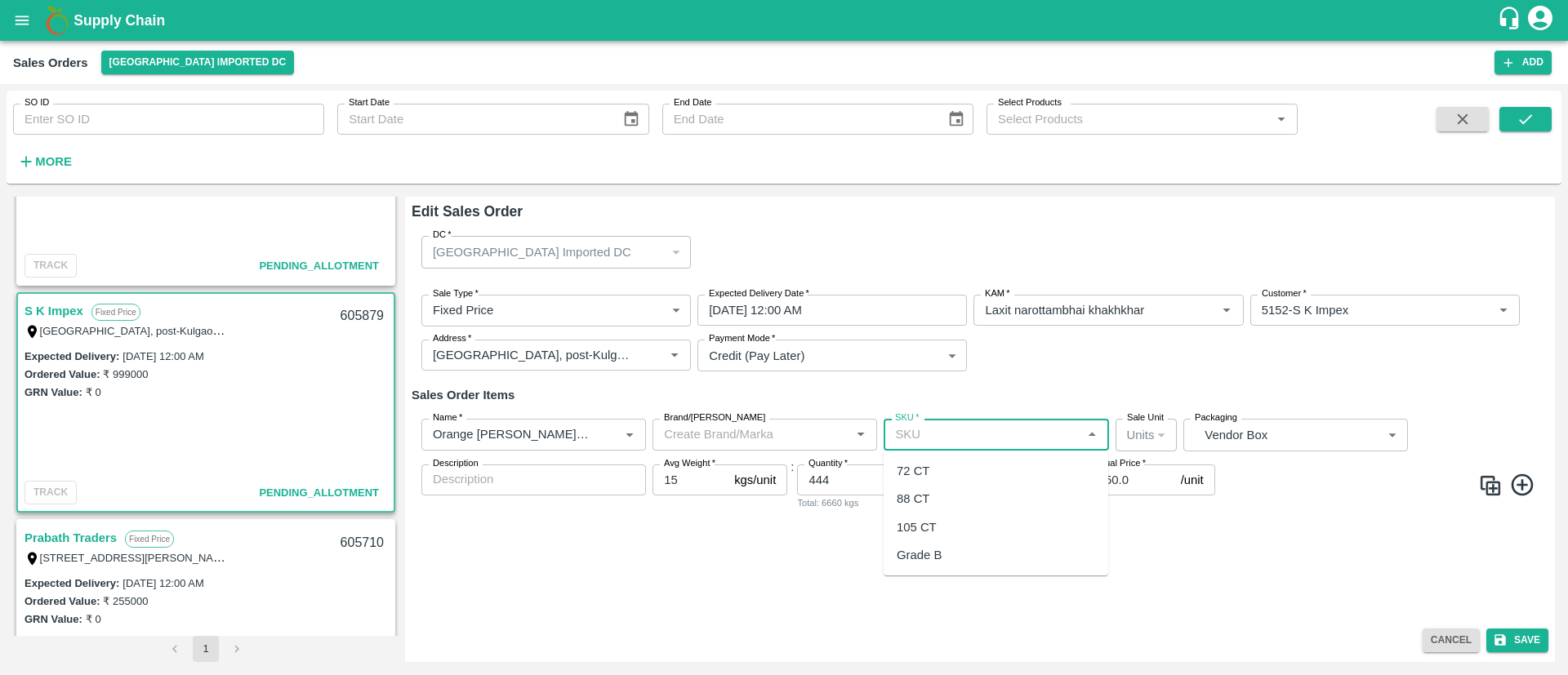
click at [1030, 433] on input "SKU   *" at bounding box center [983, 434] width 188 height 21
click at [971, 464] on div "72 CT" at bounding box center [996, 471] width 224 height 28
type input "72 CT"
type input "0"
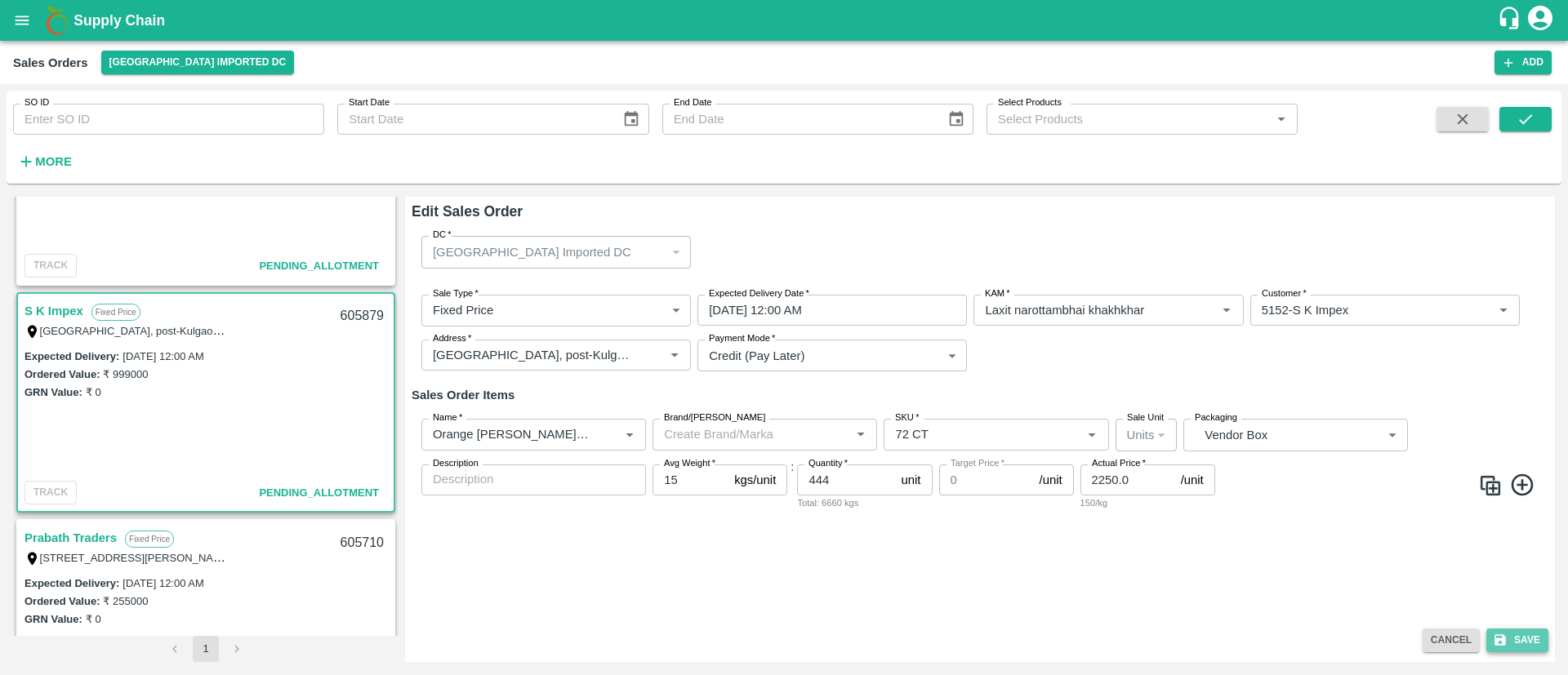
click at [1531, 642] on button "Save" at bounding box center [1518, 641] width 62 height 24
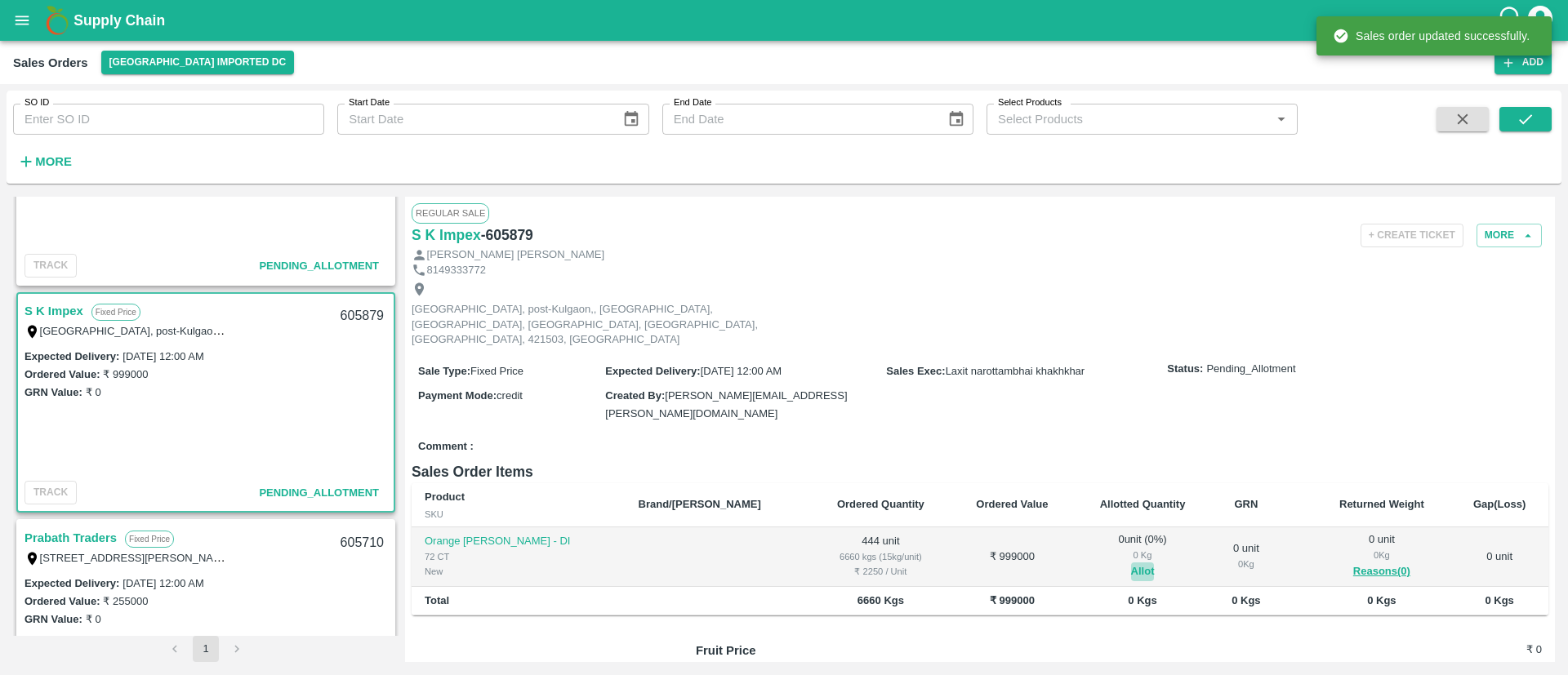
click at [1131, 563] on button "Allot" at bounding box center [1142, 572] width 24 height 19
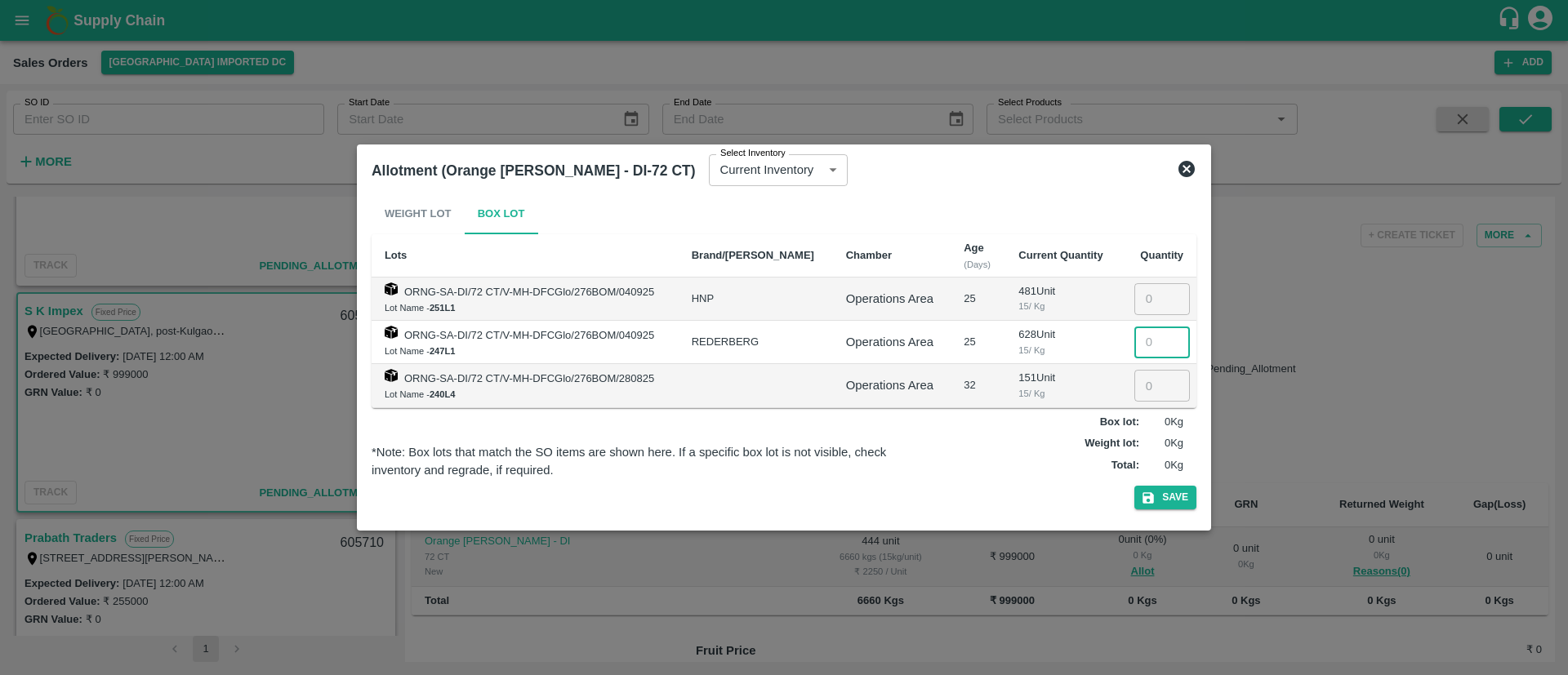
click at [1147, 347] on input "number" at bounding box center [1162, 342] width 56 height 31
click at [1142, 297] on input "number" at bounding box center [1162, 299] width 56 height 31
type input "444"
click at [1169, 500] on button "Save" at bounding box center [1165, 497] width 62 height 24
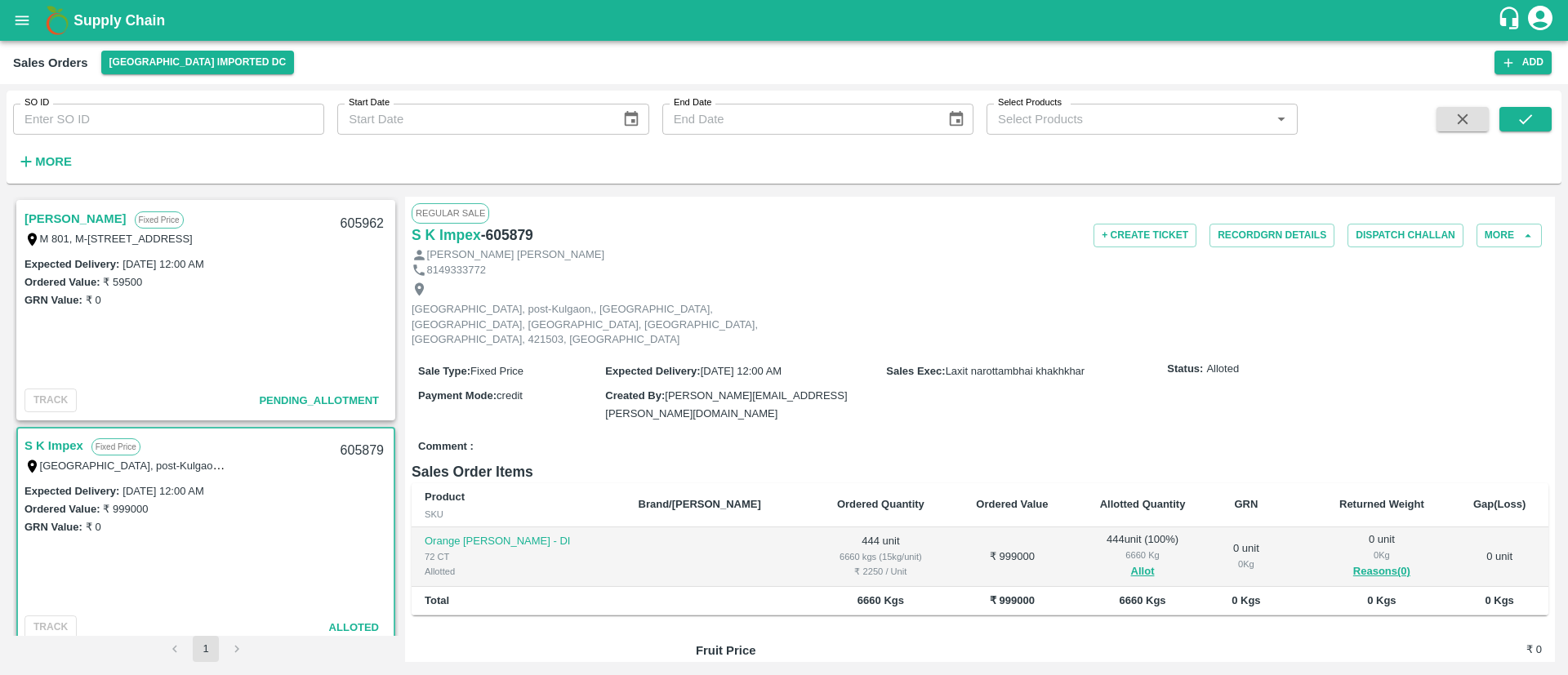
click at [118, 215] on link "[PERSON_NAME]" at bounding box center [75, 219] width 102 height 21
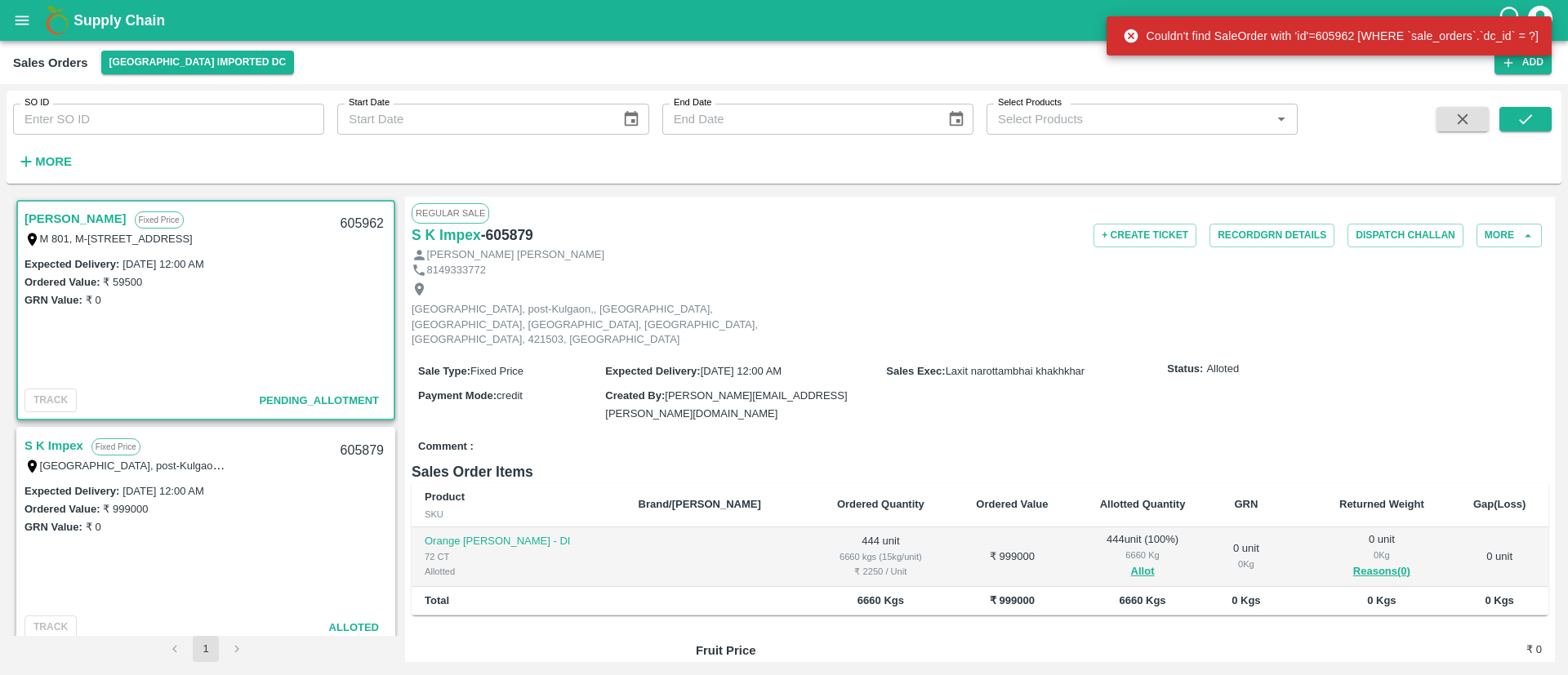
click at [111, 216] on link "[PERSON_NAME]" at bounding box center [75, 219] width 102 height 21
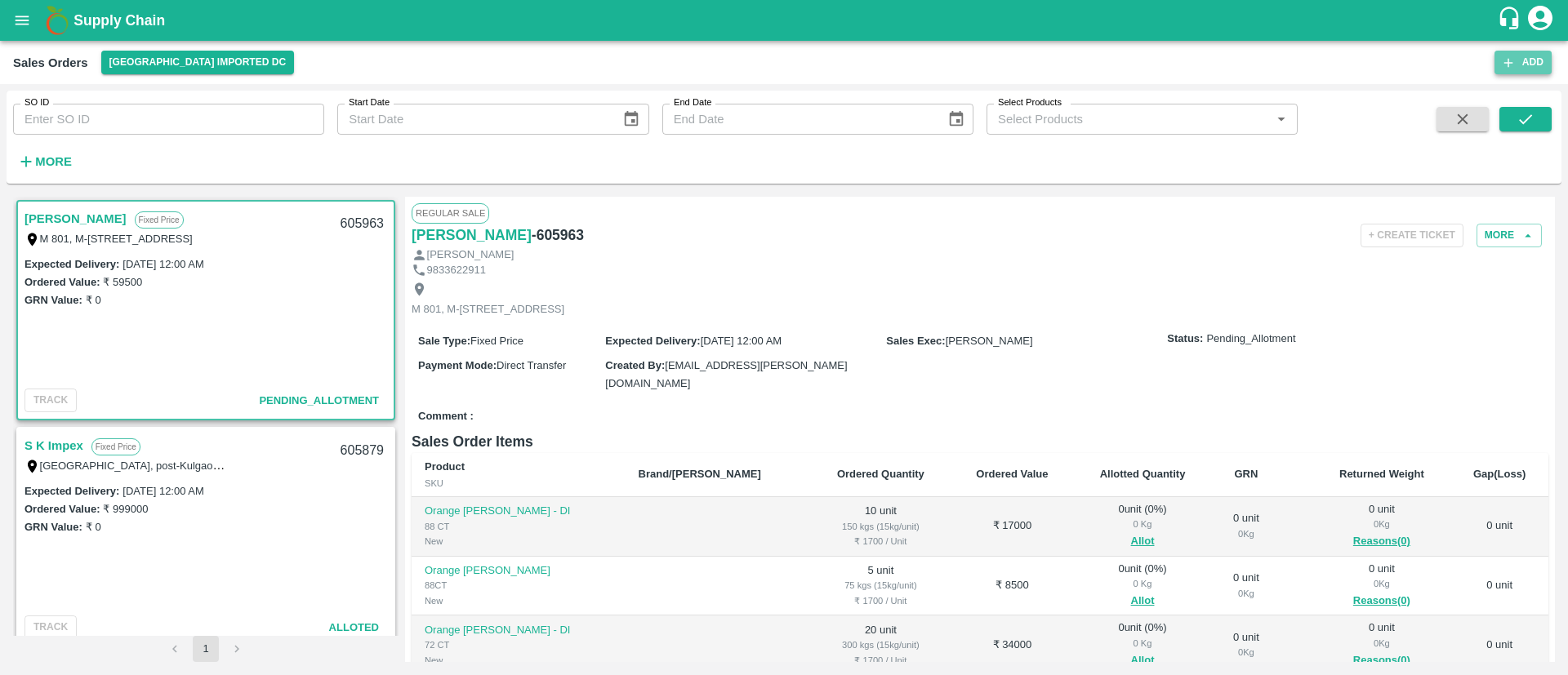
click at [1530, 65] on button "Add" at bounding box center [1524, 62] width 57 height 24
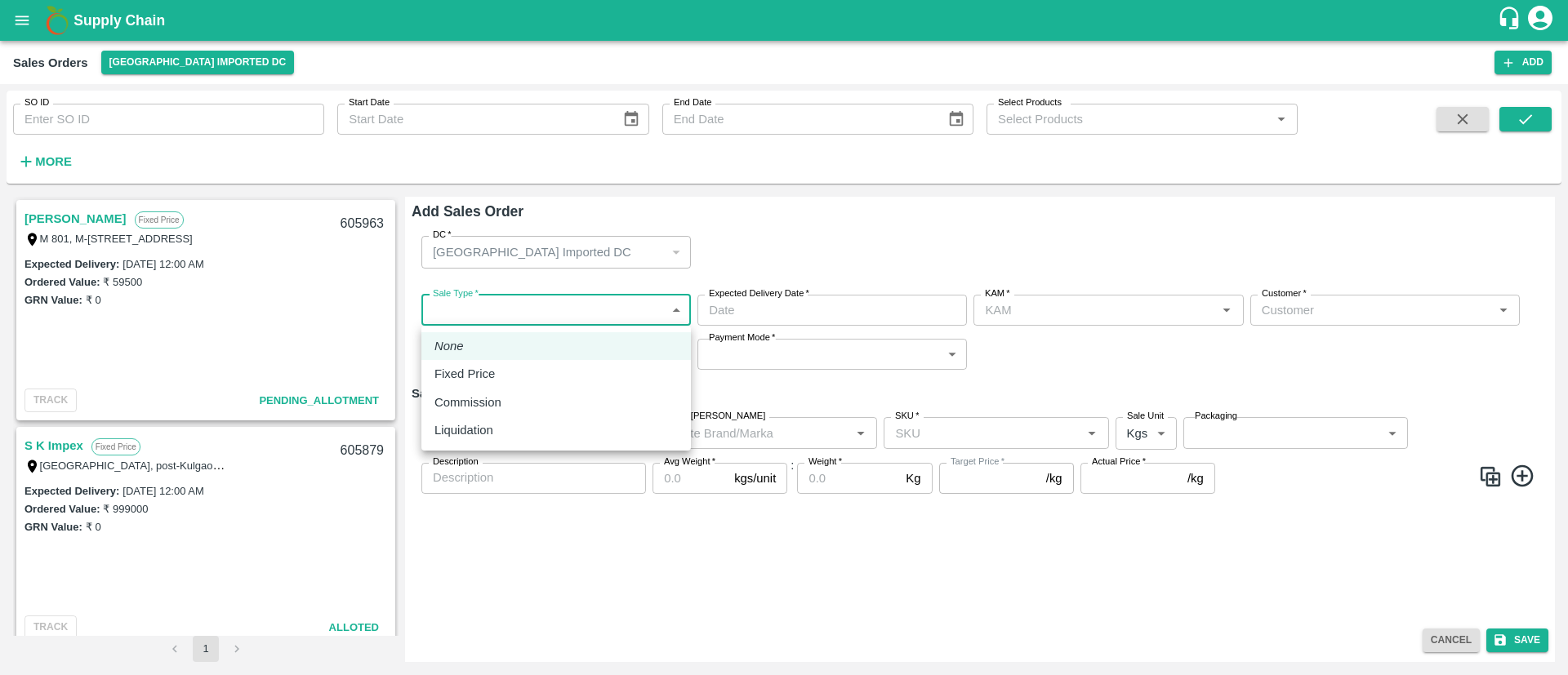
click at [532, 308] on body "Supply Chain Sales Orders Mumbai Imported DC Add SO ID SO ID Start Date Start D…" at bounding box center [784, 337] width 1568 height 675
click at [505, 374] on div "Fixed Price" at bounding box center [556, 374] width 243 height 18
type input "1"
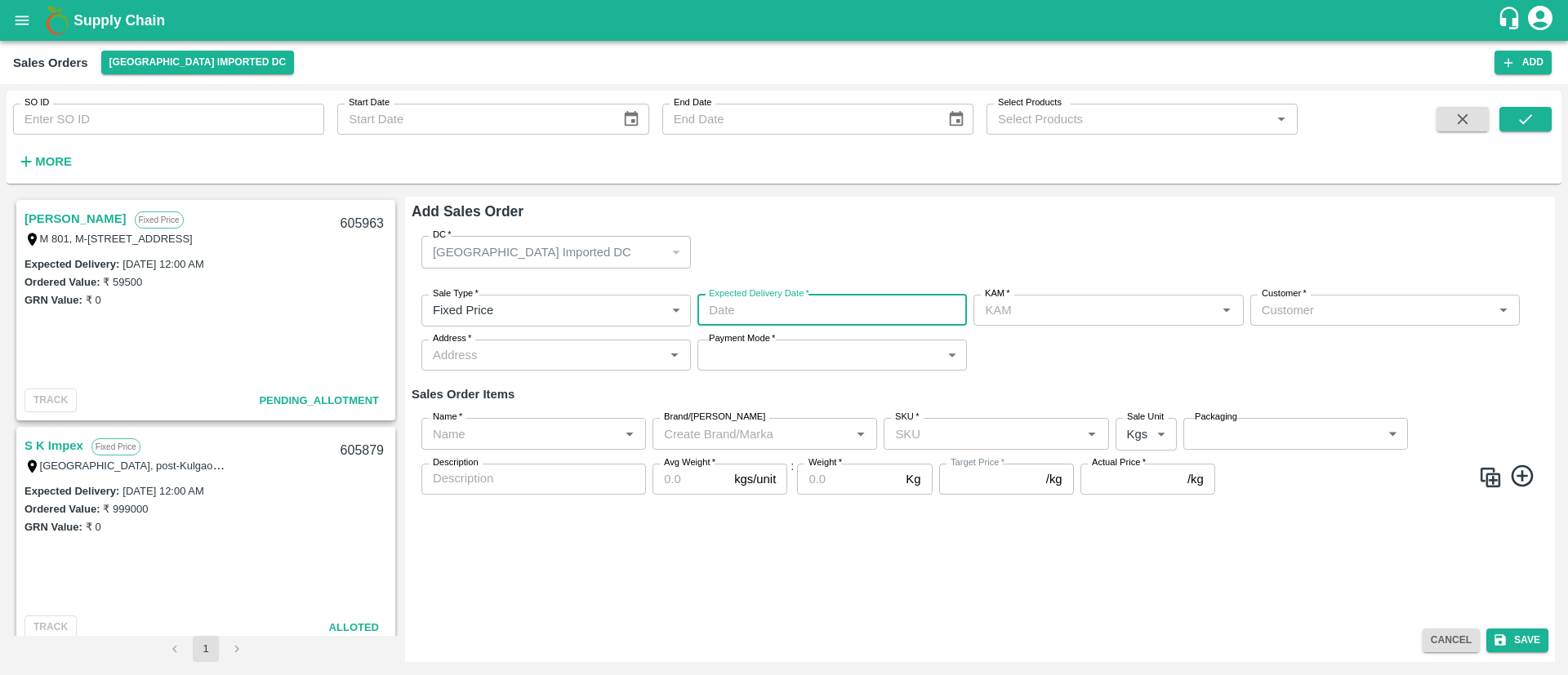
type input "DD/MM/YYYY hh:mm aa"
click at [863, 312] on input "DD/MM/YYYY hh:mm aa" at bounding box center [826, 310] width 258 height 31
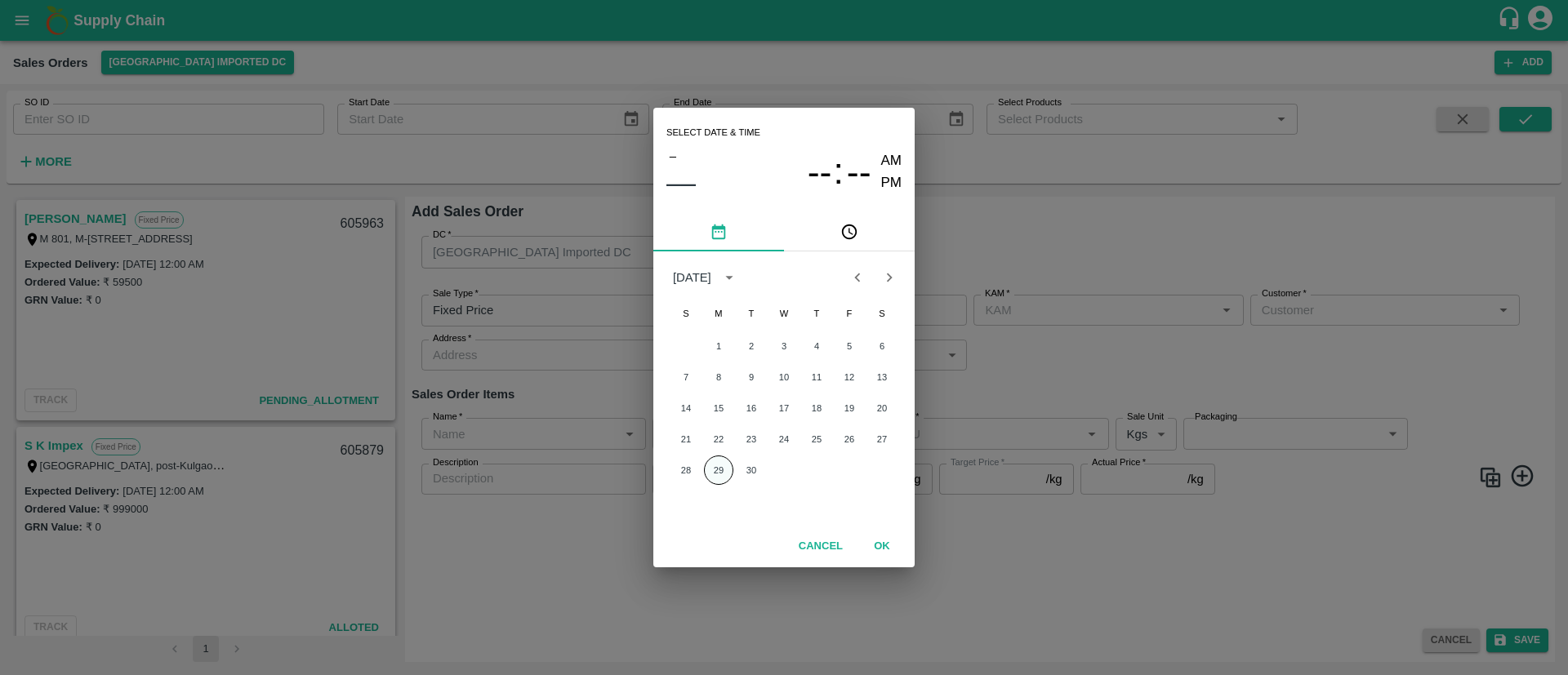
click at [719, 464] on button "29" at bounding box center [719, 470] width 29 height 29
type input "29/09/2025 12:00 AM"
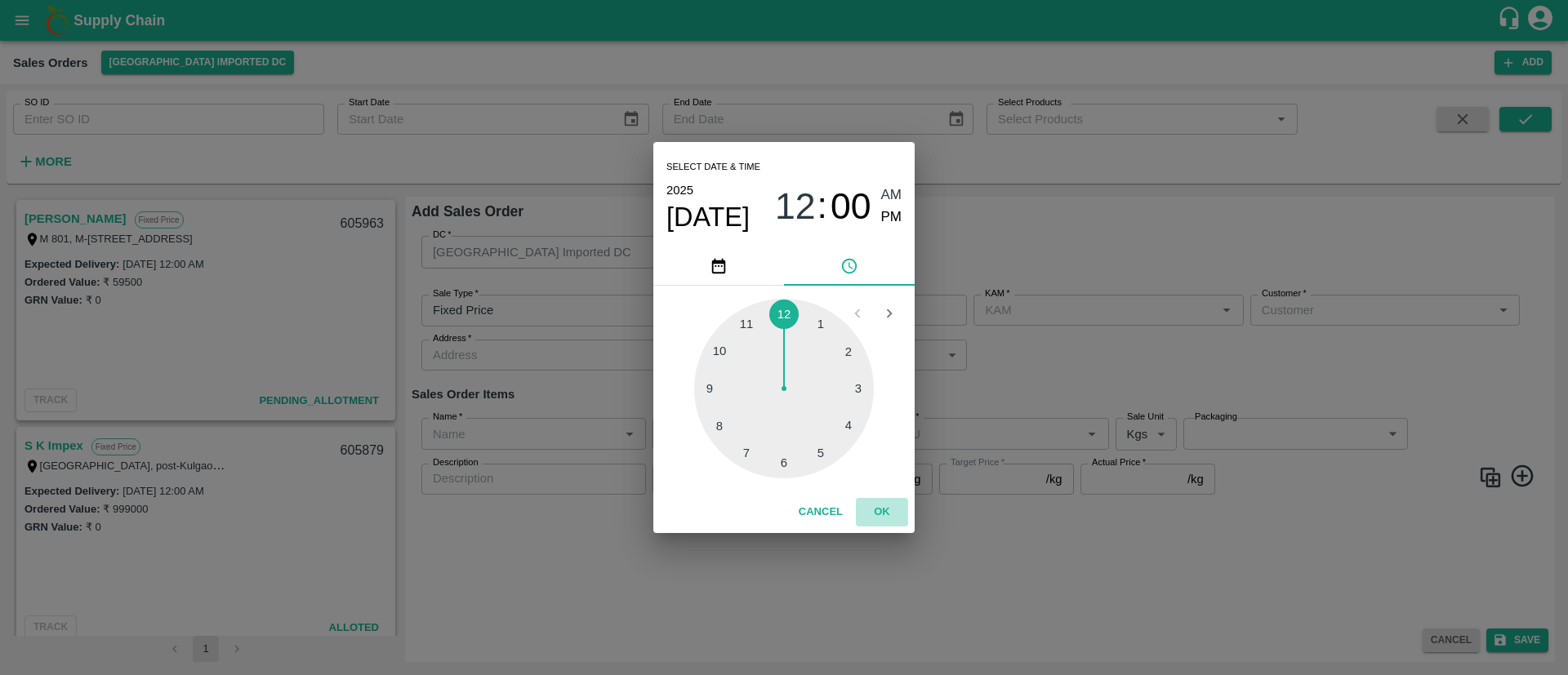
click at [885, 511] on button "OK" at bounding box center [882, 512] width 52 height 29
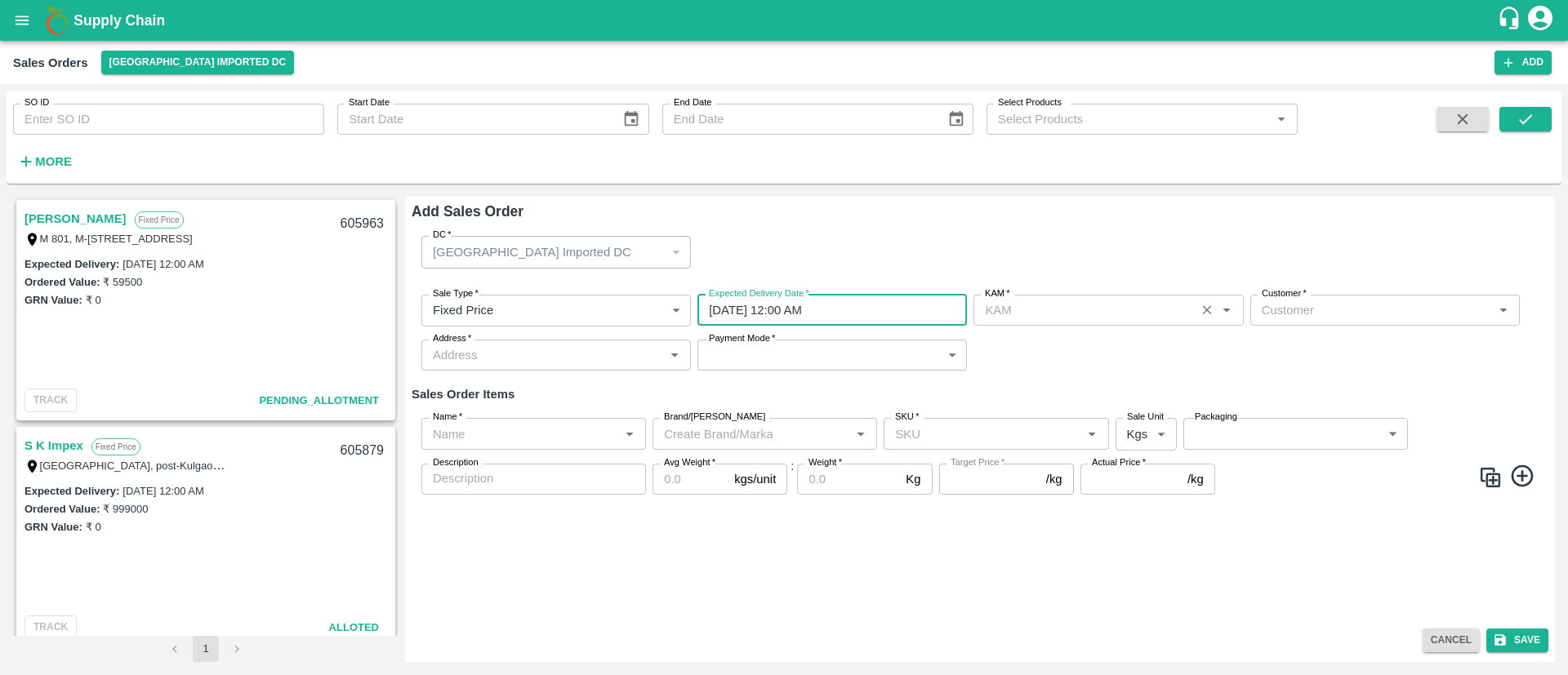
click at [1072, 309] on input "KAM   *" at bounding box center [1084, 310] width 212 height 21
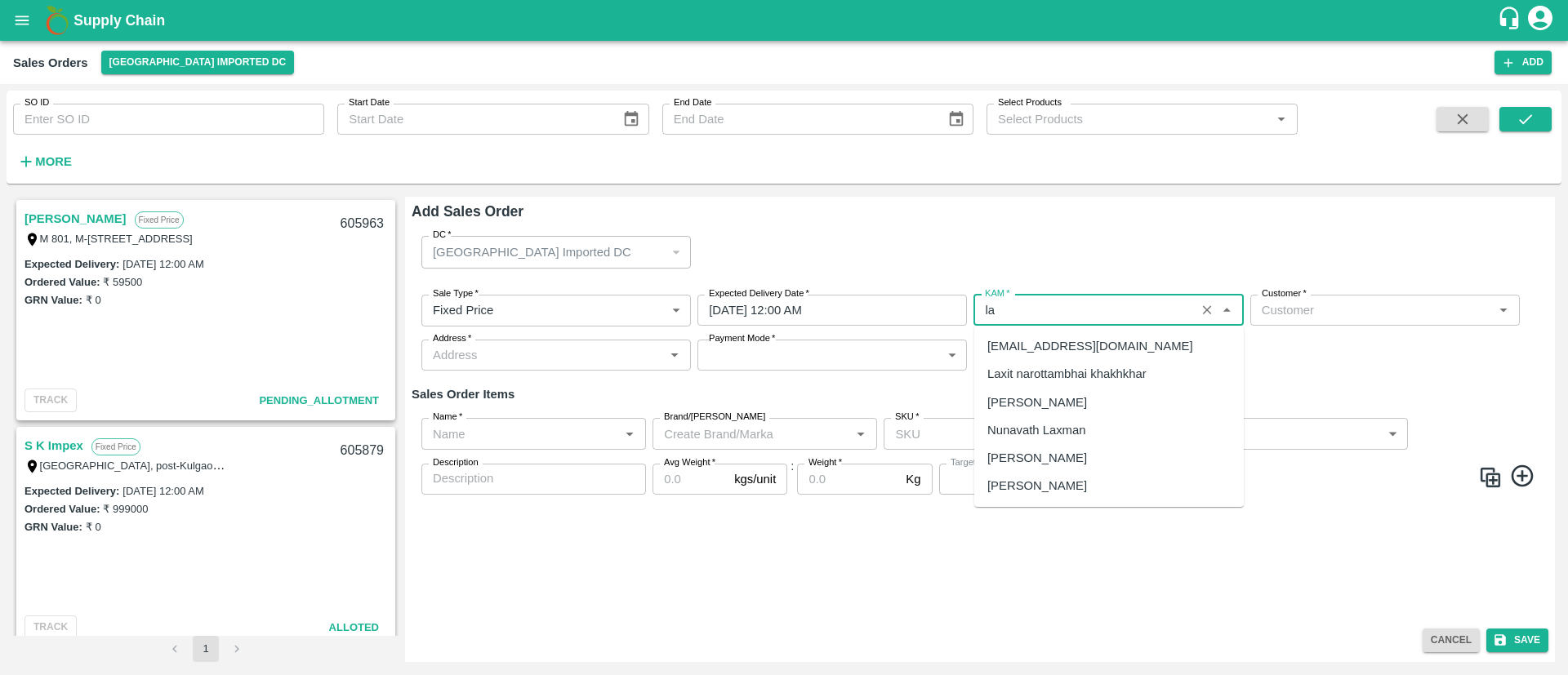
click at [1090, 376] on div "Laxit narottambhai khakhkhar" at bounding box center [1067, 374] width 160 height 18
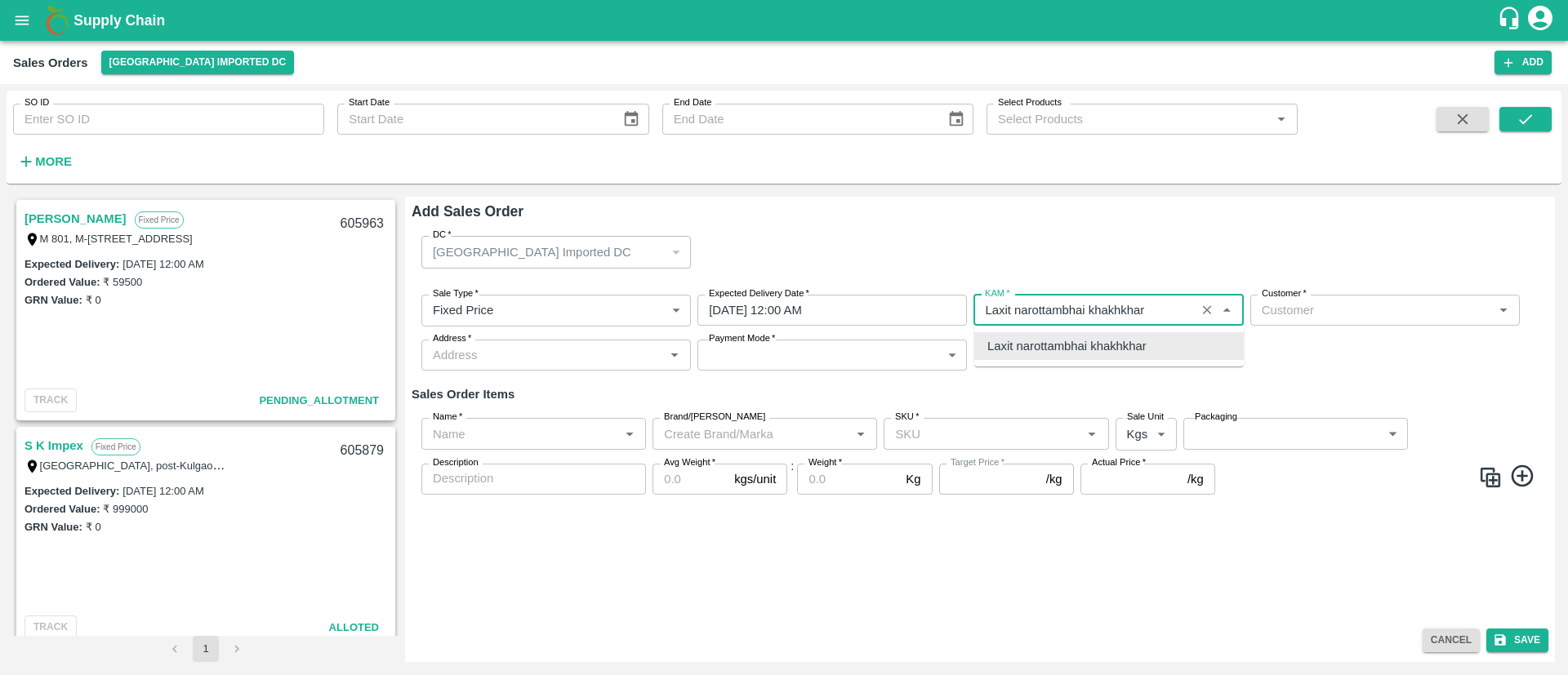
click at [1149, 349] on div "Laxit narottambhai khakhkhar" at bounding box center [1109, 346] width 269 height 28
type input "Laxit narottambhai khakhkhar"
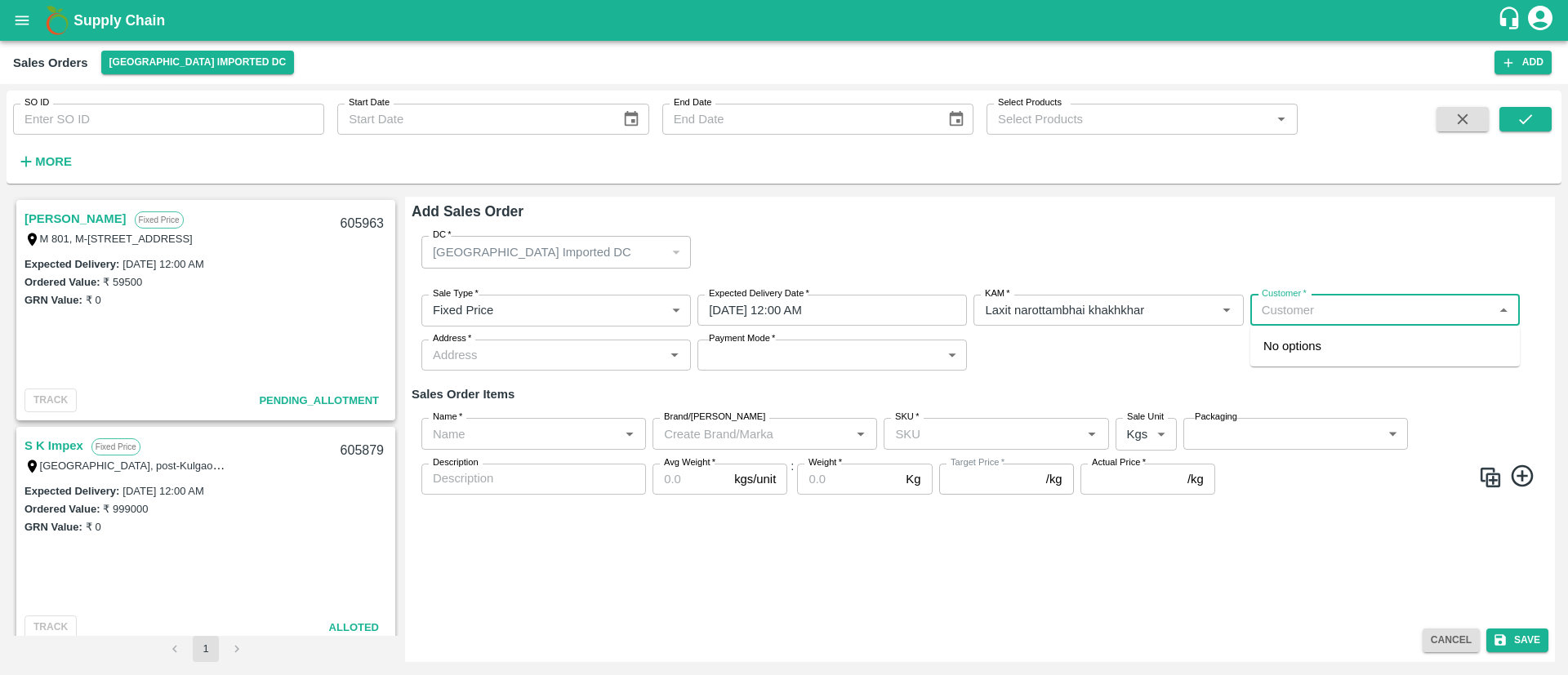
click at [1375, 311] on input "Customer   *" at bounding box center [1372, 310] width 232 height 21
click at [1367, 349] on p "Shree Krishna Vegetables" at bounding box center [1345, 346] width 164 height 18
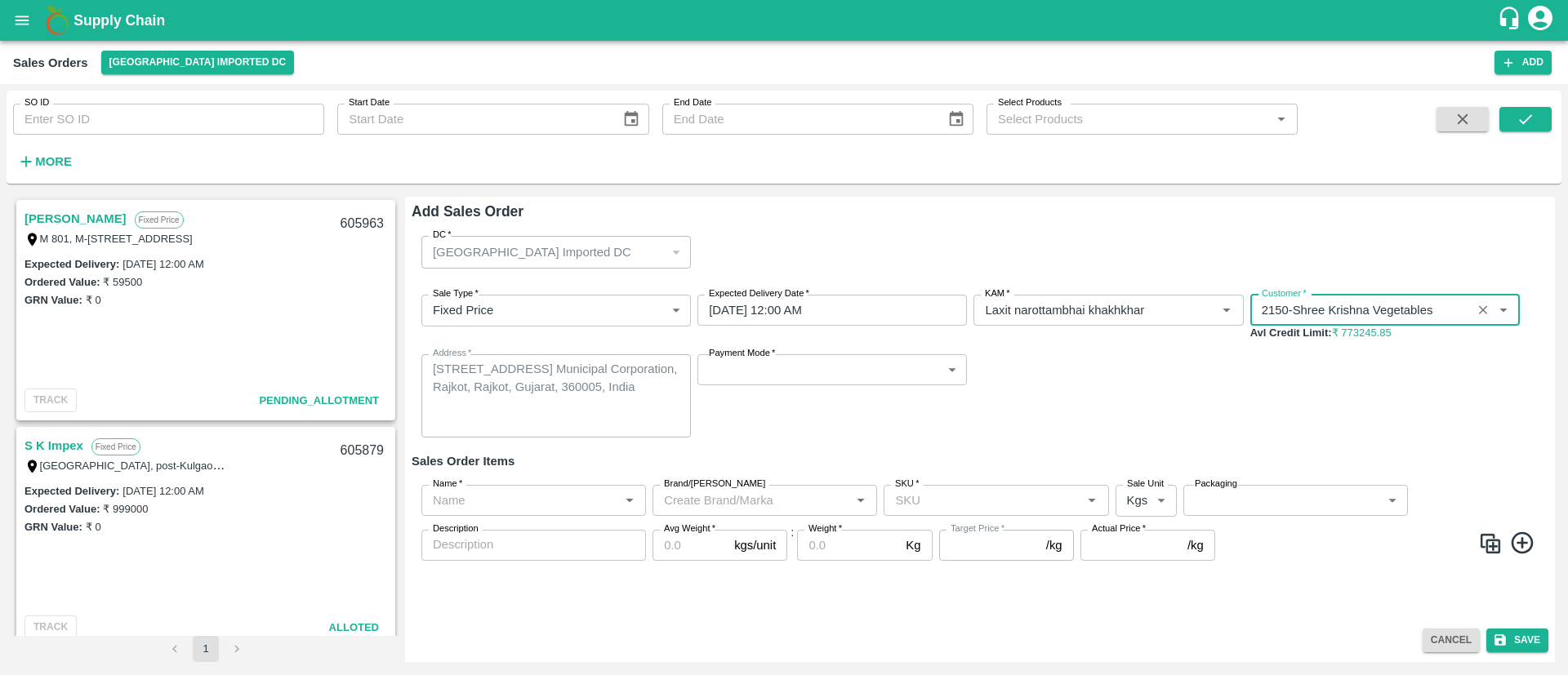
type input "2150-Shree Krishna Vegetables"
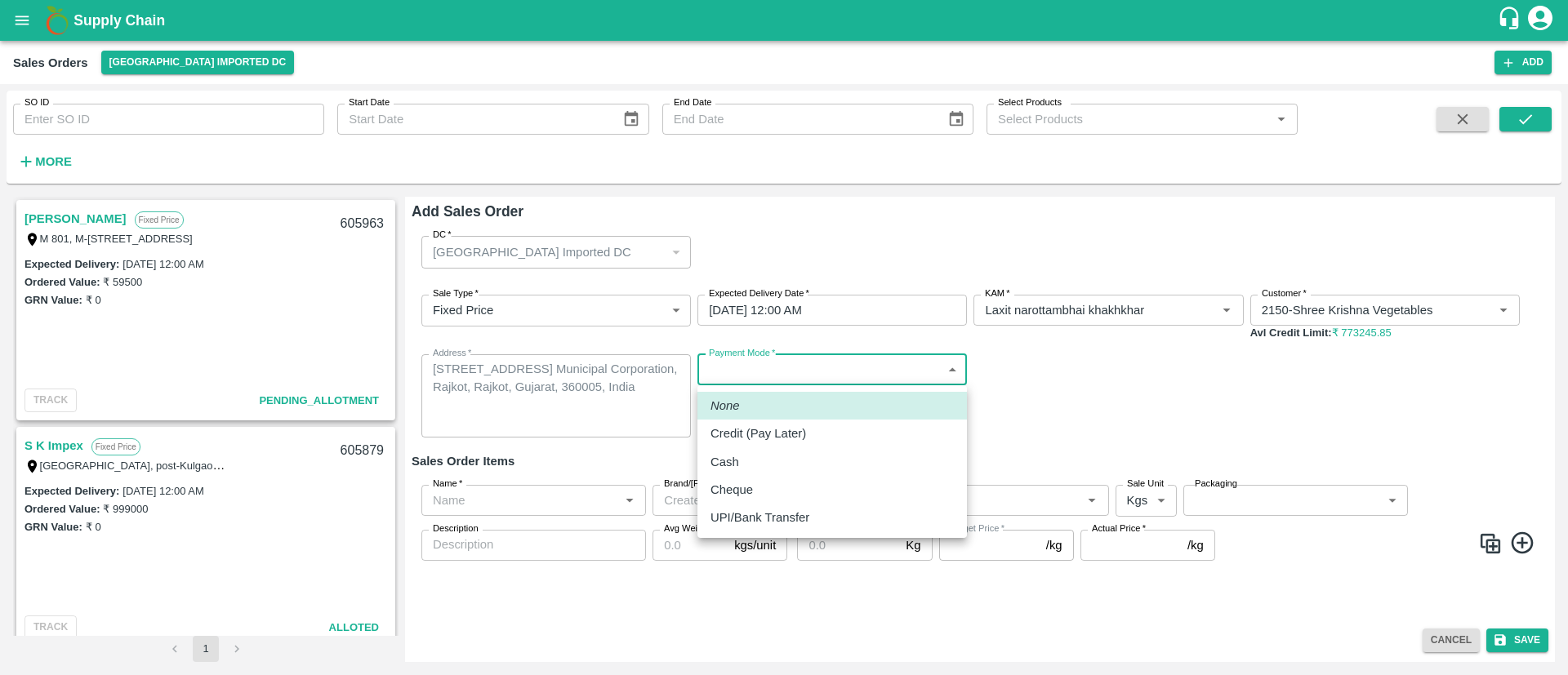
click at [737, 371] on body "Supply Chain Sales Orders Mumbai Imported DC Add SO ID SO ID Start Date Start D…" at bounding box center [784, 337] width 1568 height 675
click at [772, 435] on p "Credit (Pay Later)" at bounding box center [758, 434] width 96 height 18
type input "credit"
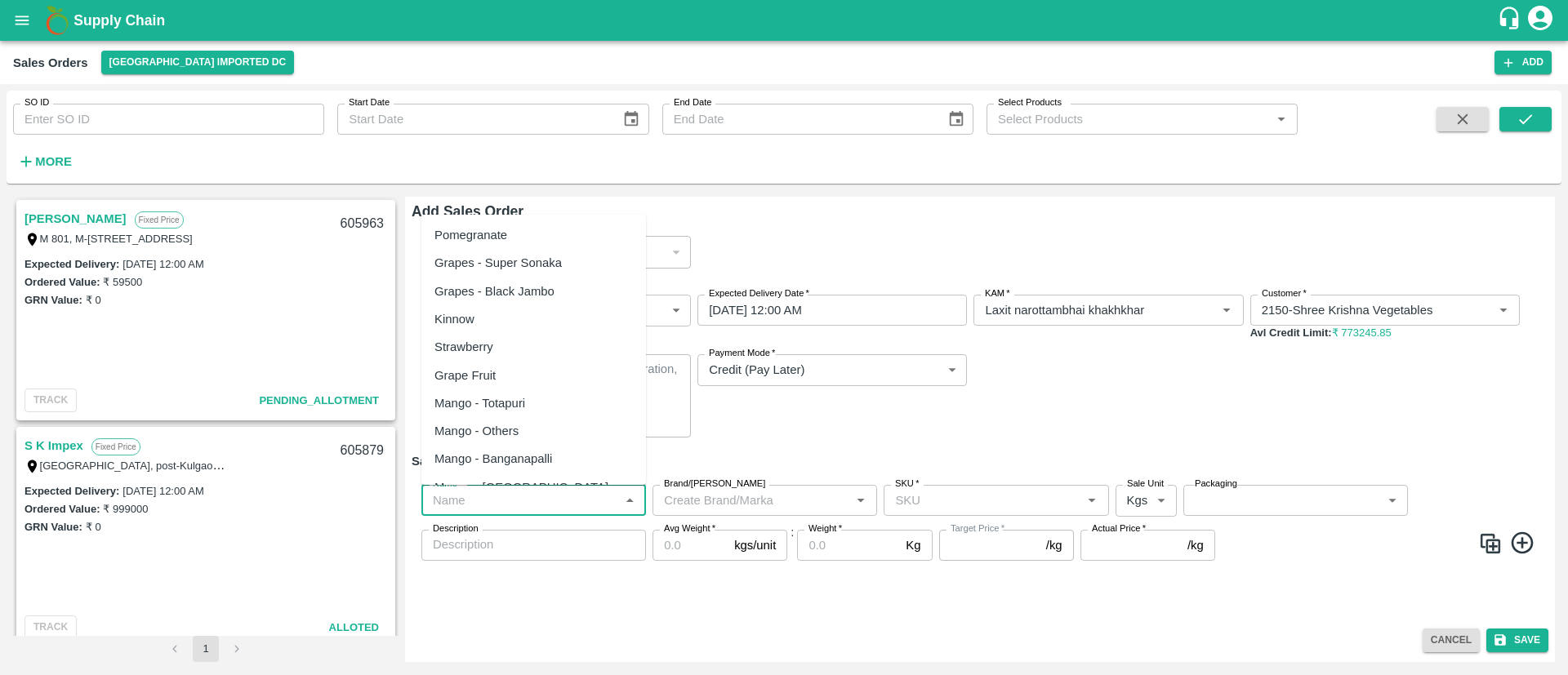
click at [538, 502] on input "Name   *" at bounding box center [520, 501] width 188 height 21
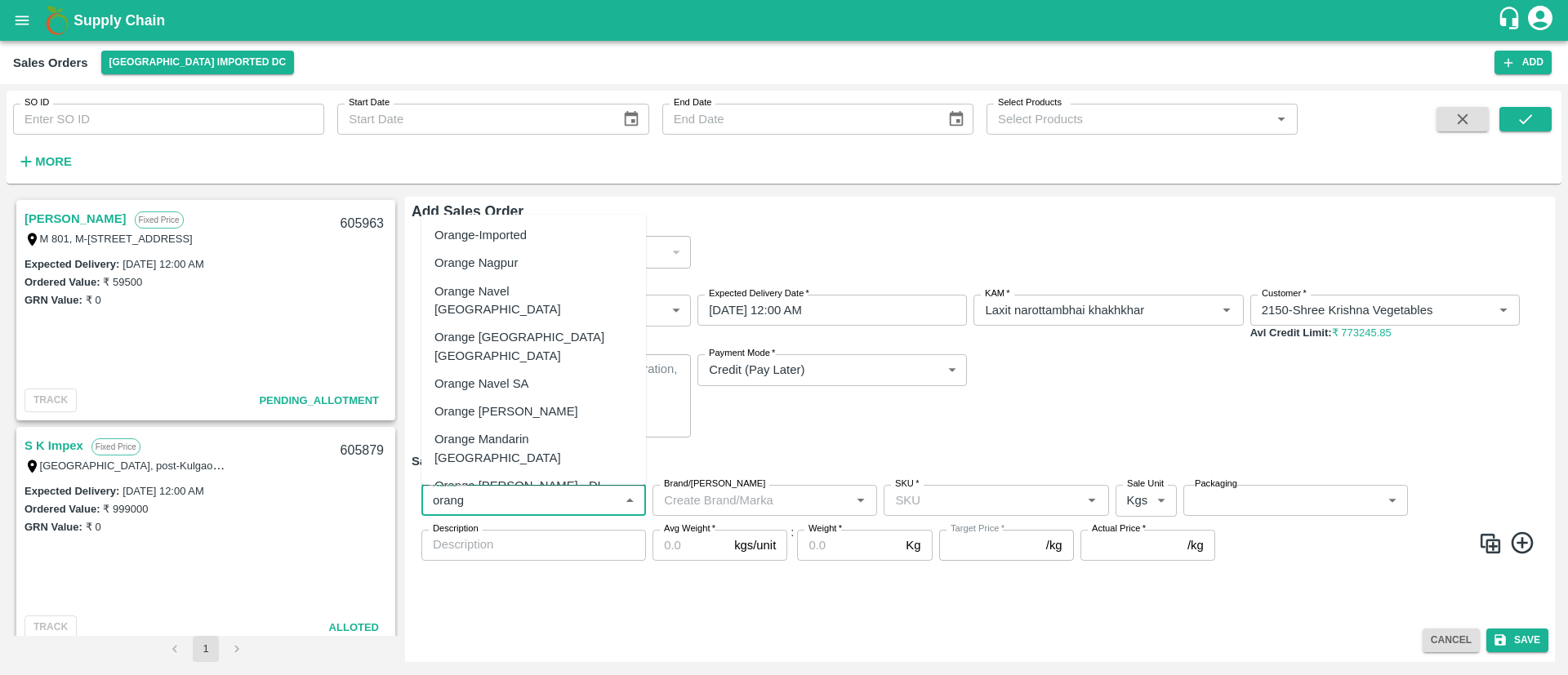
scroll to position [4, 0]
click at [514, 473] on div "Orange Valencia SA - DI" at bounding box center [518, 482] width 167 height 18
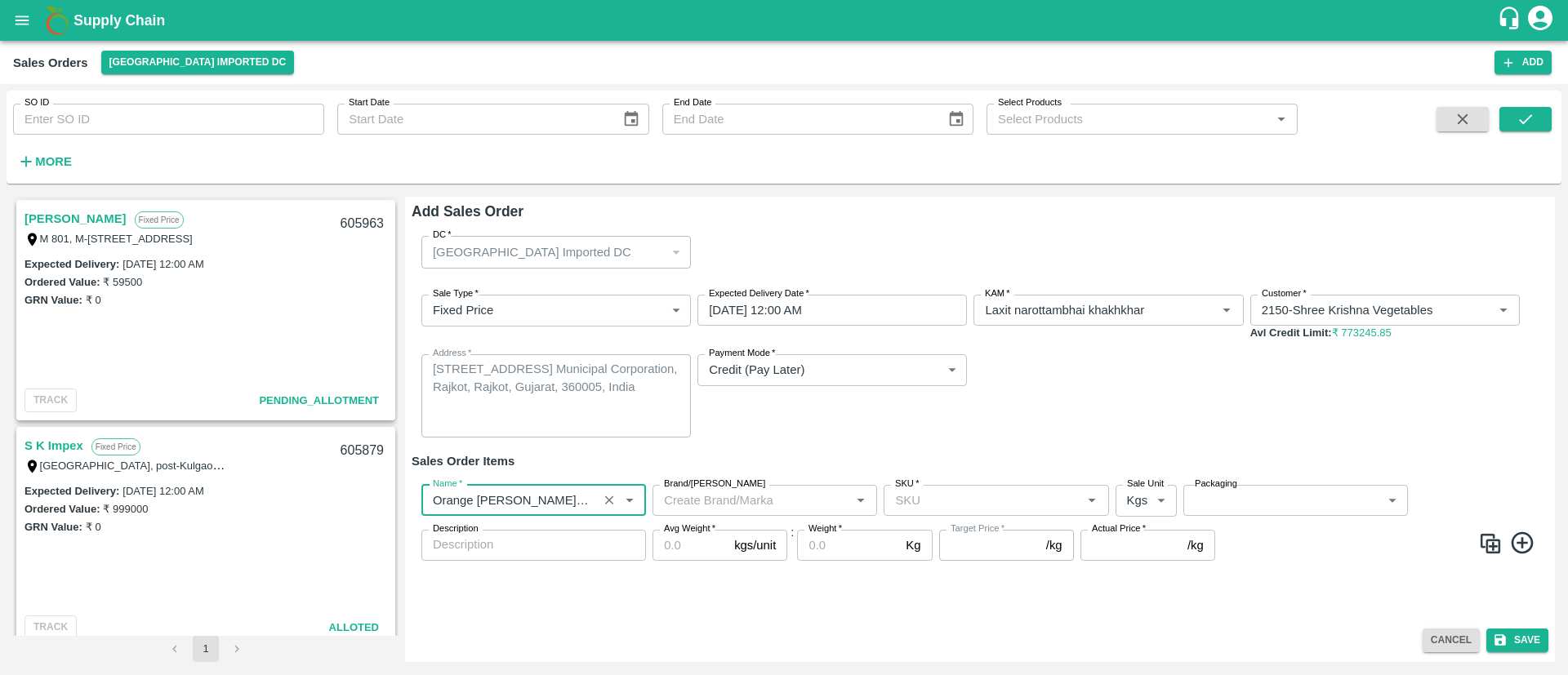
type input "Orange Valencia SA - DI"
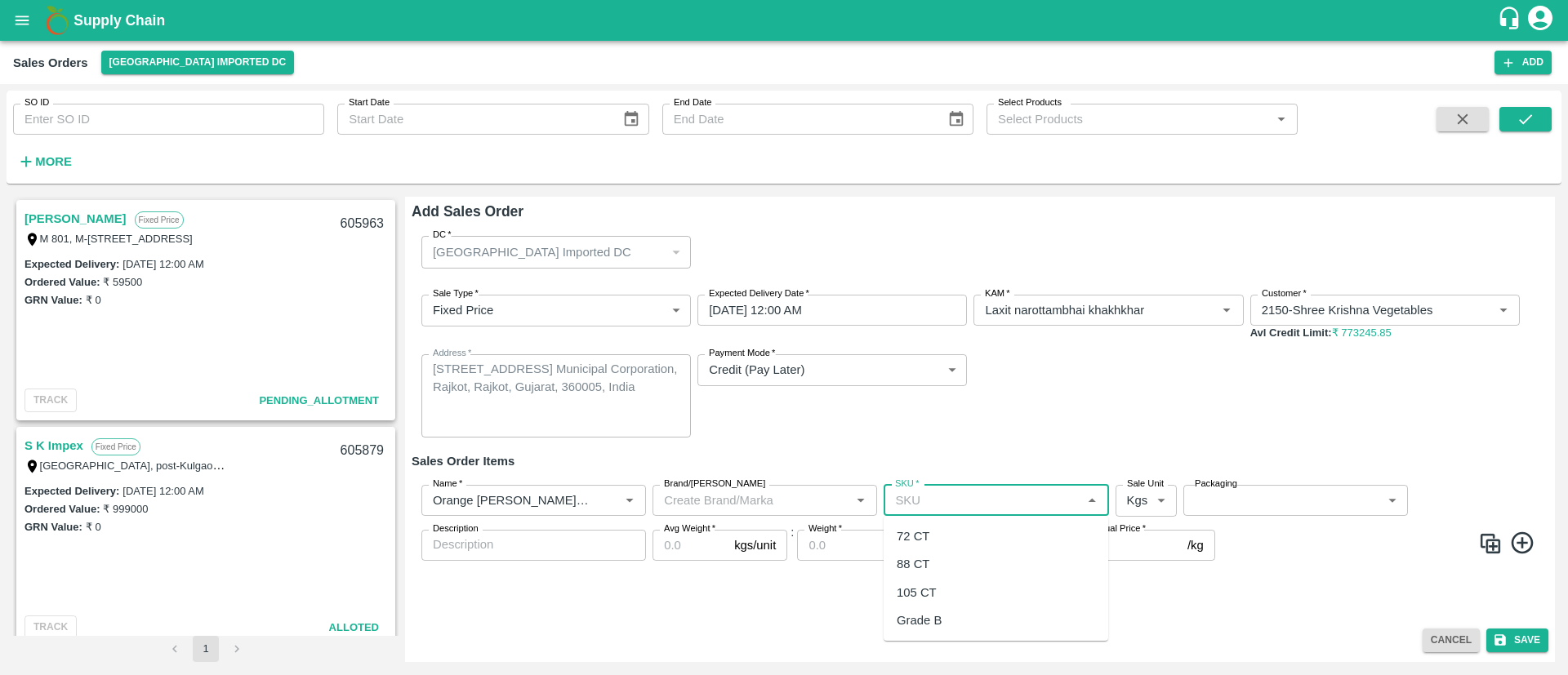
click at [953, 496] on input "SKU   *" at bounding box center [983, 501] width 188 height 21
click at [926, 562] on div "88 CT" at bounding box center [913, 565] width 33 height 18
type input "88 CT"
type input "0.0"
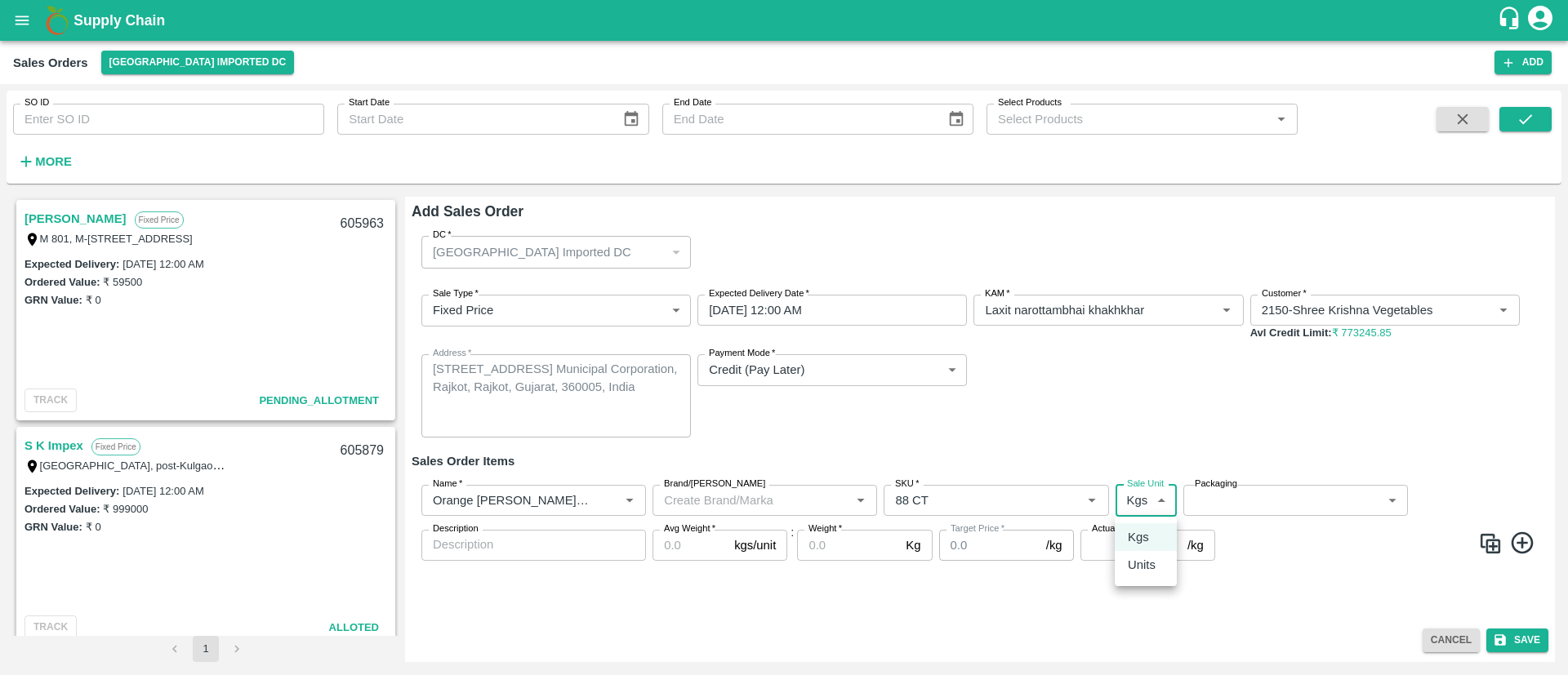
click at [1141, 497] on body "Supply Chain Sales Orders Mumbai Imported DC Add SO ID SO ID Start Date Start D…" at bounding box center [784, 337] width 1568 height 675
click at [1149, 563] on p "Units" at bounding box center [1142, 565] width 28 height 18
type input "2"
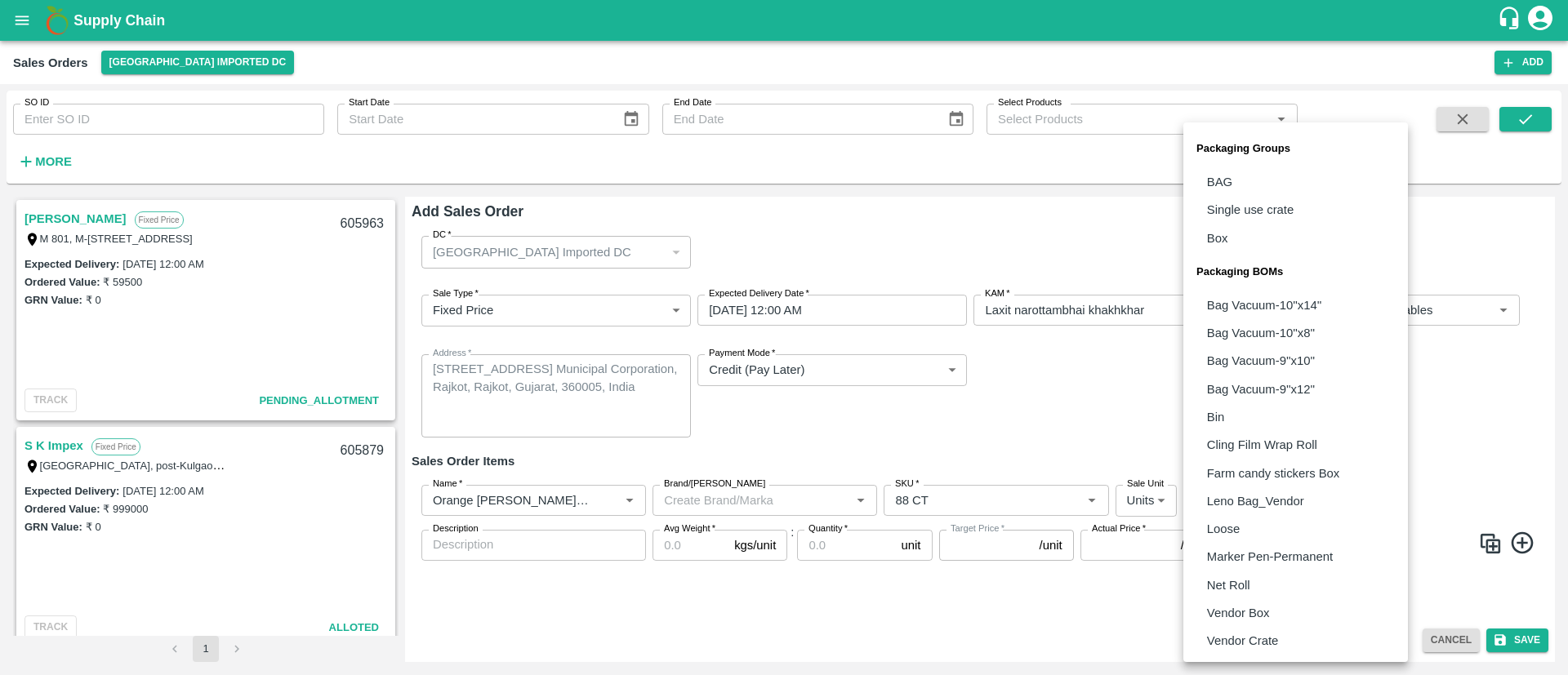
click at [1281, 493] on body "Supply Chain Sales Orders Mumbai Imported DC Add SO ID SO ID Start Date Start D…" at bounding box center [784, 337] width 1568 height 675
click at [1239, 613] on p "Vendor Box" at bounding box center [1238, 614] width 63 height 18
type input "BOM/276"
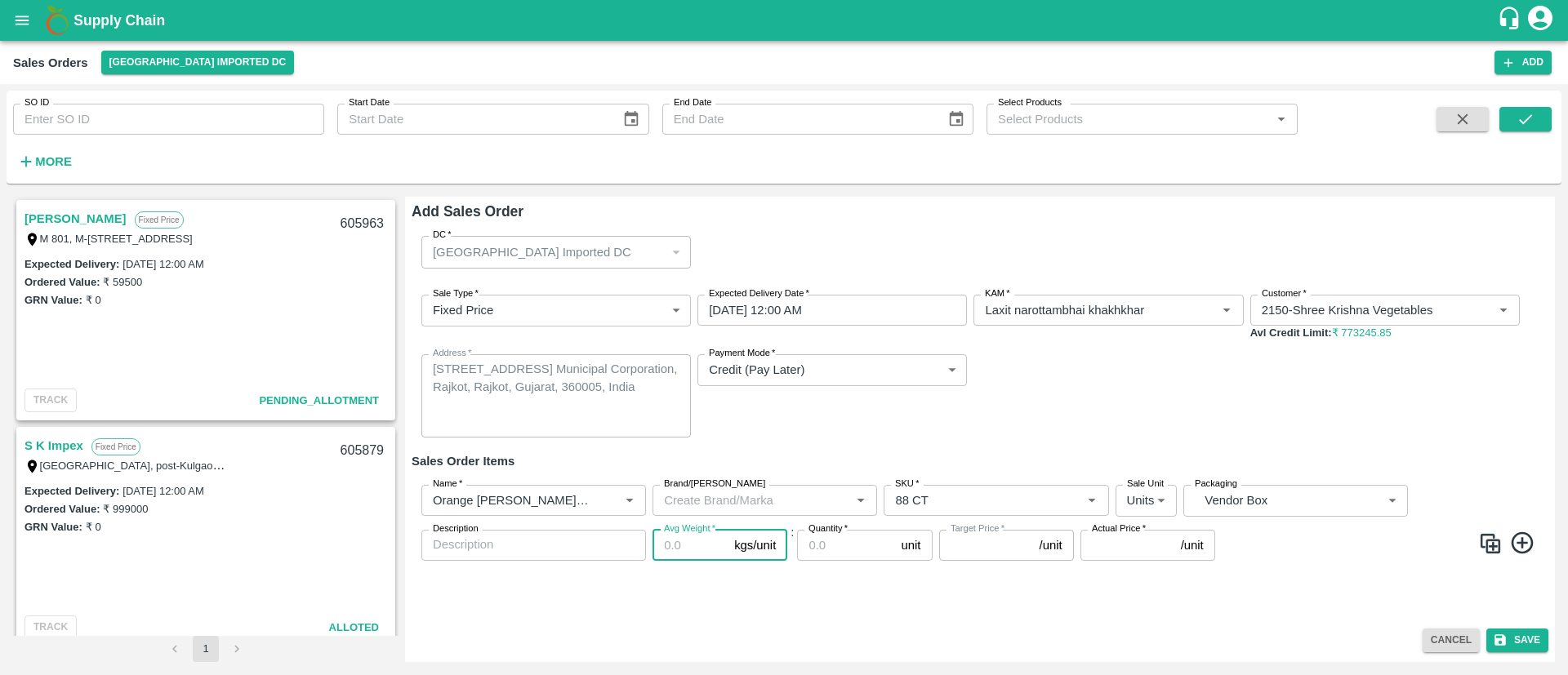
click at [678, 542] on input "Avg Weight   *" at bounding box center [691, 546] width 75 height 31
type input "1"
type input "0"
type input "15"
click at [1136, 543] on input "Actual Price   *" at bounding box center [1128, 546] width 94 height 31
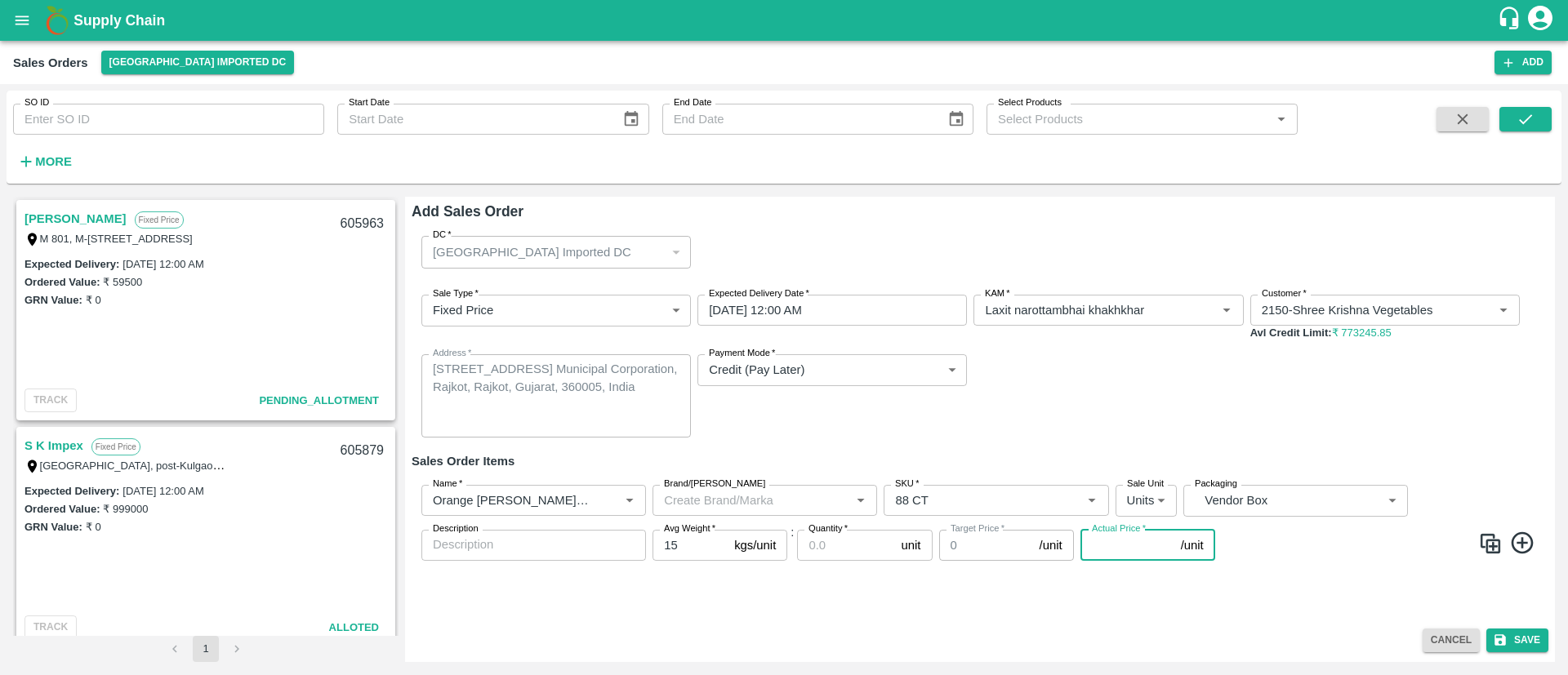
click at [832, 544] on input "Quantity   *" at bounding box center [845, 546] width 97 height 31
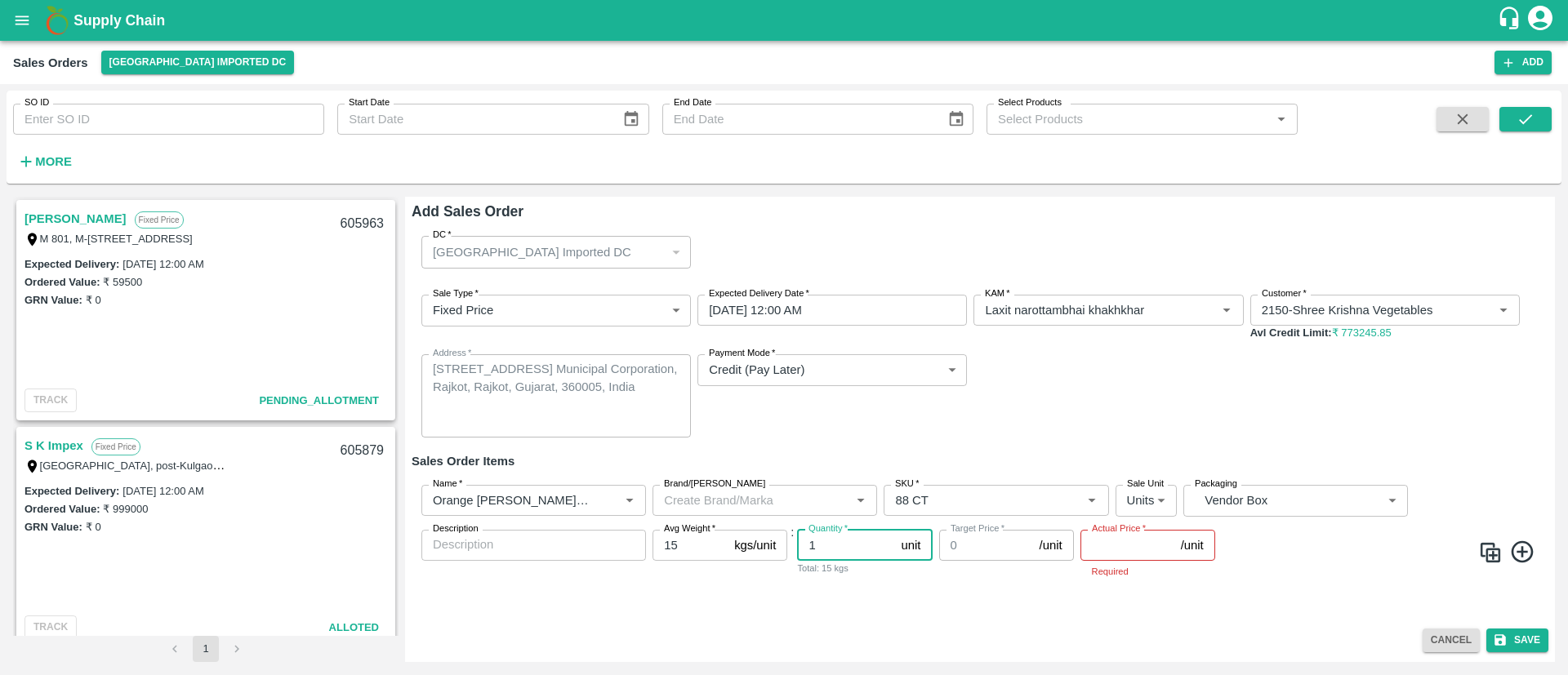
type input "1"
click at [1108, 545] on input "Actual Price   *" at bounding box center [1128, 546] width 94 height 31
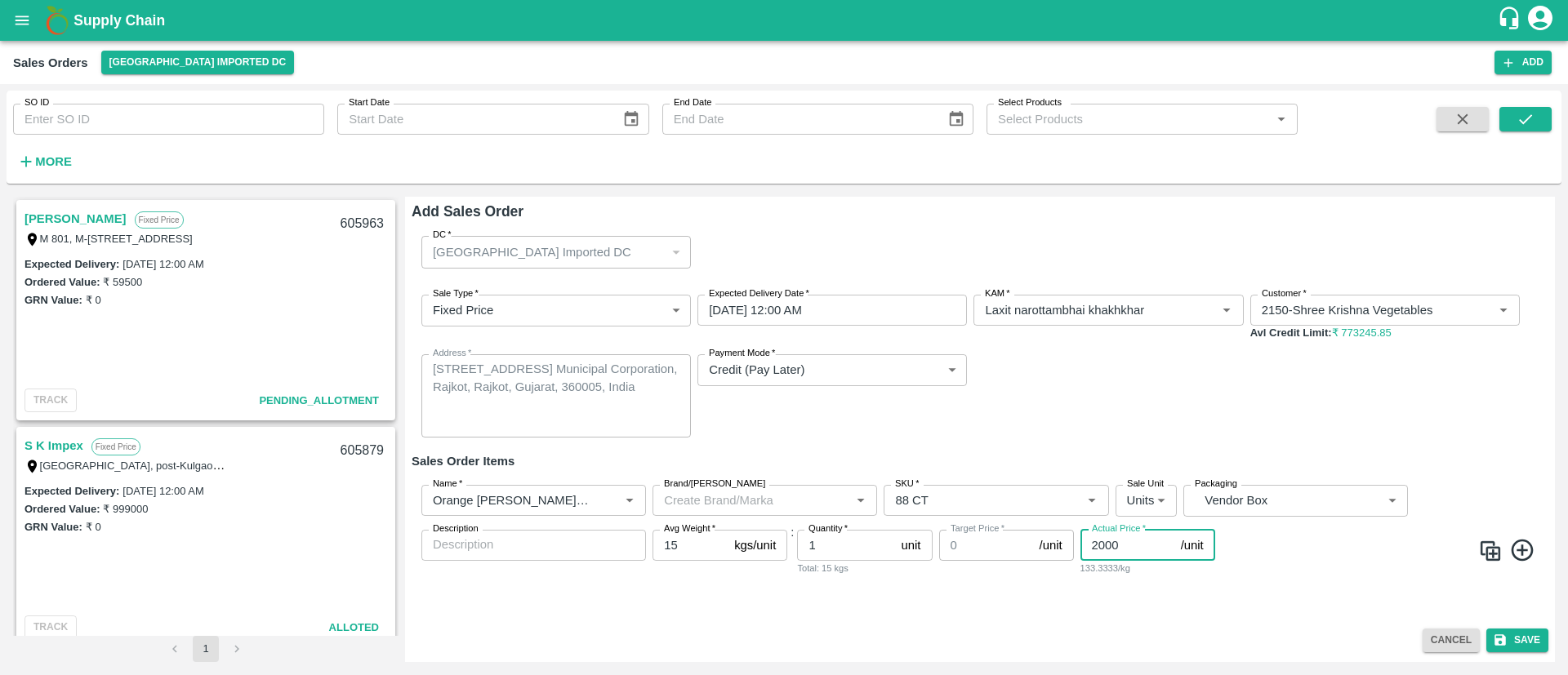
type input "2000"
click at [1298, 574] on div "Name   * Name   * Brand/Marka Brand/Marka SKU   * SKU   * Sale Unit Units 2 Sal…" at bounding box center [980, 531] width 1137 height 118
click at [1520, 642] on button "Save" at bounding box center [1518, 641] width 62 height 24
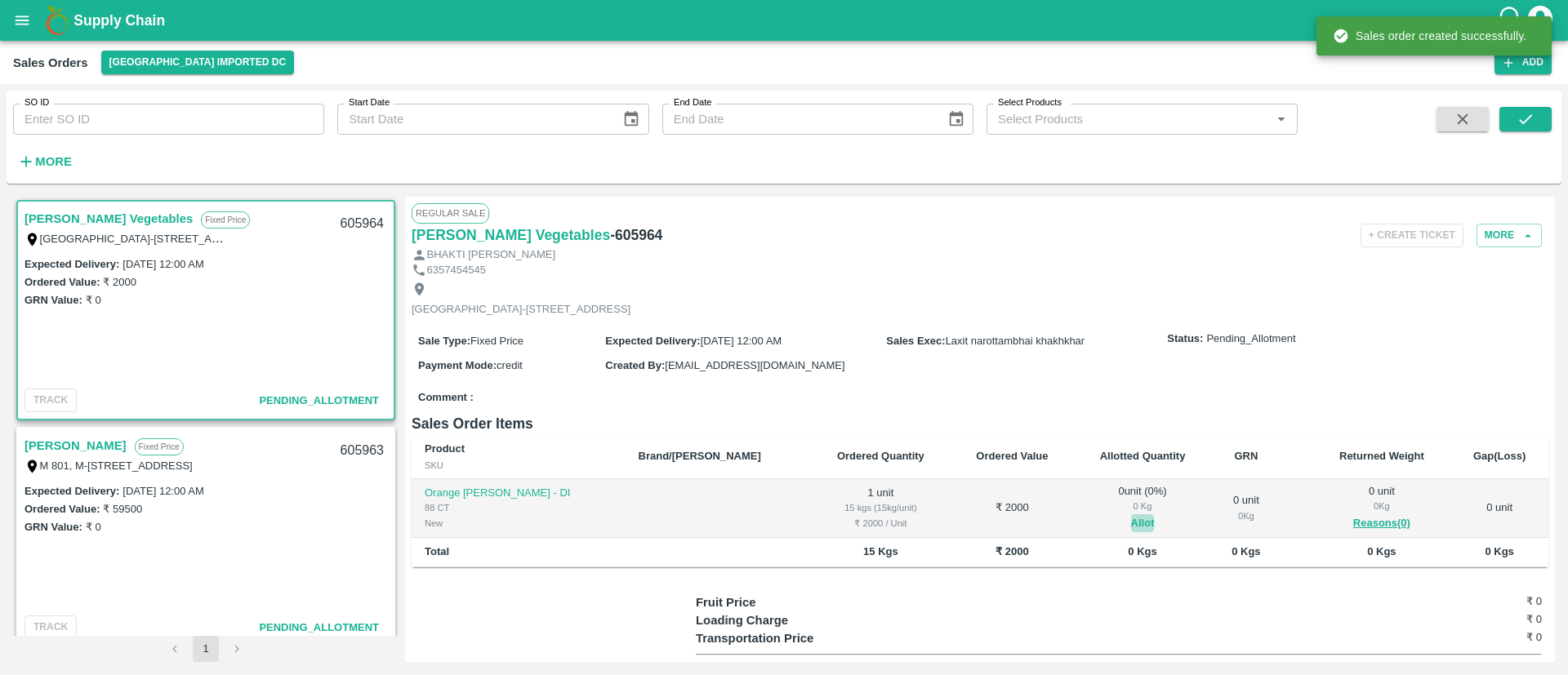
click at [1131, 533] on button "Allot" at bounding box center [1142, 524] width 24 height 19
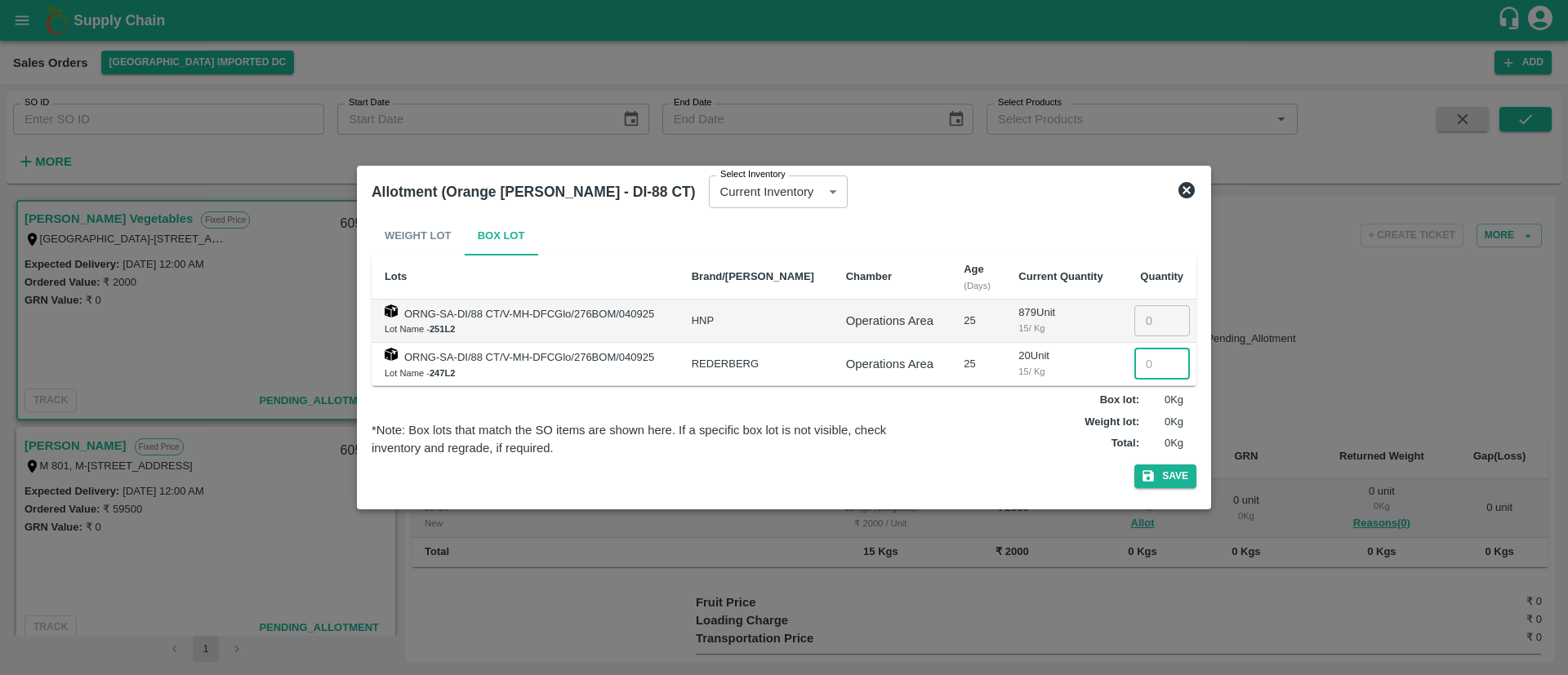
click at [1148, 362] on input "number" at bounding box center [1162, 364] width 56 height 31
type input "1"
click at [1172, 472] on button "Save" at bounding box center [1165, 476] width 62 height 24
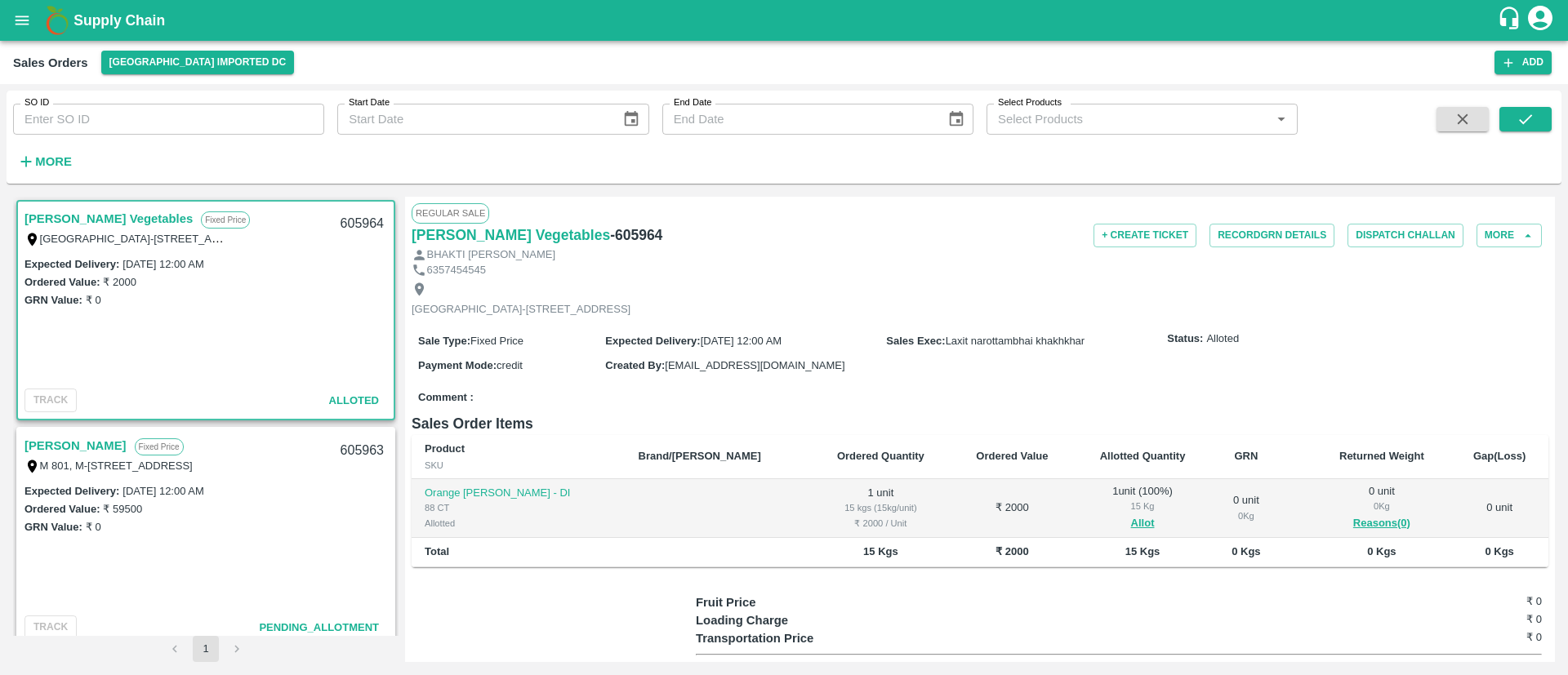
click at [93, 421] on div "Shree Krishna Vegetables Fixed Price Everest Park Street-1, Hotel Jaddus Street…" at bounding box center [205, 416] width 385 height 439
click at [109, 446] on link "[PERSON_NAME]" at bounding box center [75, 446] width 102 height 21
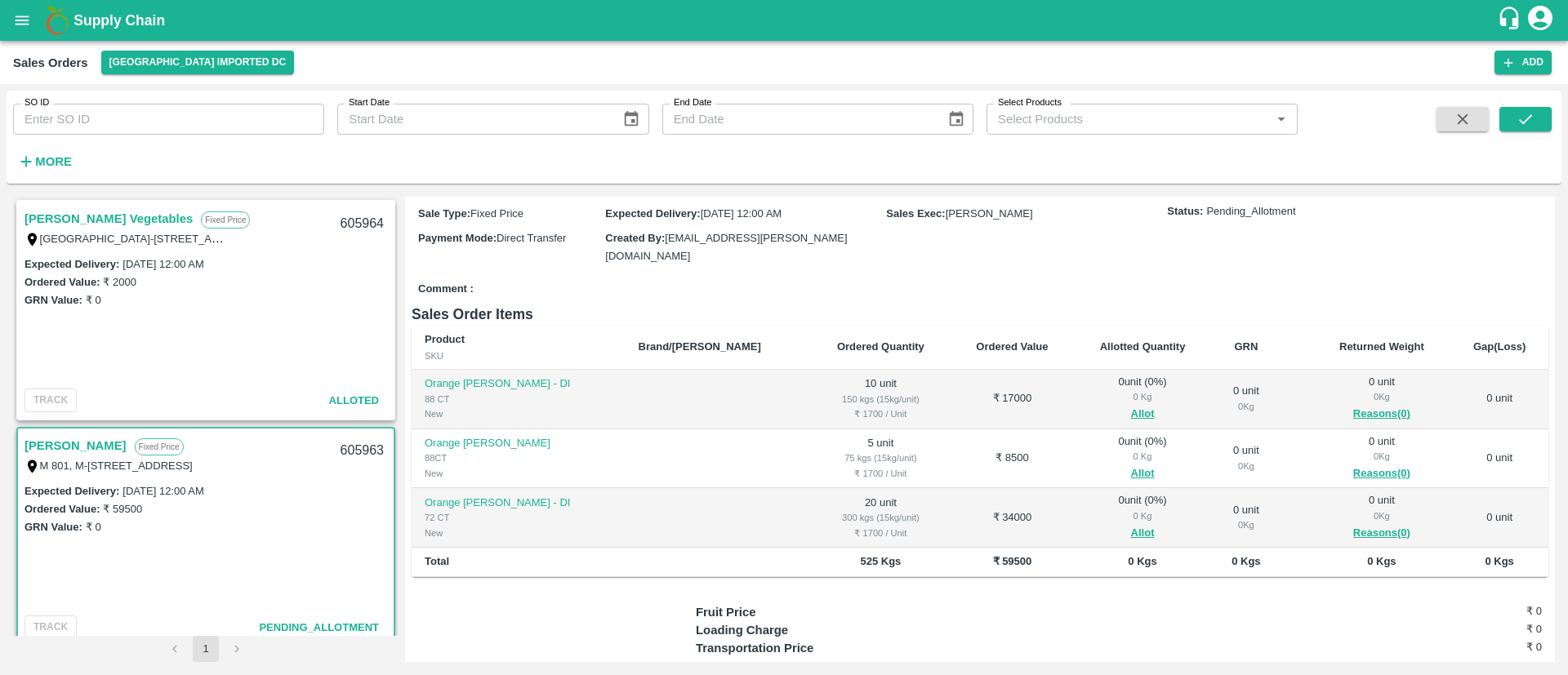
scroll to position [130, 0]
click at [1131, 409] on button "Allot" at bounding box center [1142, 412] width 24 height 19
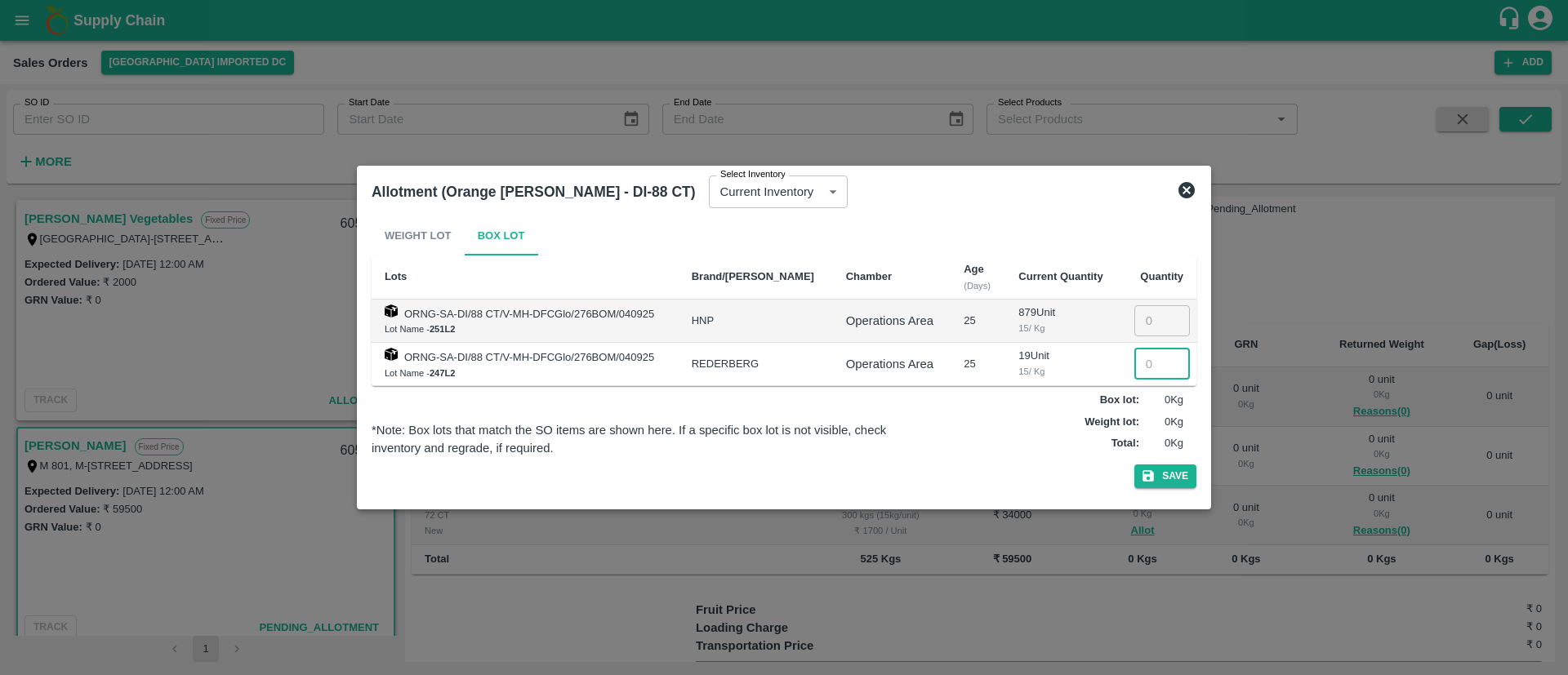
click at [1151, 367] on input "number" at bounding box center [1162, 364] width 56 height 31
type input "10"
click at [1159, 471] on button "Save" at bounding box center [1165, 476] width 62 height 24
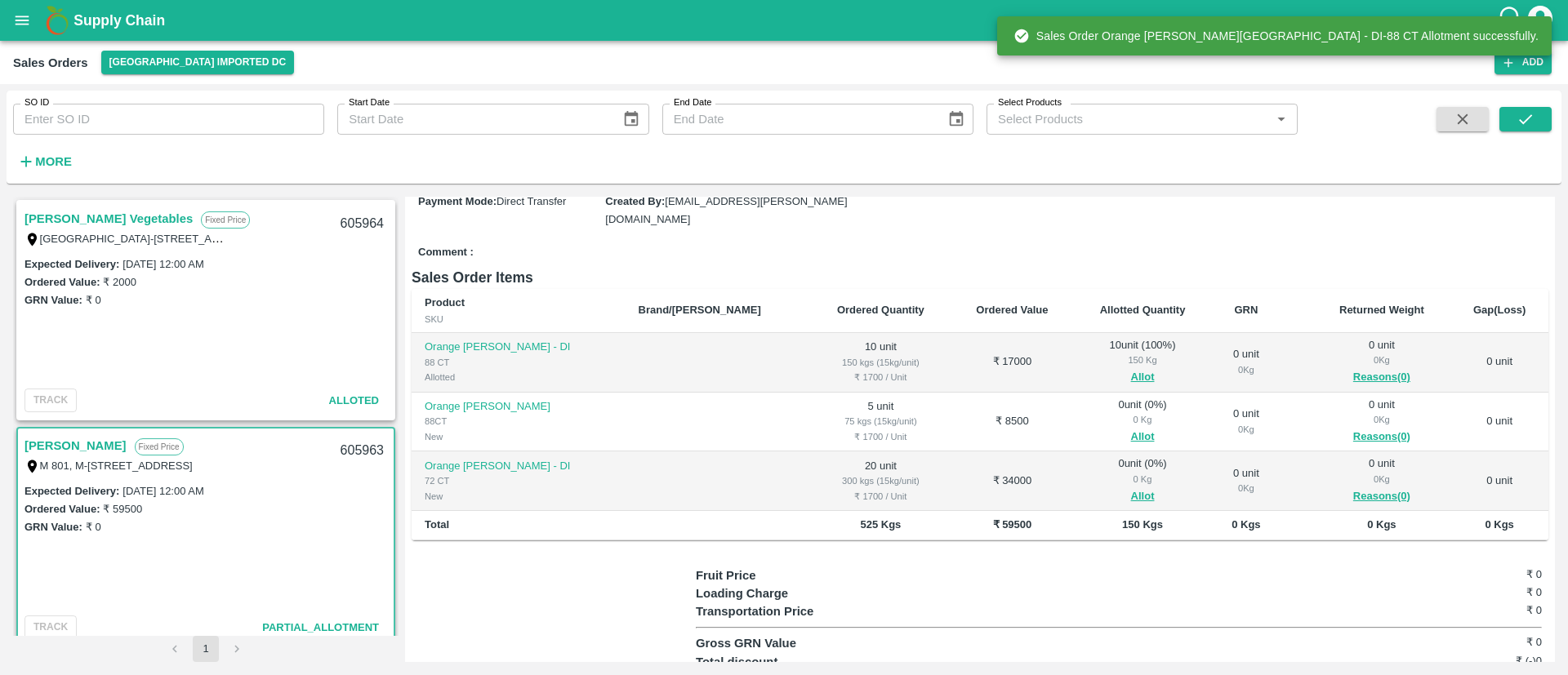
scroll to position [169, 0]
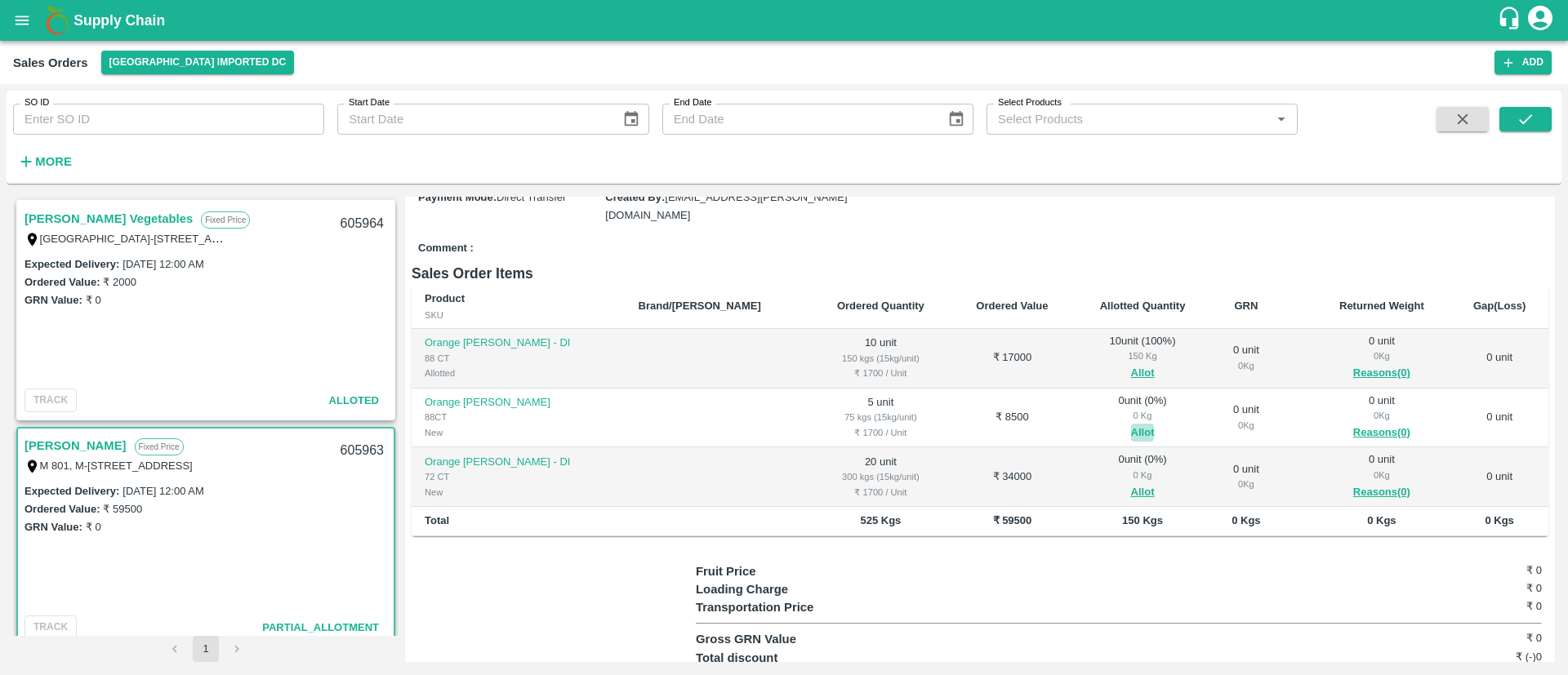
click at [1131, 434] on button "Allot" at bounding box center [1142, 433] width 24 height 19
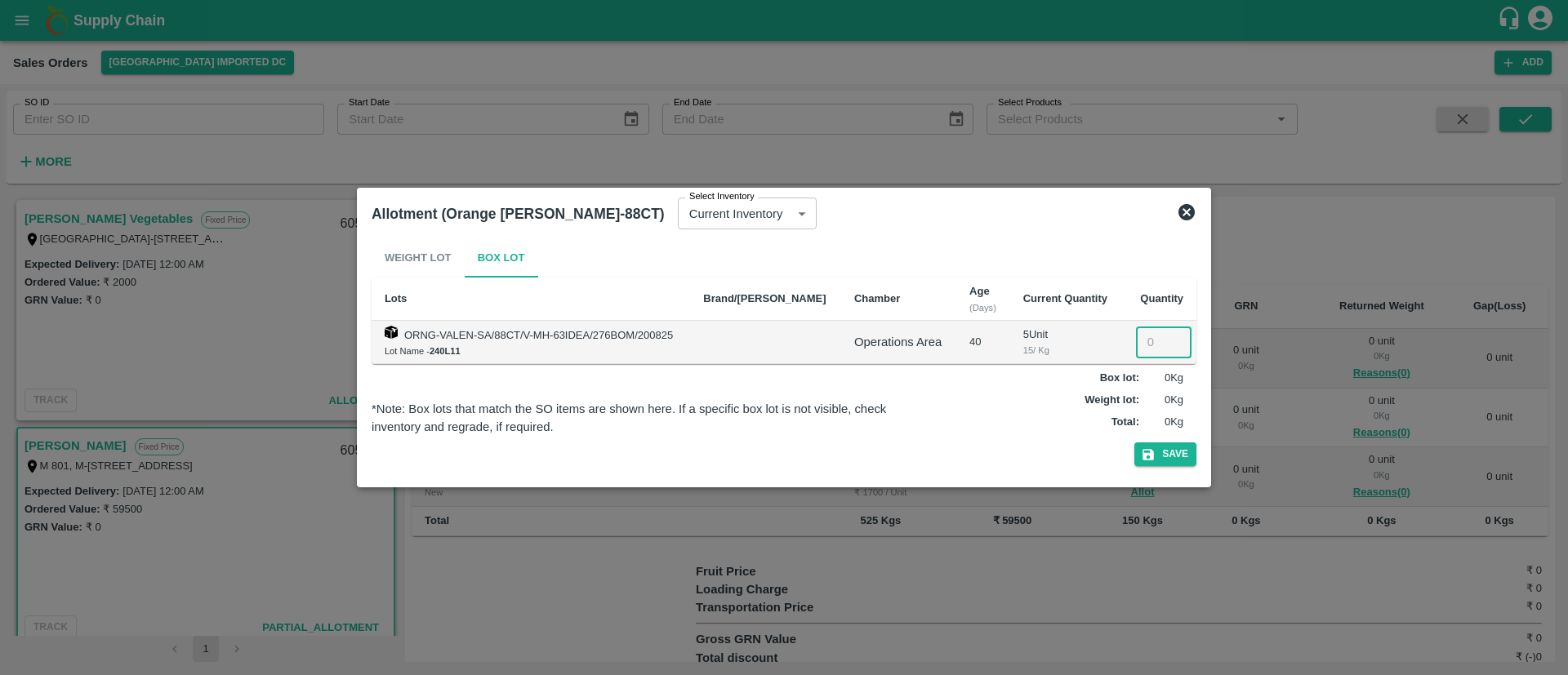
click at [1152, 344] on input "number" at bounding box center [1164, 342] width 56 height 31
type input "5"
click at [1174, 457] on button "Save" at bounding box center [1165, 454] width 62 height 24
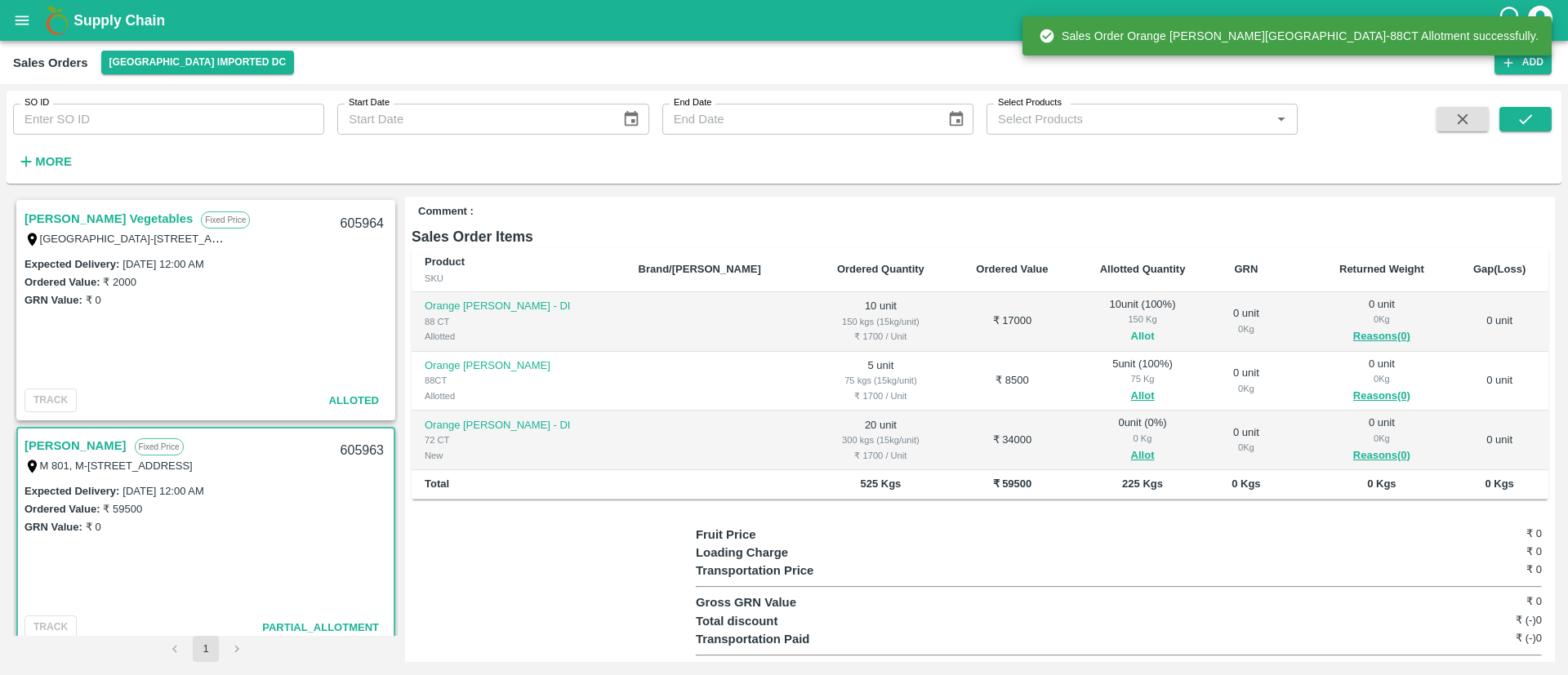
scroll to position [206, 0]
click at [1131, 452] on button "Allot" at bounding box center [1142, 455] width 24 height 19
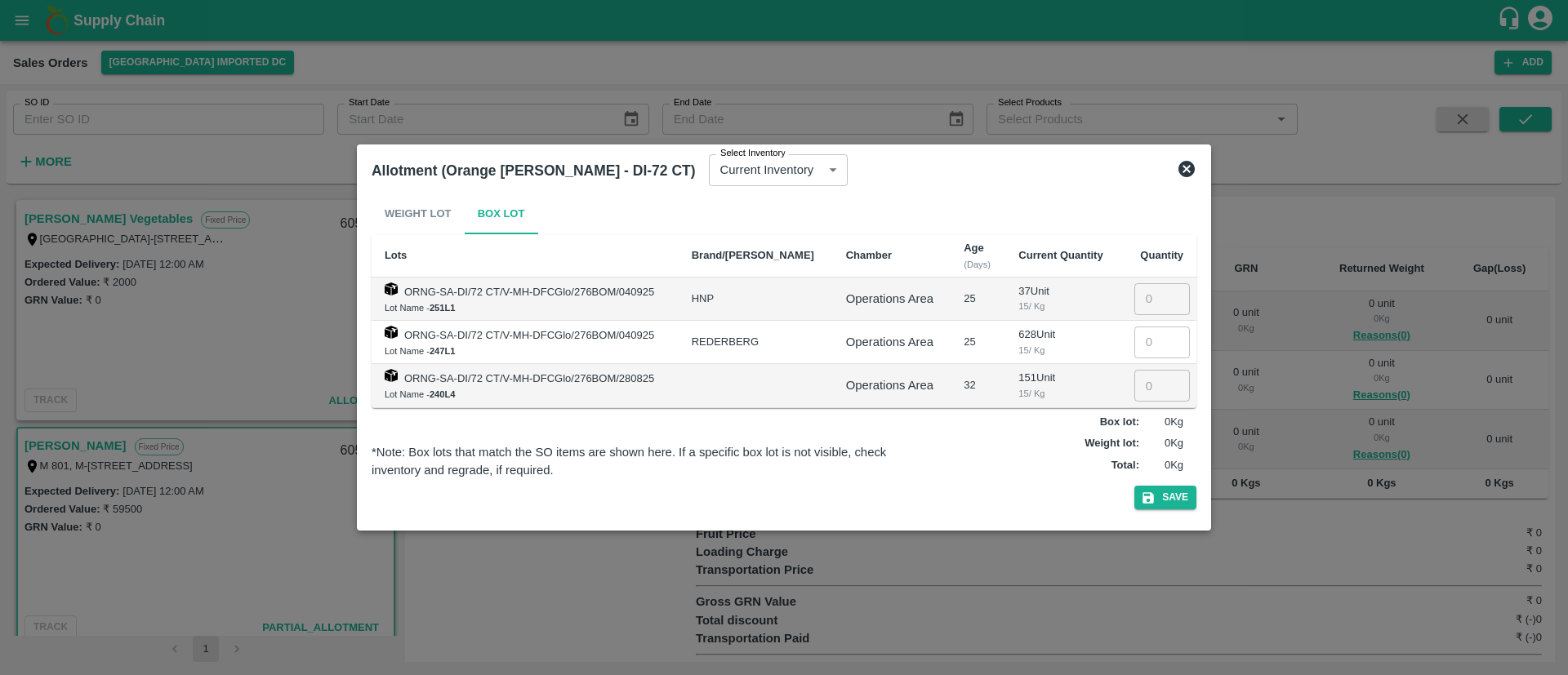
click at [1150, 380] on input "number" at bounding box center [1162, 385] width 56 height 31
type input "20"
click at [1166, 495] on button "Save" at bounding box center [1165, 497] width 62 height 24
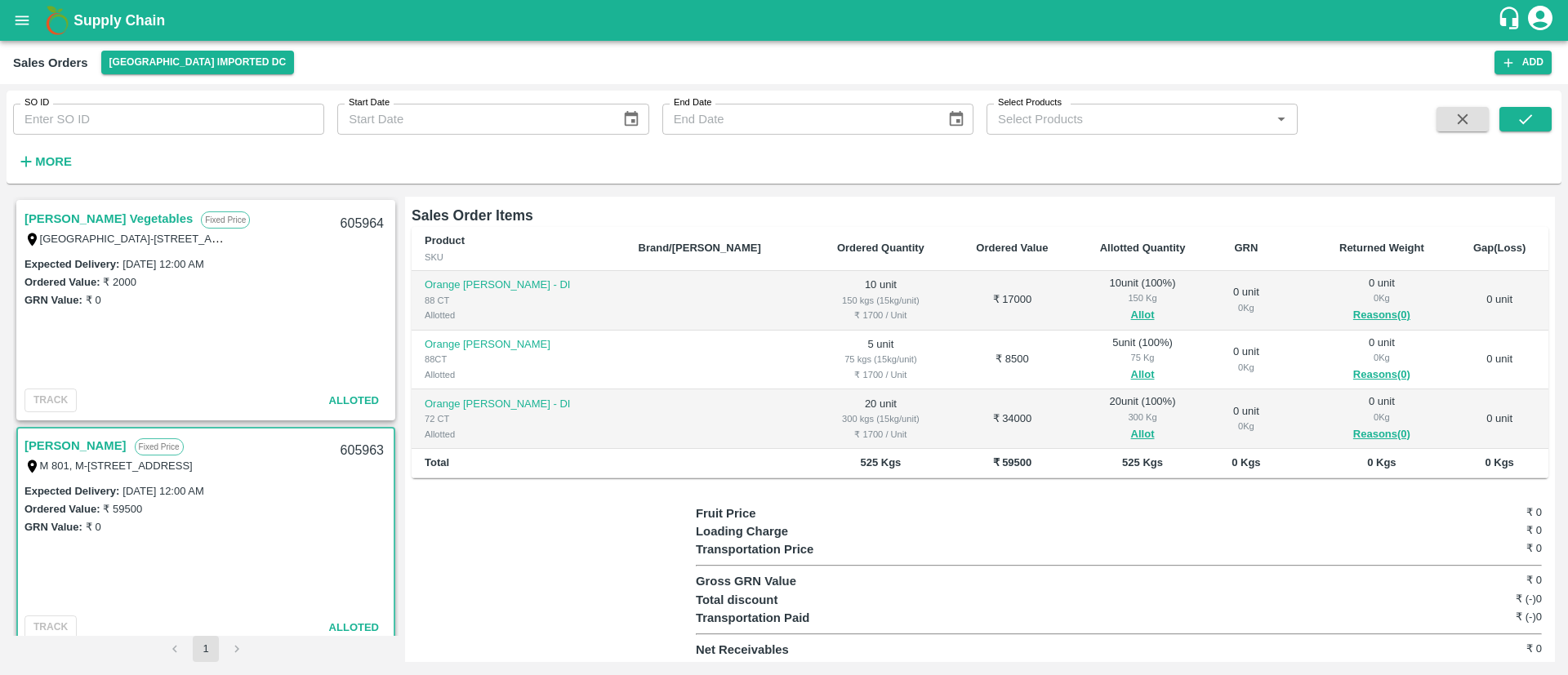
scroll to position [0, 0]
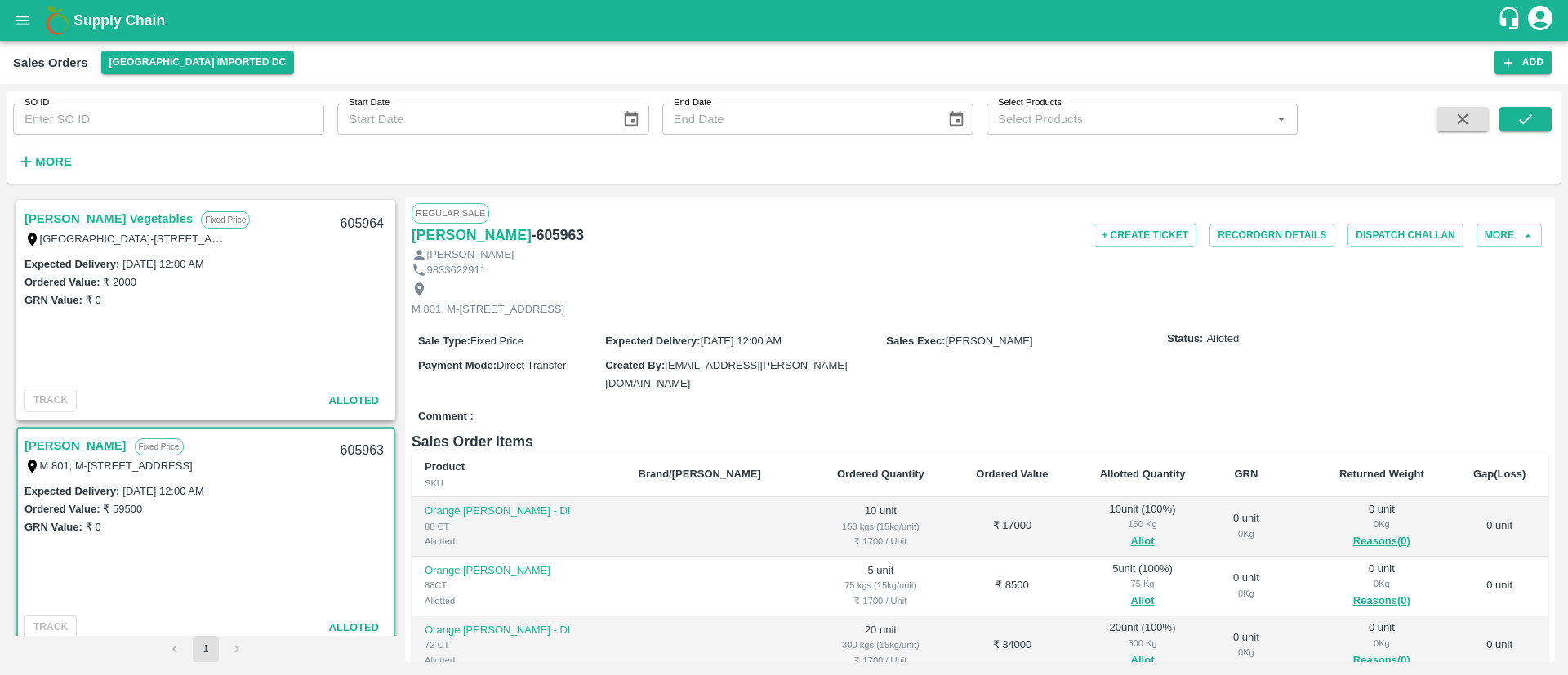
click at [583, 233] on h6 "- 605963" at bounding box center [558, 235] width 52 height 23
copy h6 "605963"
click at [20, 23] on icon "open drawer" at bounding box center [22, 20] width 18 height 18
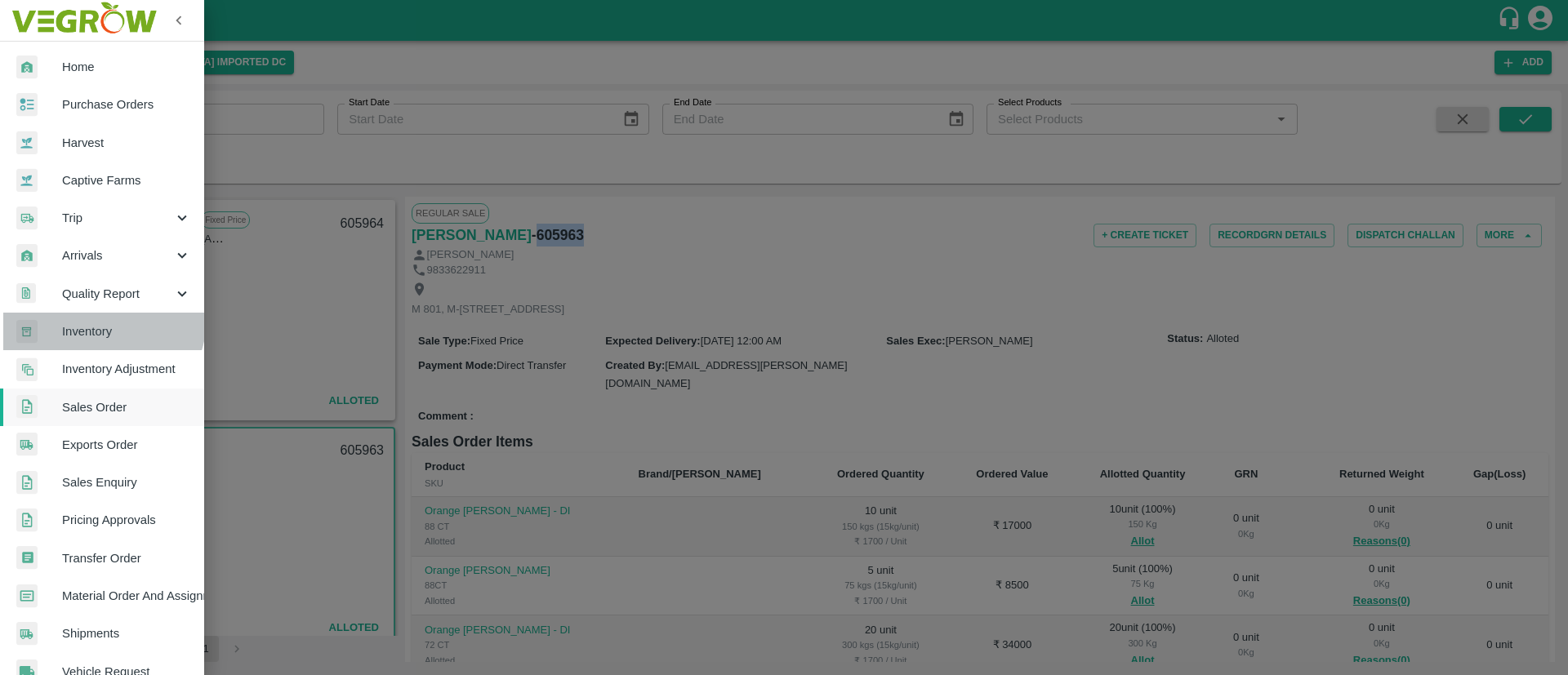
click at [99, 318] on link "Inventory" at bounding box center [102, 331] width 205 height 38
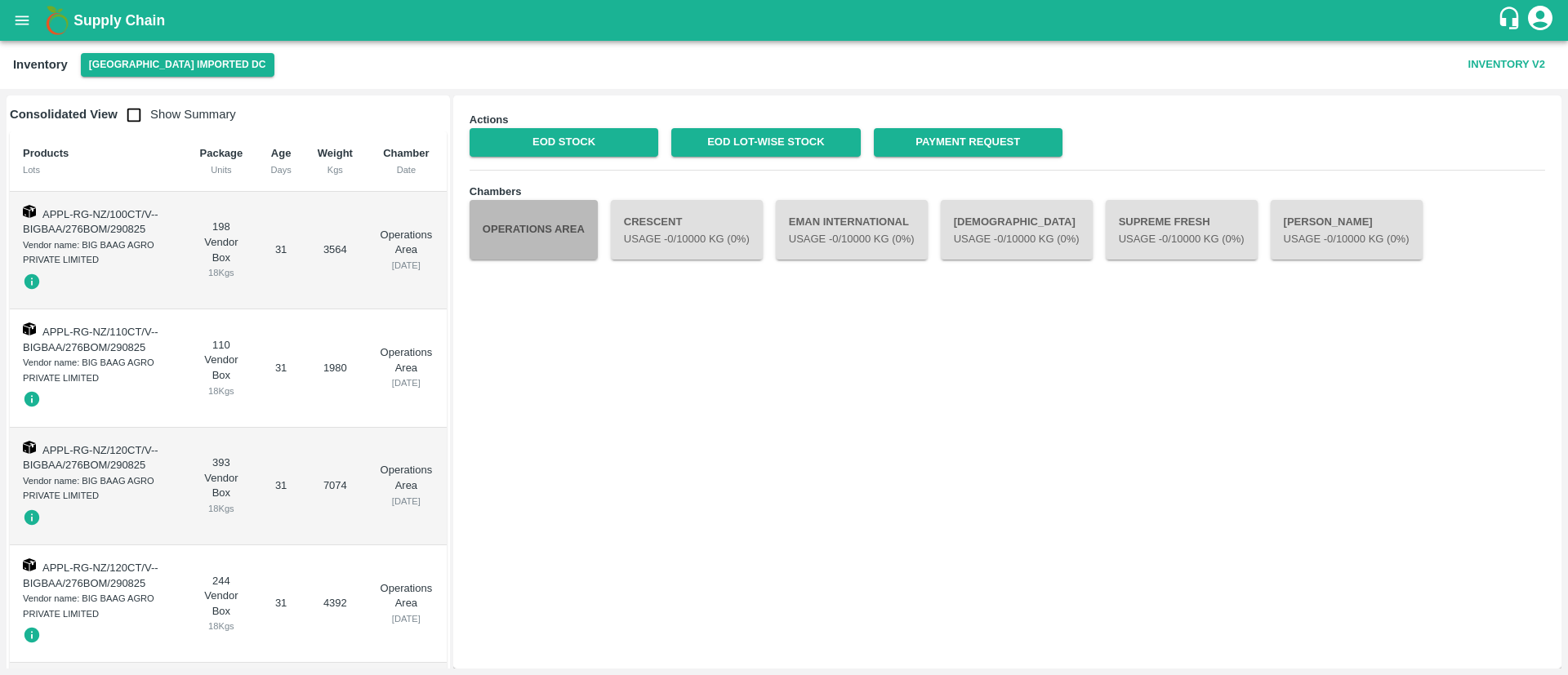
click at [548, 242] on button "Operations Area" at bounding box center [534, 230] width 128 height 59
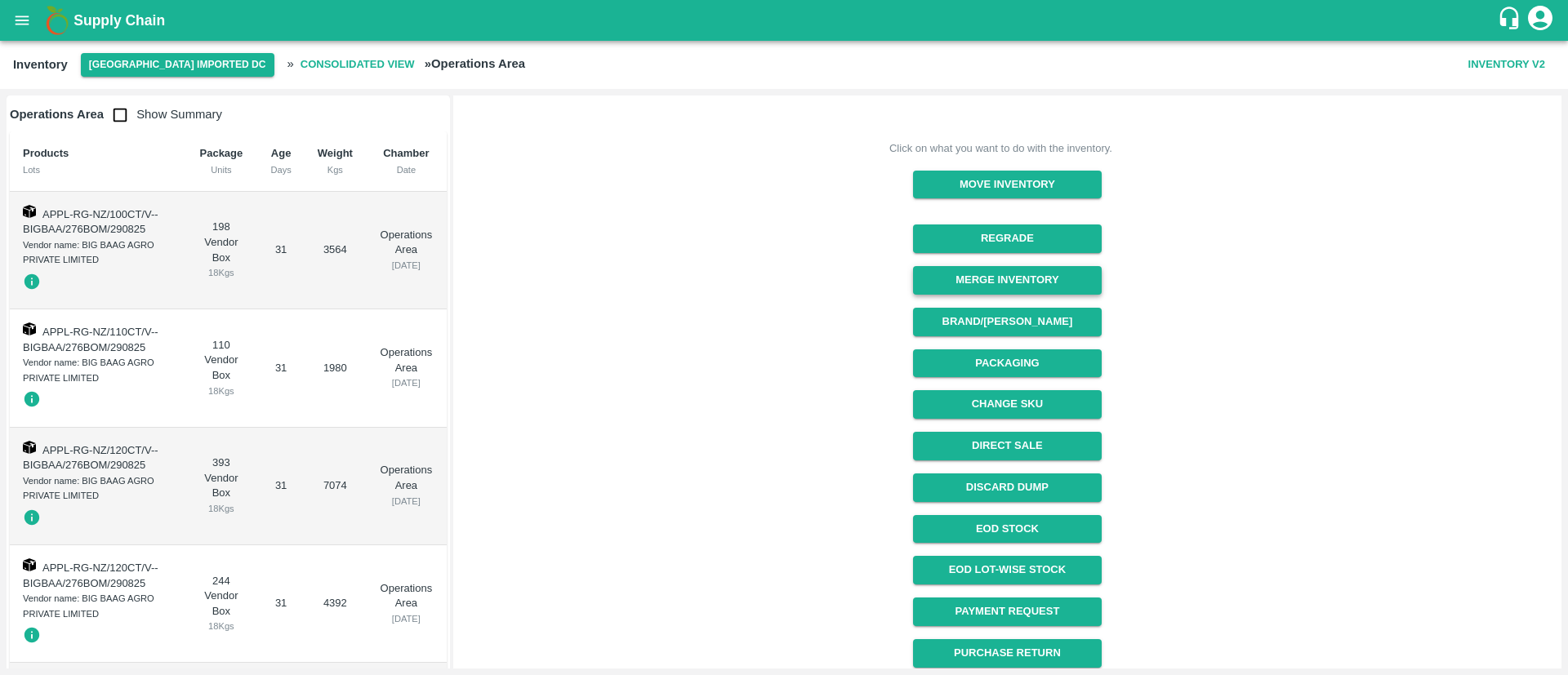
scroll to position [175, 0]
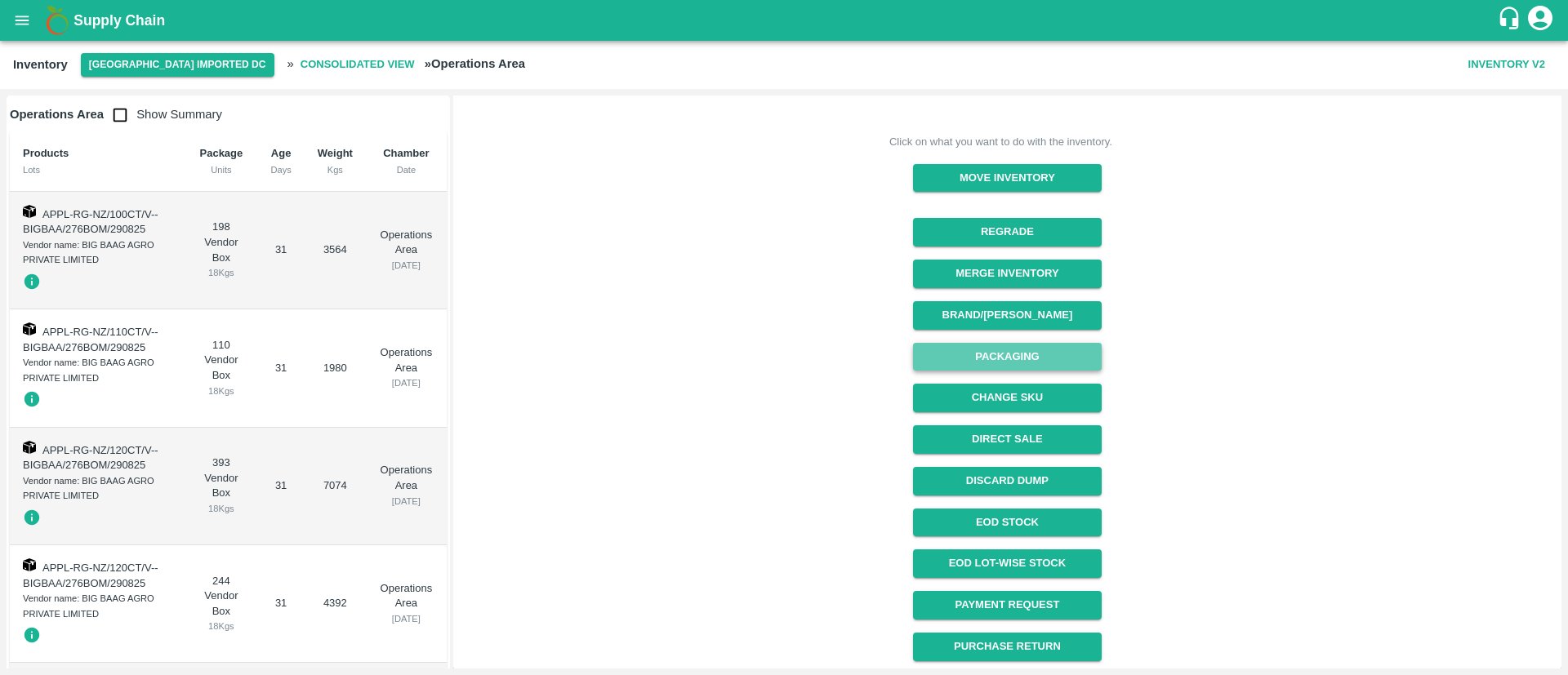
click at [1016, 351] on button "Packaging" at bounding box center [1007, 357] width 189 height 29
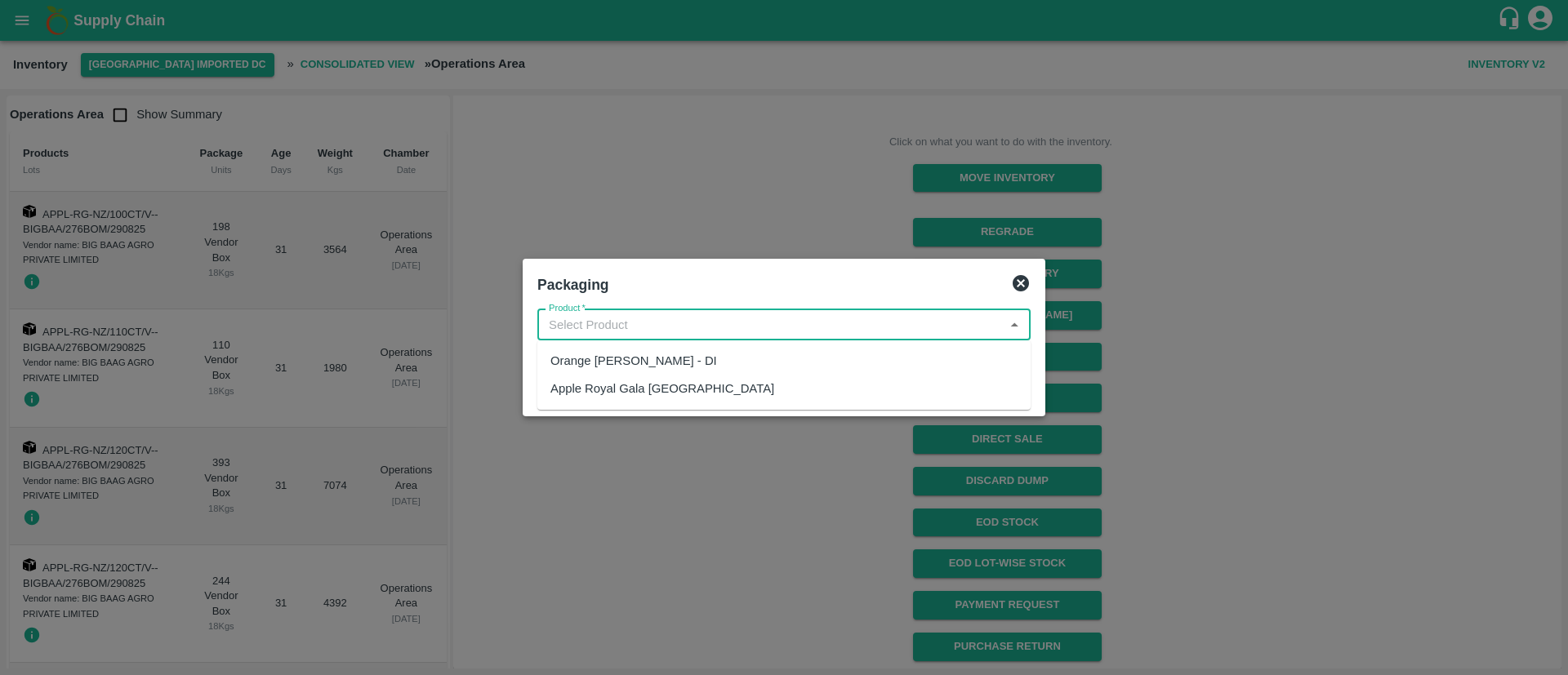
click at [755, 316] on input "Product   *" at bounding box center [771, 325] width 457 height 21
click at [671, 371] on div "Orange [PERSON_NAME] - DI" at bounding box center [784, 361] width 493 height 28
type input "Orange [PERSON_NAME] - DI"
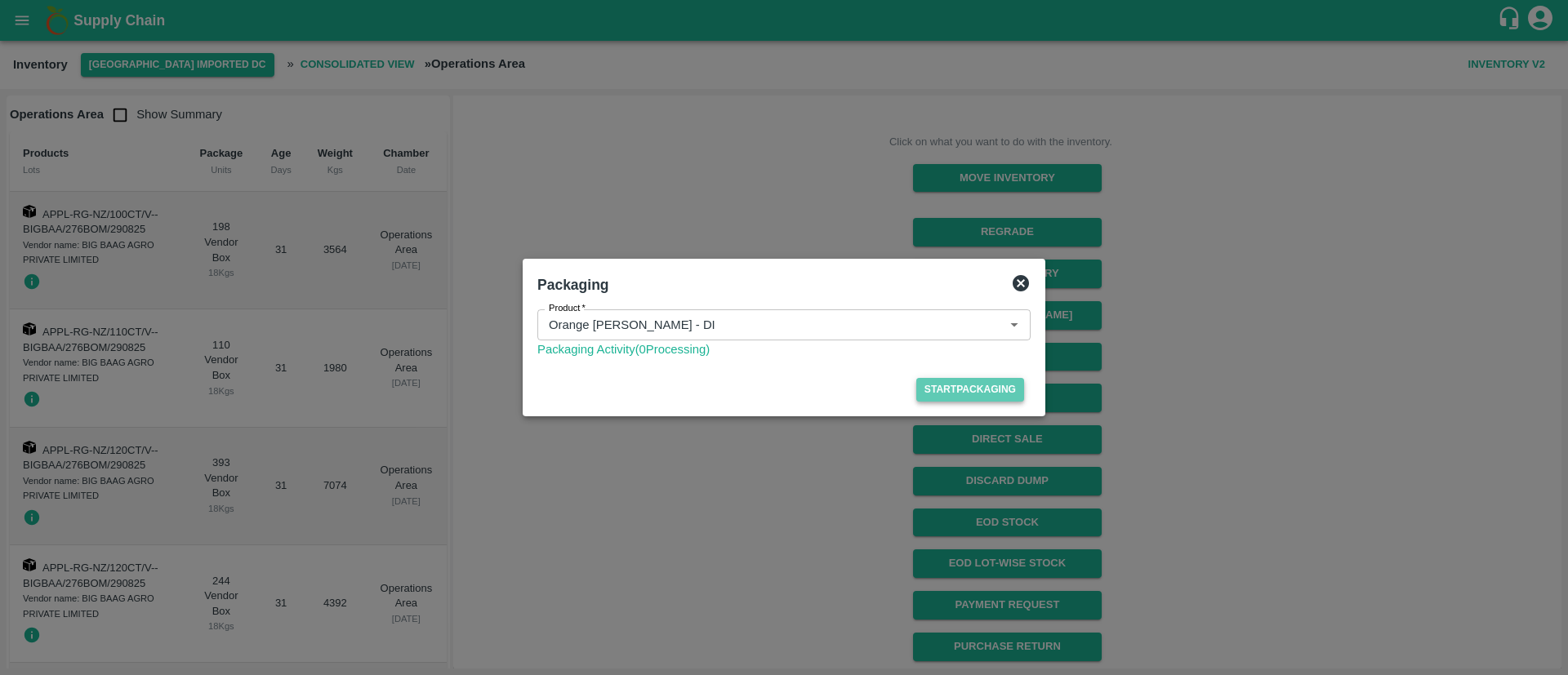
click at [988, 385] on button "Start Packaging" at bounding box center [971, 389] width 108 height 24
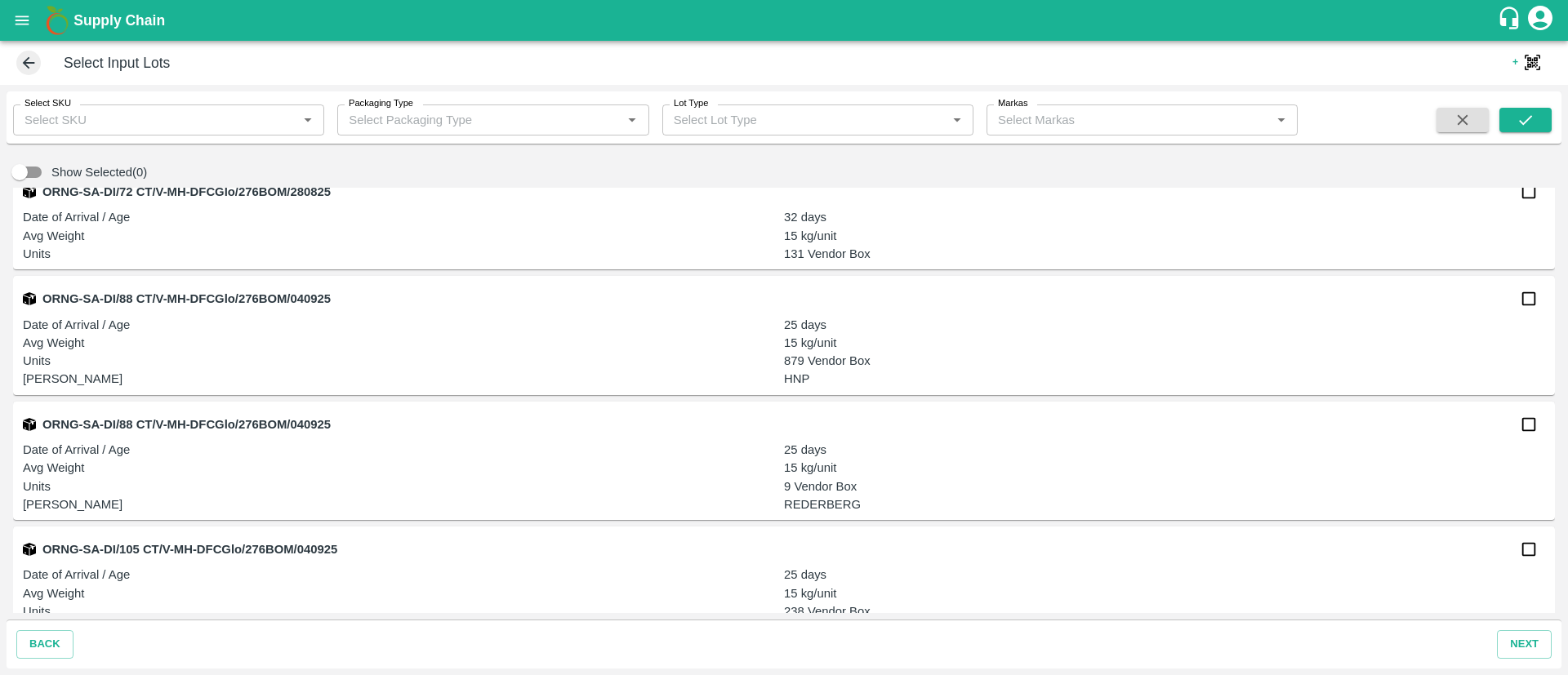
scroll to position [314, 0]
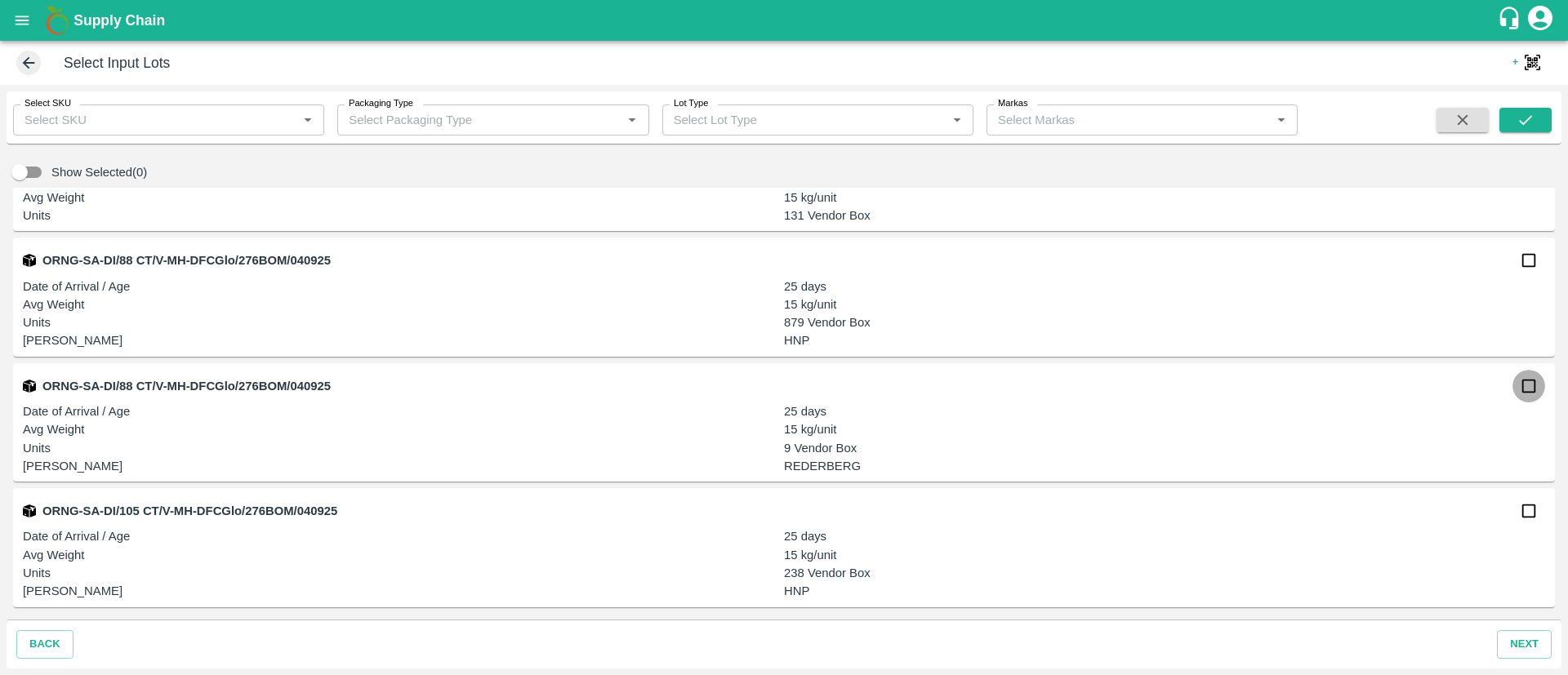
click at [1531, 385] on input "checkbox" at bounding box center [1530, 386] width 33 height 33
checkbox input "true"
click at [1530, 653] on button "next" at bounding box center [1525, 645] width 55 height 29
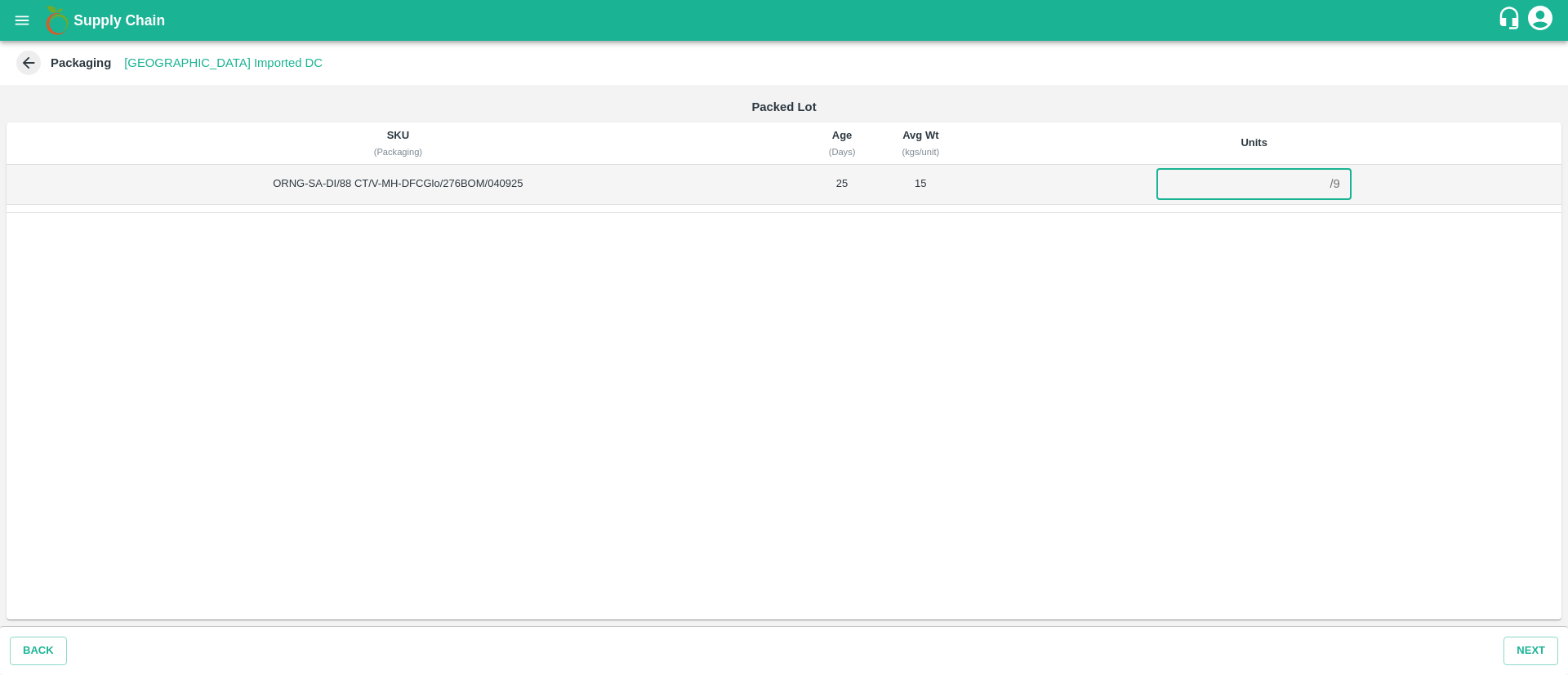
click at [1244, 191] on input "number" at bounding box center [1240, 184] width 167 height 31
type input "9"
click at [1517, 654] on button "Next" at bounding box center [1531, 651] width 55 height 29
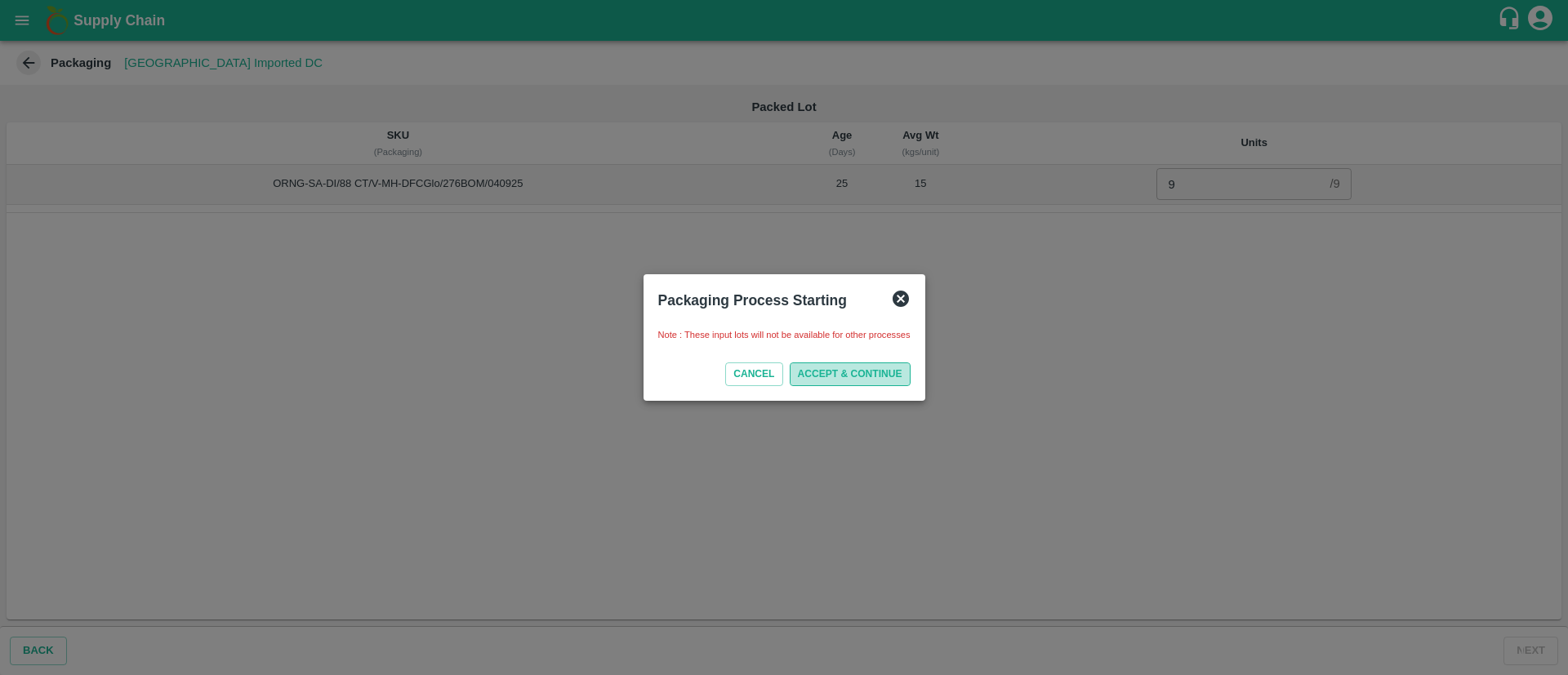
click at [854, 376] on button "ACCEPT & CONTINUE" at bounding box center [850, 374] width 121 height 24
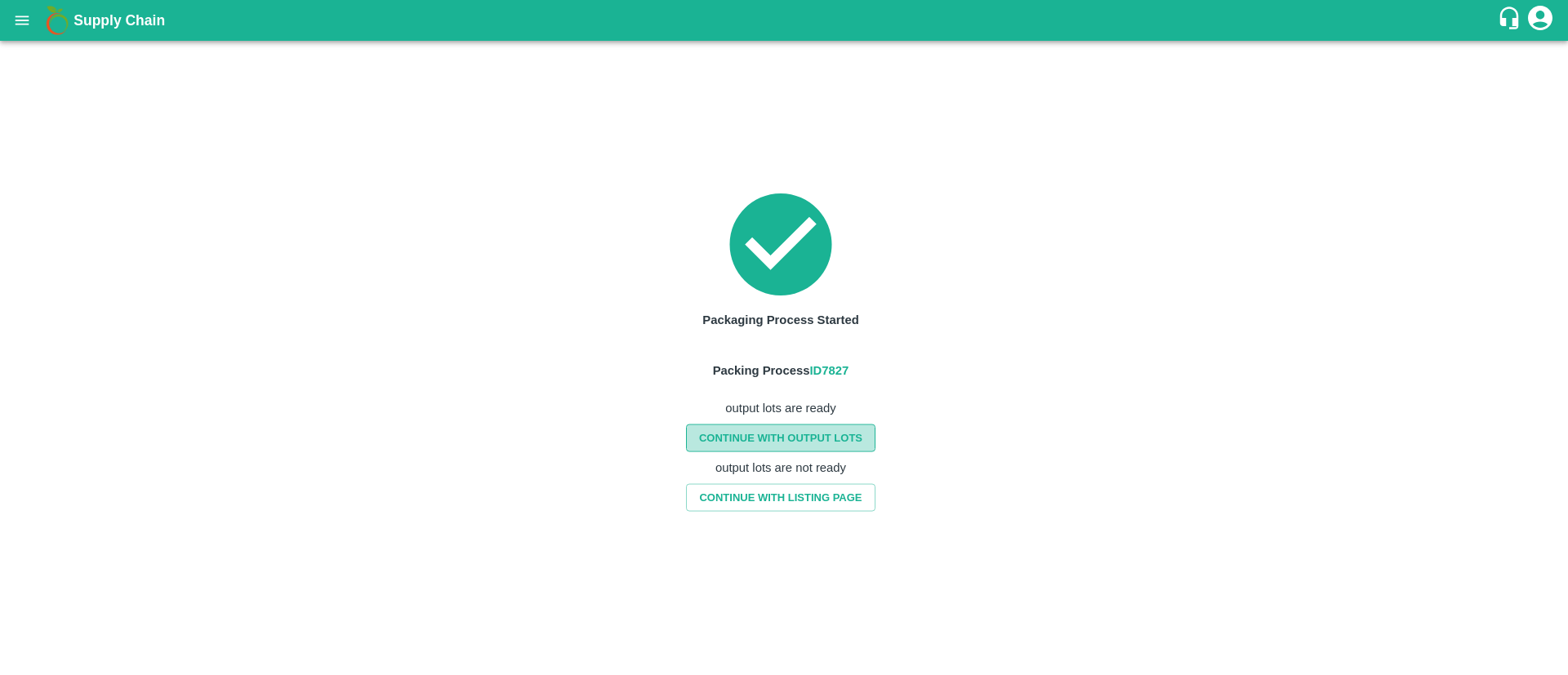
click at [823, 434] on link "CONTINUE WITH OUTPUT LOTS" at bounding box center [781, 438] width 190 height 29
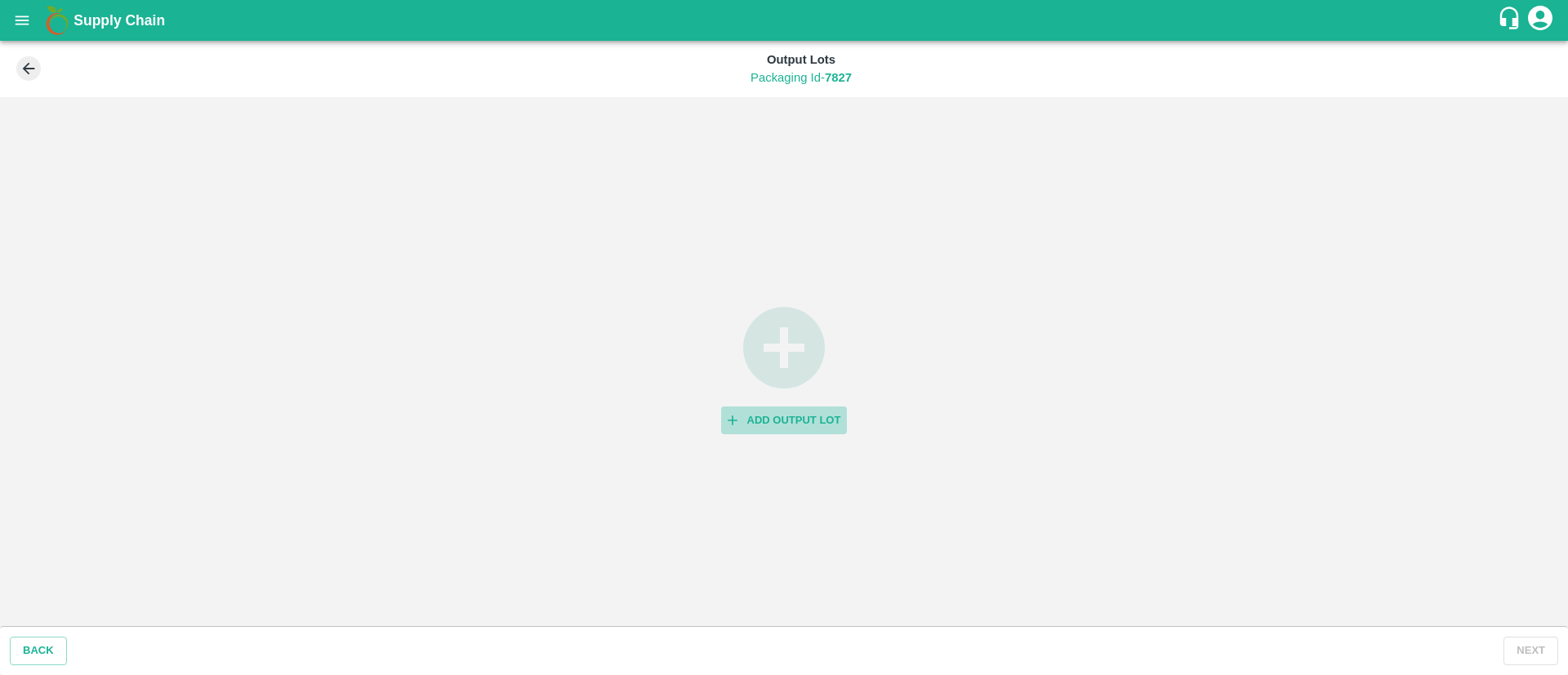
click at [801, 414] on button "Add Output Lot" at bounding box center [784, 421] width 127 height 29
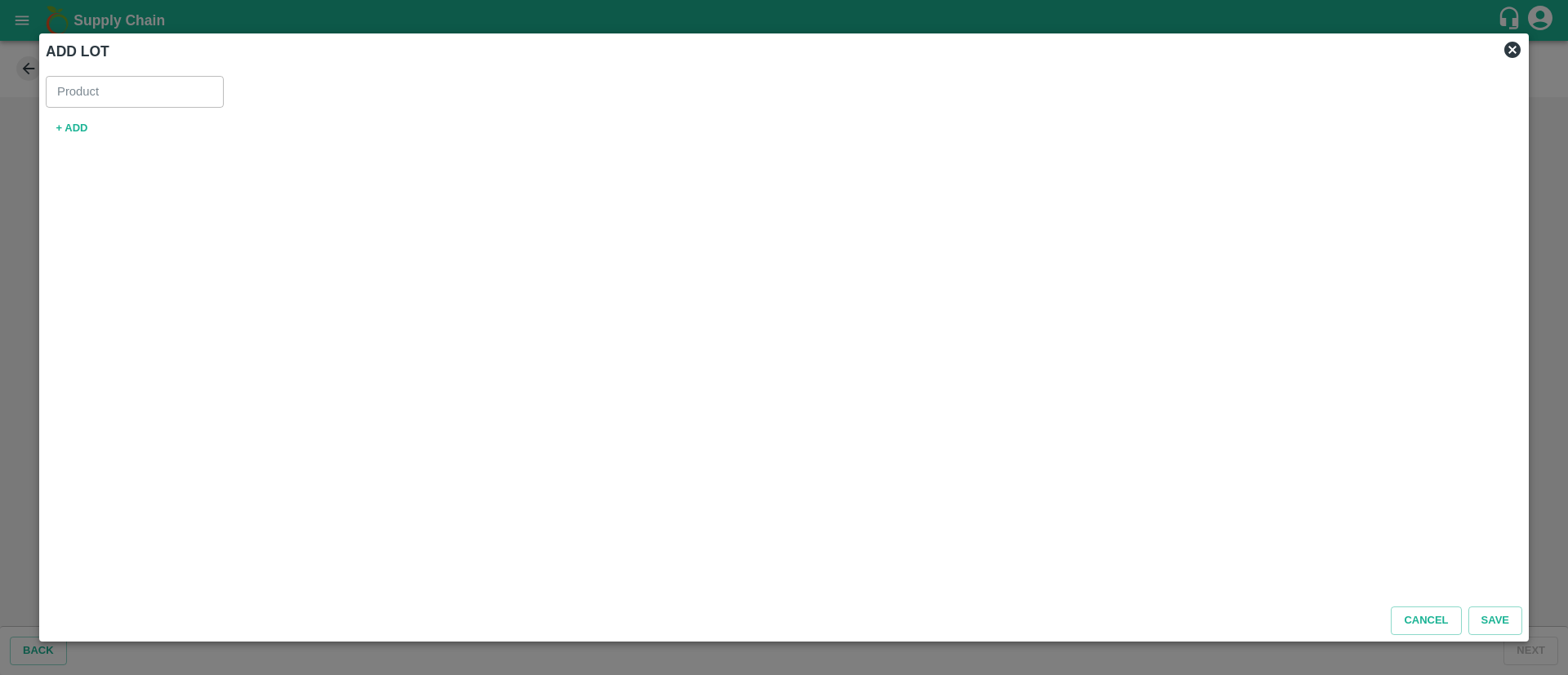
type input "Orange [PERSON_NAME] - DI"
click at [70, 124] on button "+ ADD" at bounding box center [72, 128] width 52 height 29
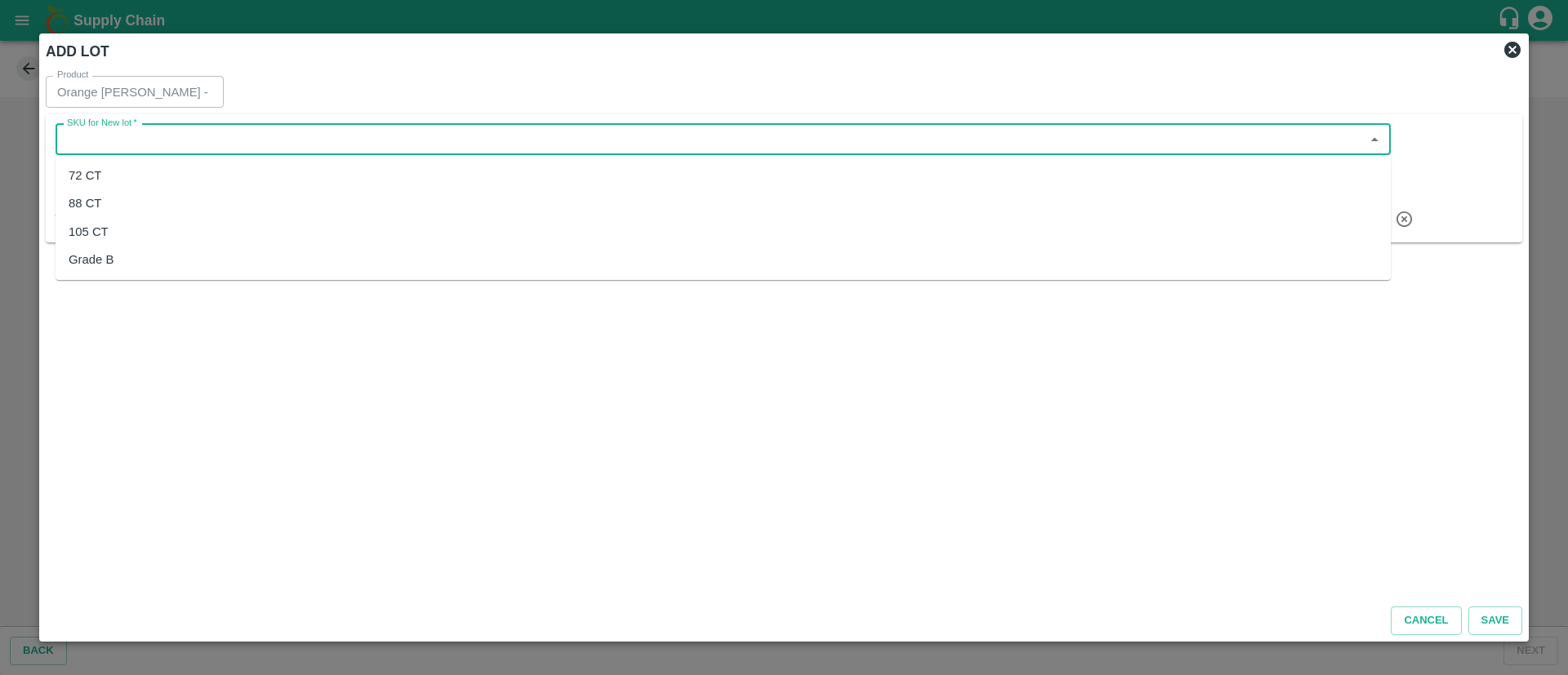
click at [191, 138] on input "SKU for New lot   *" at bounding box center [710, 140] width 1299 height 21
click at [137, 176] on div "72 CT" at bounding box center [723, 176] width 1336 height 28
type input "72 CT"
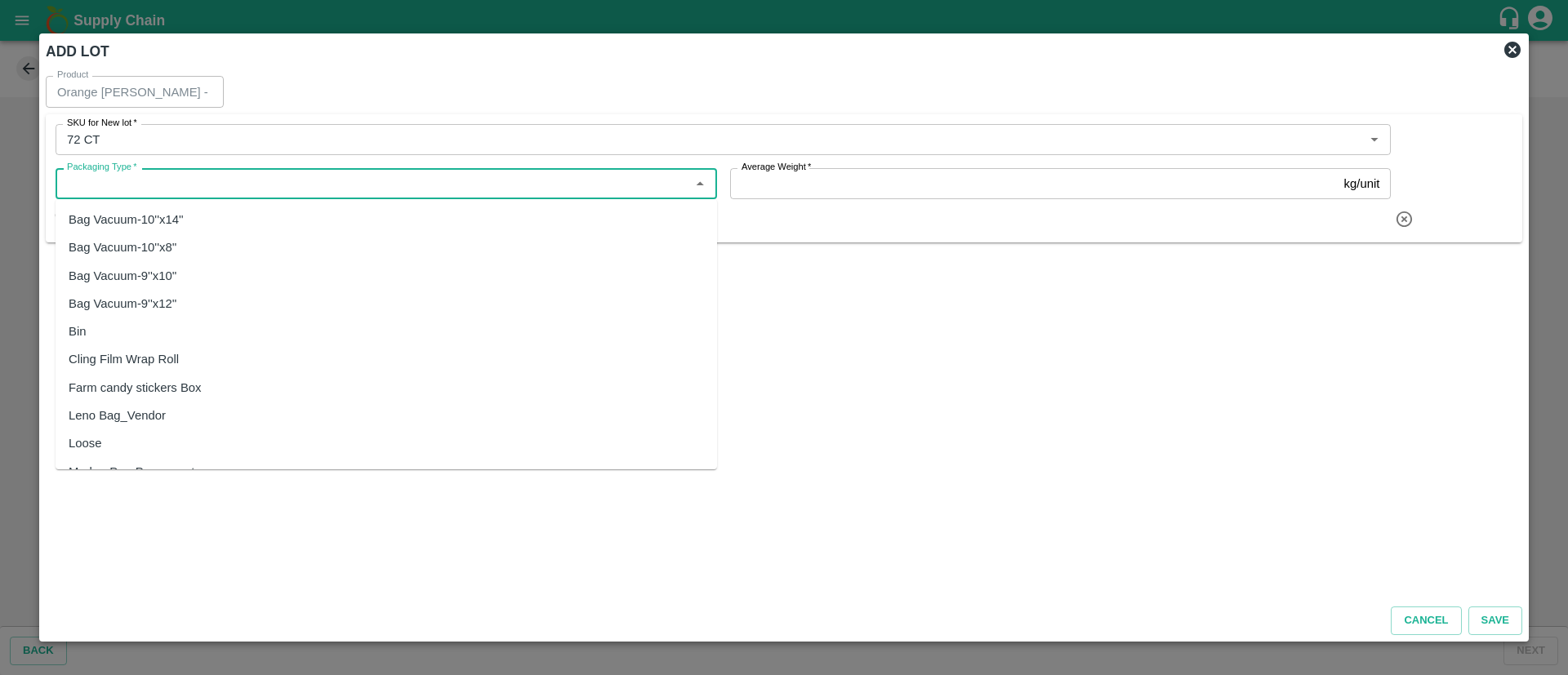
click at [395, 188] on input "Packaging Type   *" at bounding box center [373, 184] width 625 height 21
click at [162, 420] on div "Vendor Box" at bounding box center [386, 421] width 661 height 28
type input "Vendor Box"
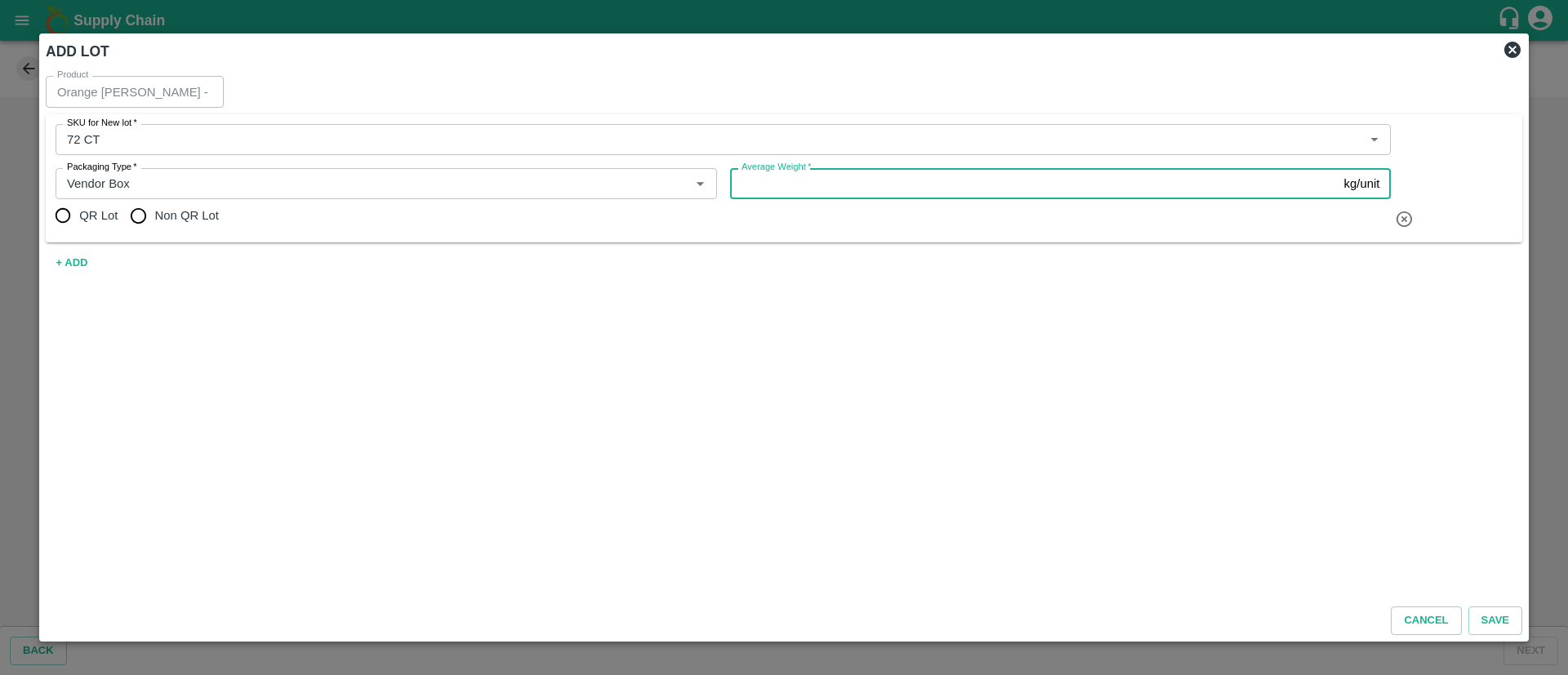
click at [865, 180] on input "Average Weight   *" at bounding box center [1034, 184] width 608 height 31
type input "15"
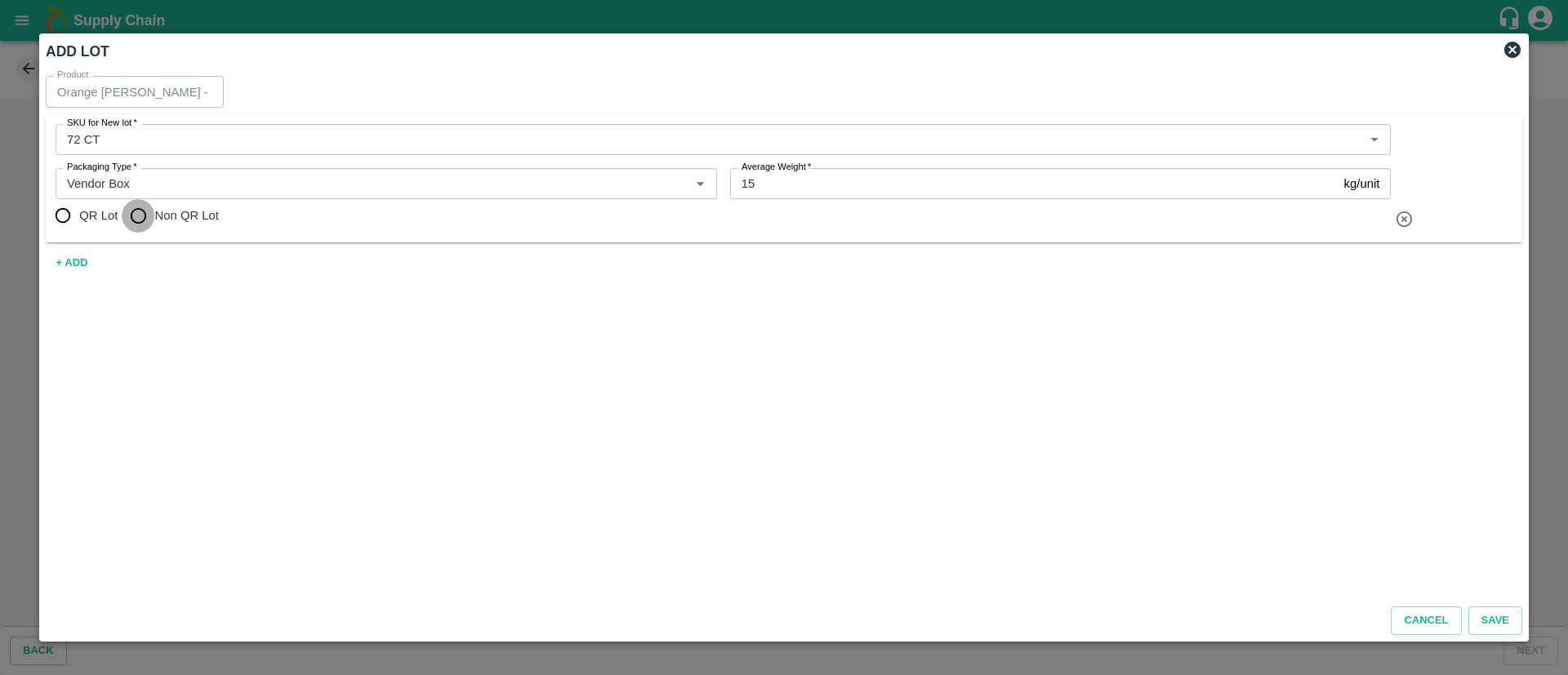
click at [151, 218] on input "Non QR Lot" at bounding box center [138, 216] width 33 height 33
radio input "true"
click at [1497, 617] on button "Save" at bounding box center [1496, 621] width 54 height 29
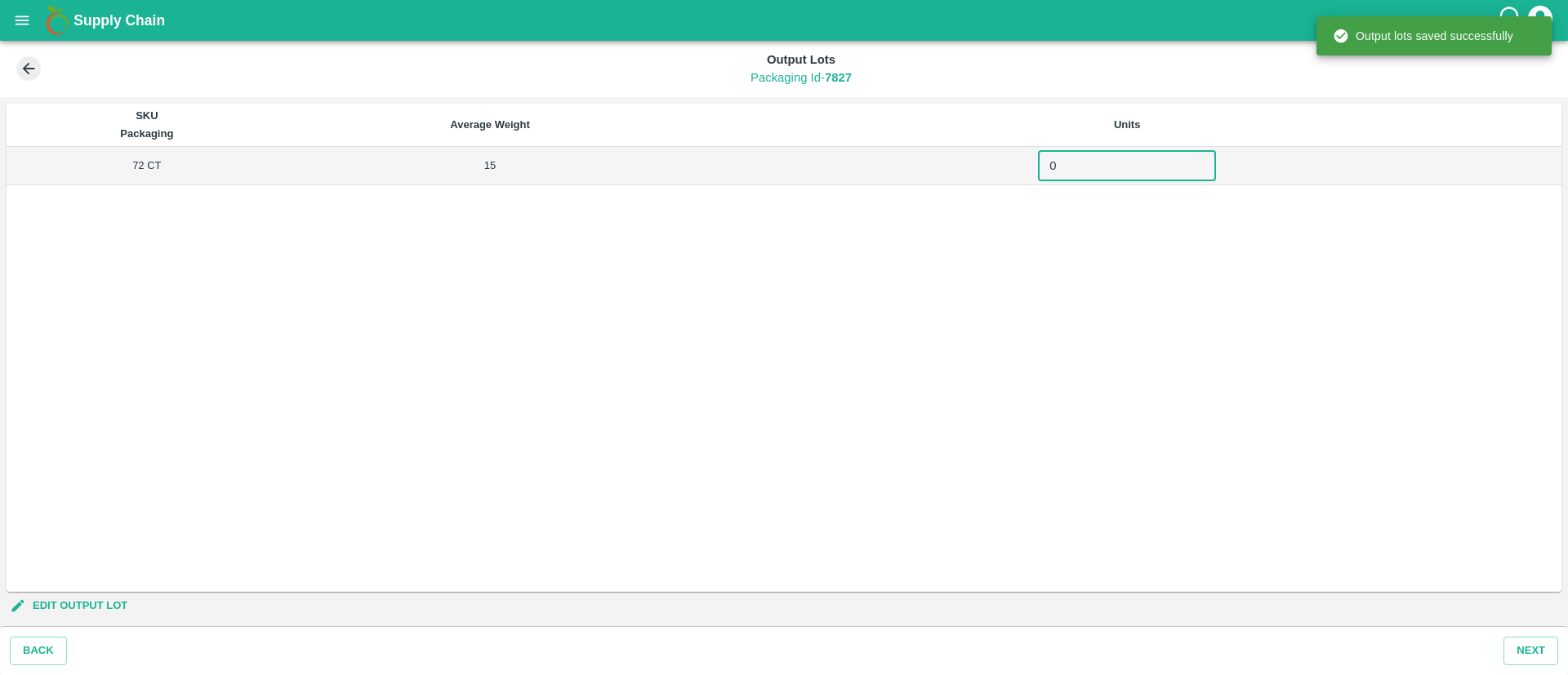
click at [1065, 166] on input "0" at bounding box center [1128, 166] width 178 height 31
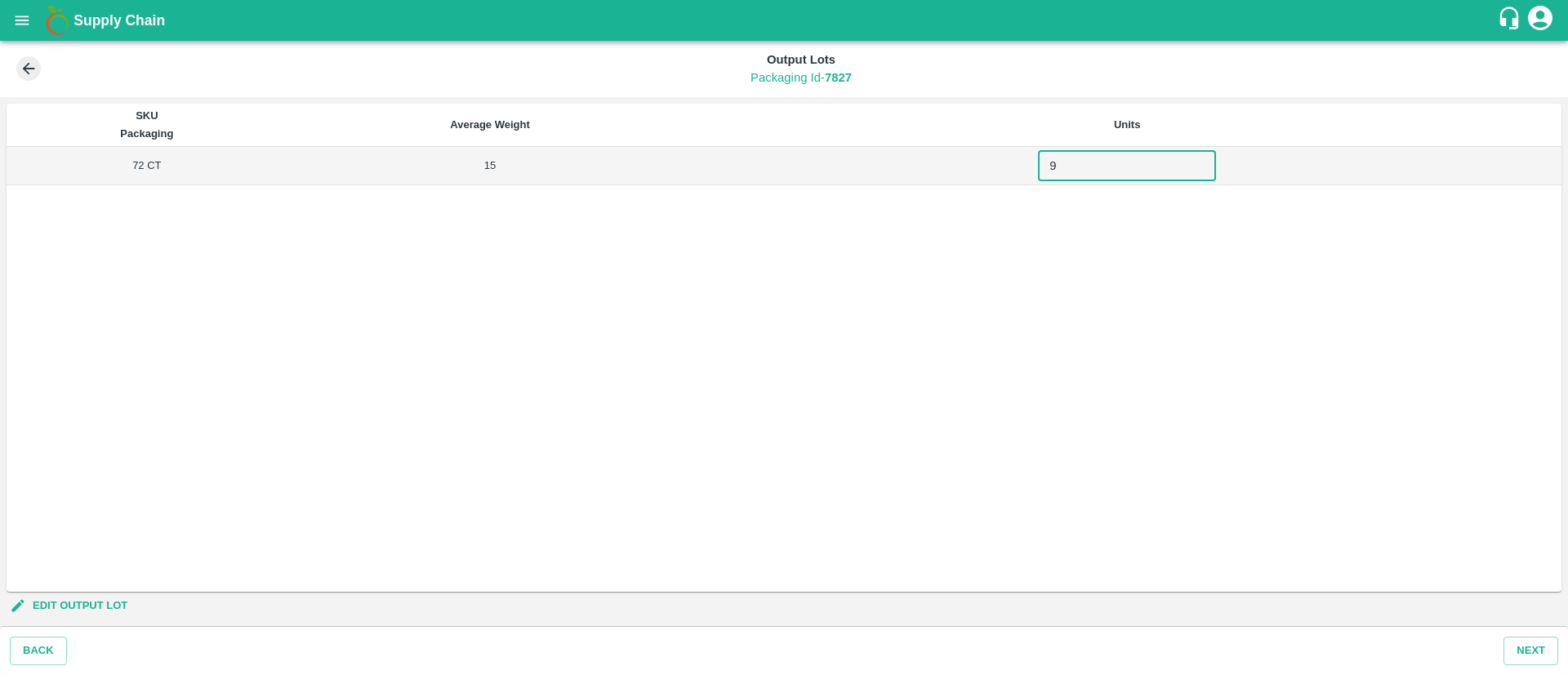
type input "9"
click at [1113, 275] on div "SKU Packaging Average Weight Units 72 CT 15 9 ​" at bounding box center [784, 348] width 1555 height 488
click at [1524, 647] on button "Next" at bounding box center [1531, 651] width 55 height 29
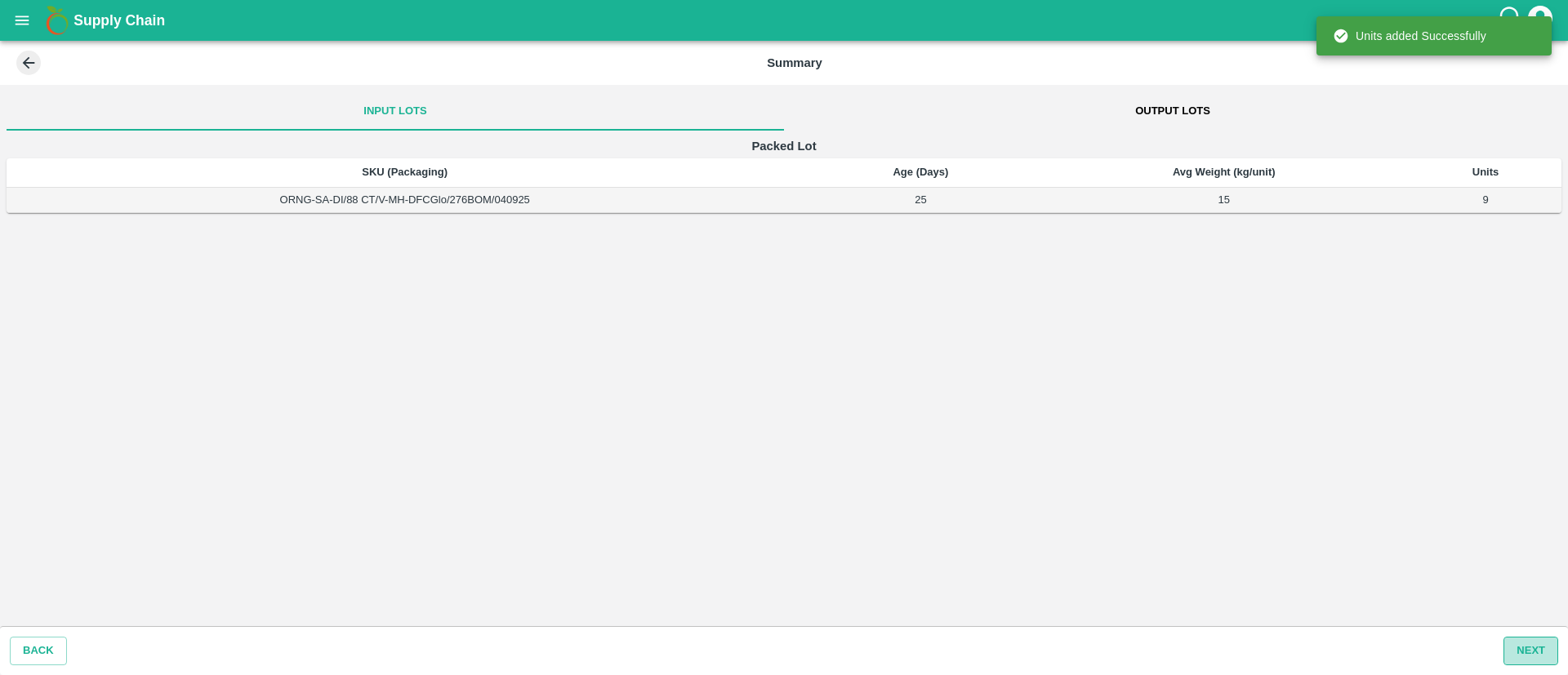
click at [1523, 651] on button "Next" at bounding box center [1531, 651] width 55 height 29
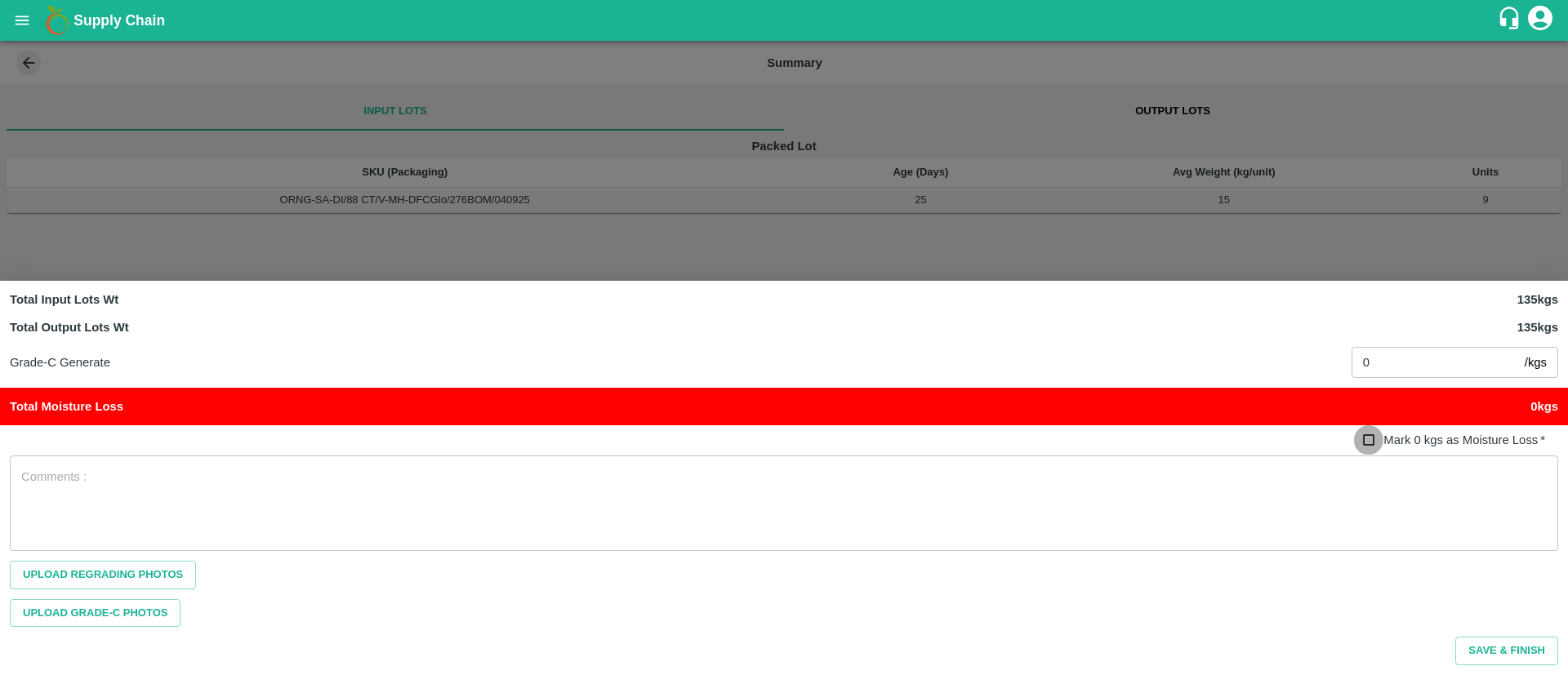
click at [1367, 440] on input "Mark 0 kgs as Moisture Loss   *" at bounding box center [1369, 440] width 30 height 30
checkbox input "true"
click at [1543, 650] on button "Save & Finish" at bounding box center [1507, 651] width 103 height 29
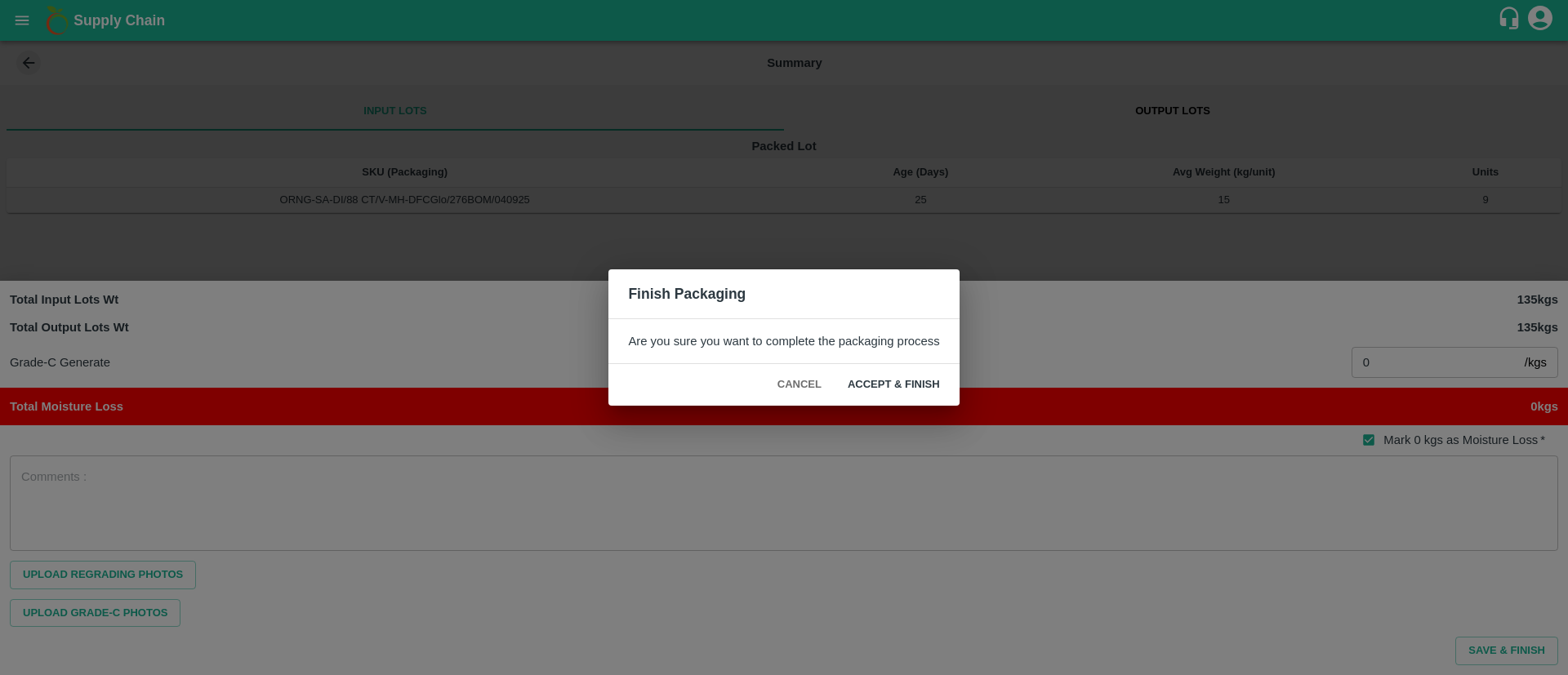
click at [896, 376] on button "ACCEPT & FINISH" at bounding box center [894, 385] width 119 height 29
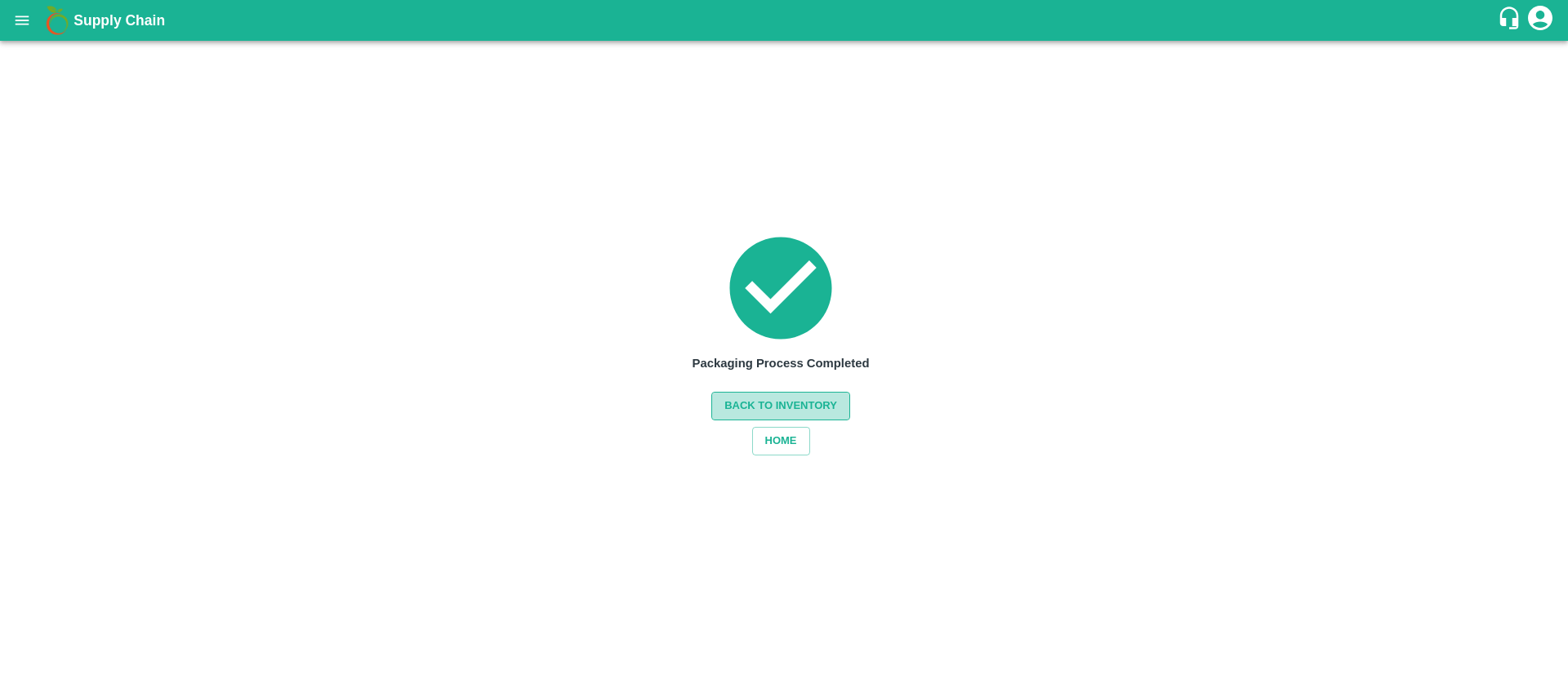
click at [791, 401] on button "Back to Inventory" at bounding box center [781, 406] width 139 height 29
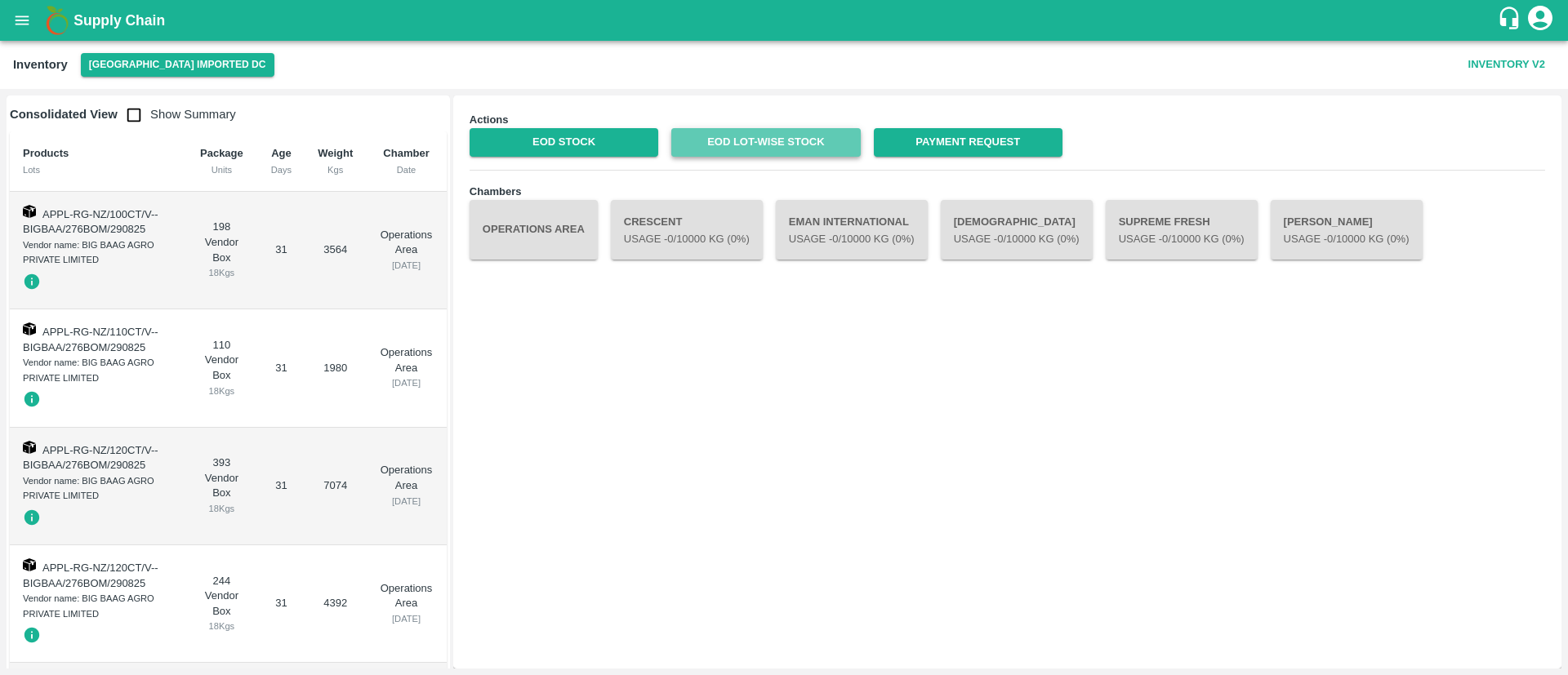
click at [813, 138] on link "EOD Lot-wise Stock" at bounding box center [765, 142] width 189 height 29
click at [30, 20] on icon "open drawer" at bounding box center [22, 20] width 18 height 18
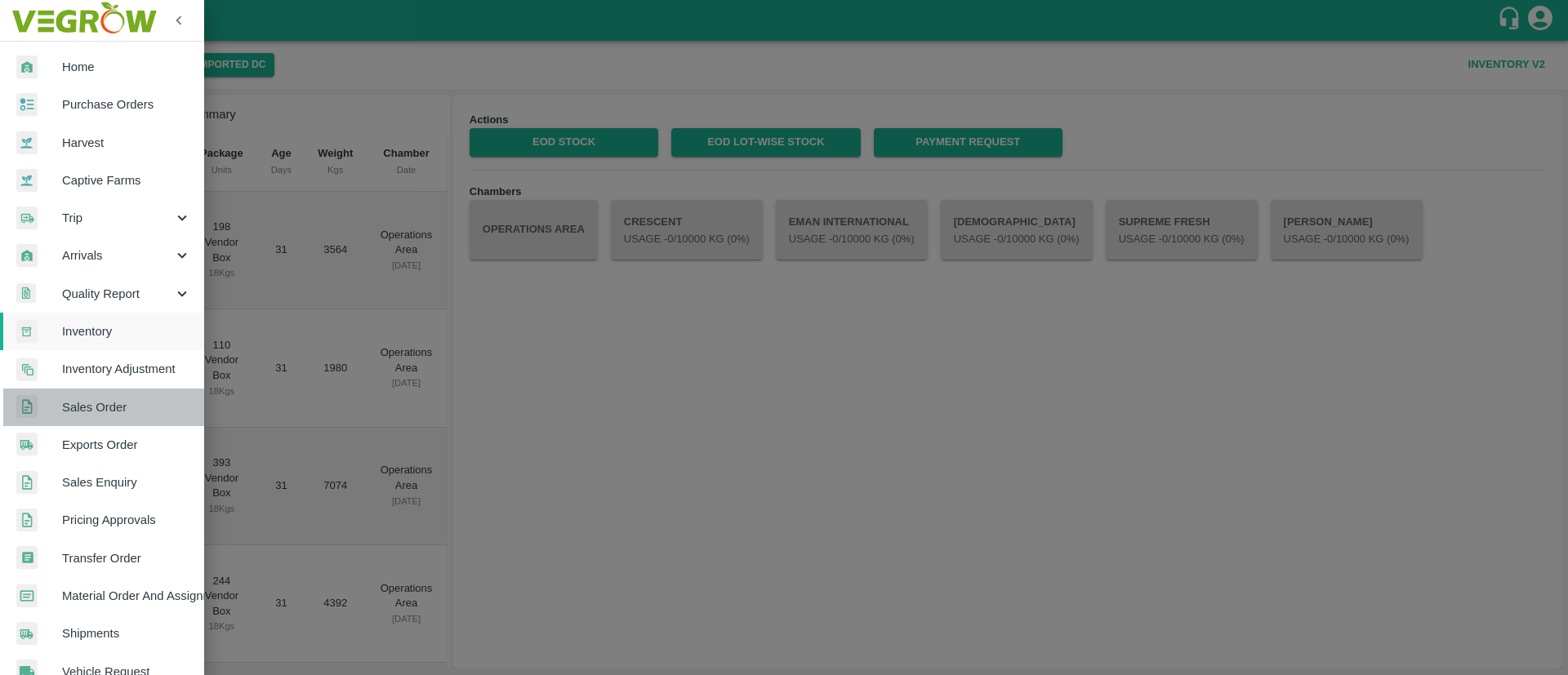
click at [130, 400] on span "Sales Order" at bounding box center [127, 407] width 129 height 18
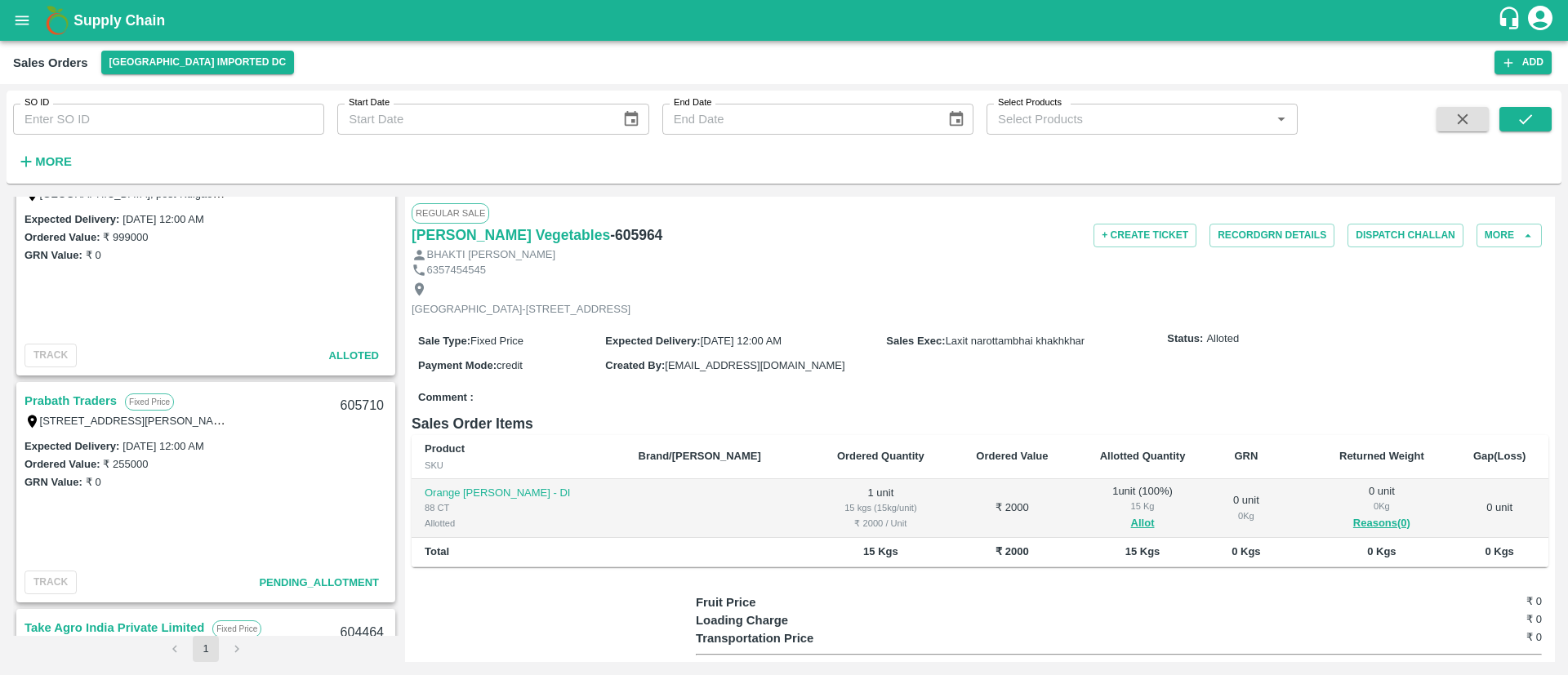
scroll to position [502, 0]
click at [79, 389] on link "Prabath Traders" at bounding box center [70, 398] width 92 height 21
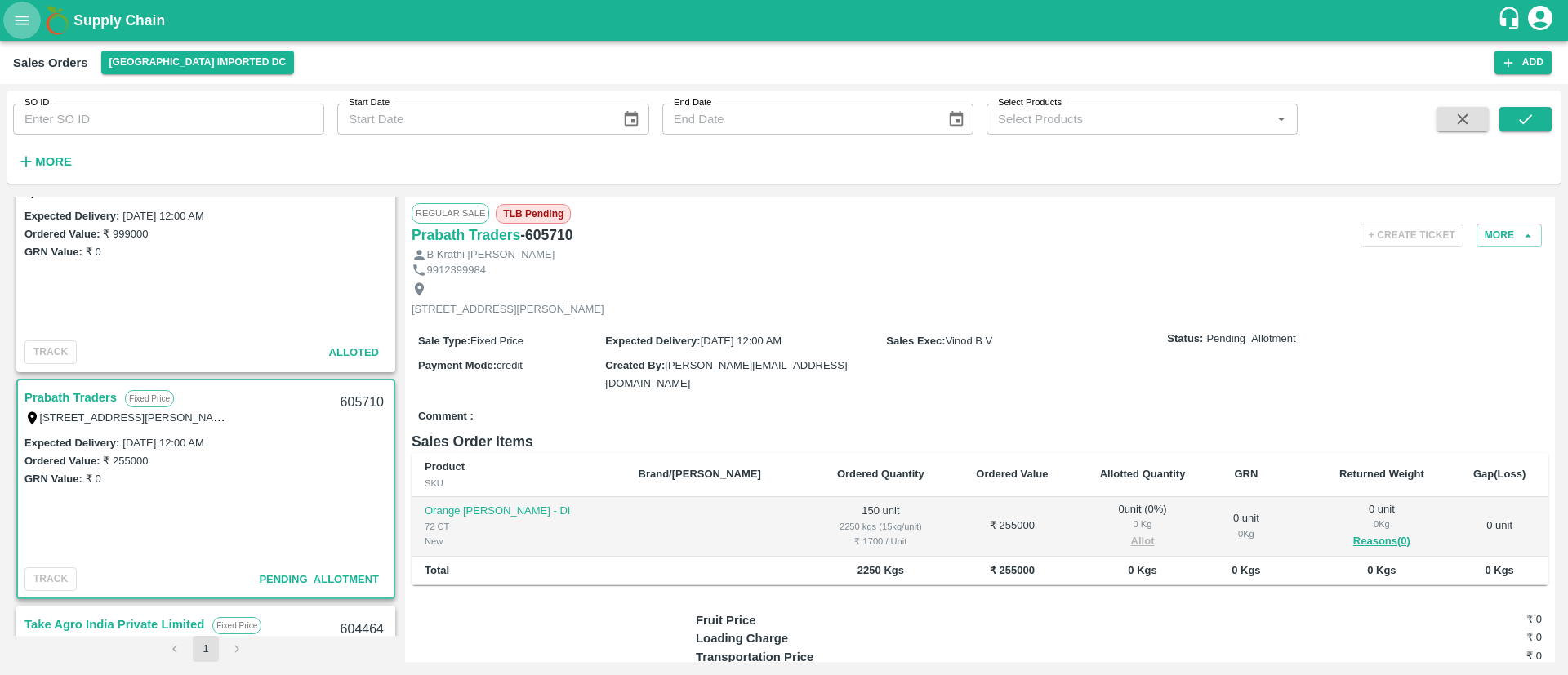
click at [20, 13] on icon "open drawer" at bounding box center [22, 20] width 18 height 18
